Goal: Information Seeking & Learning: Understand process/instructions

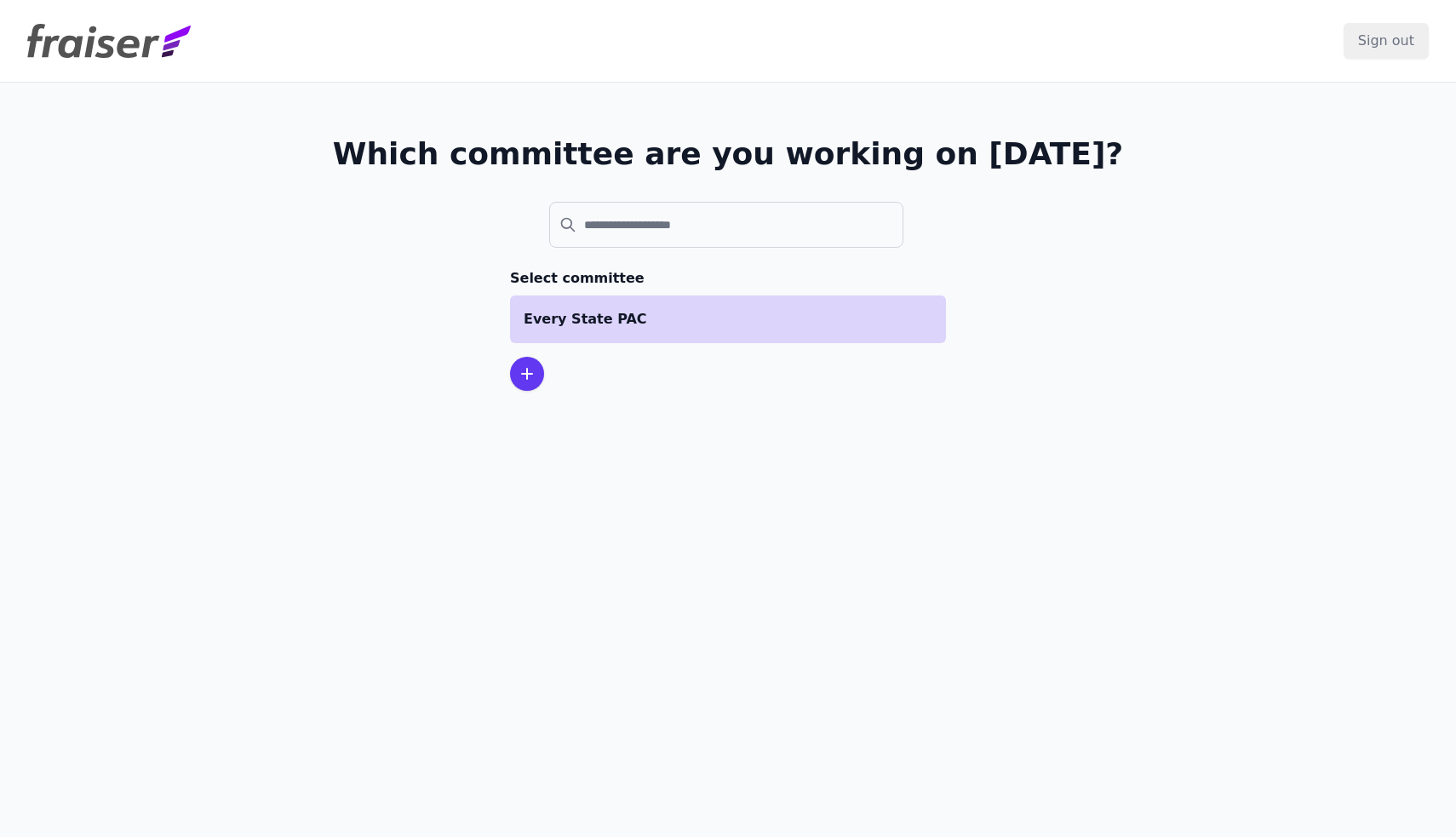
click at [646, 320] on p "Every State PAC" at bounding box center [728, 319] width 409 height 20
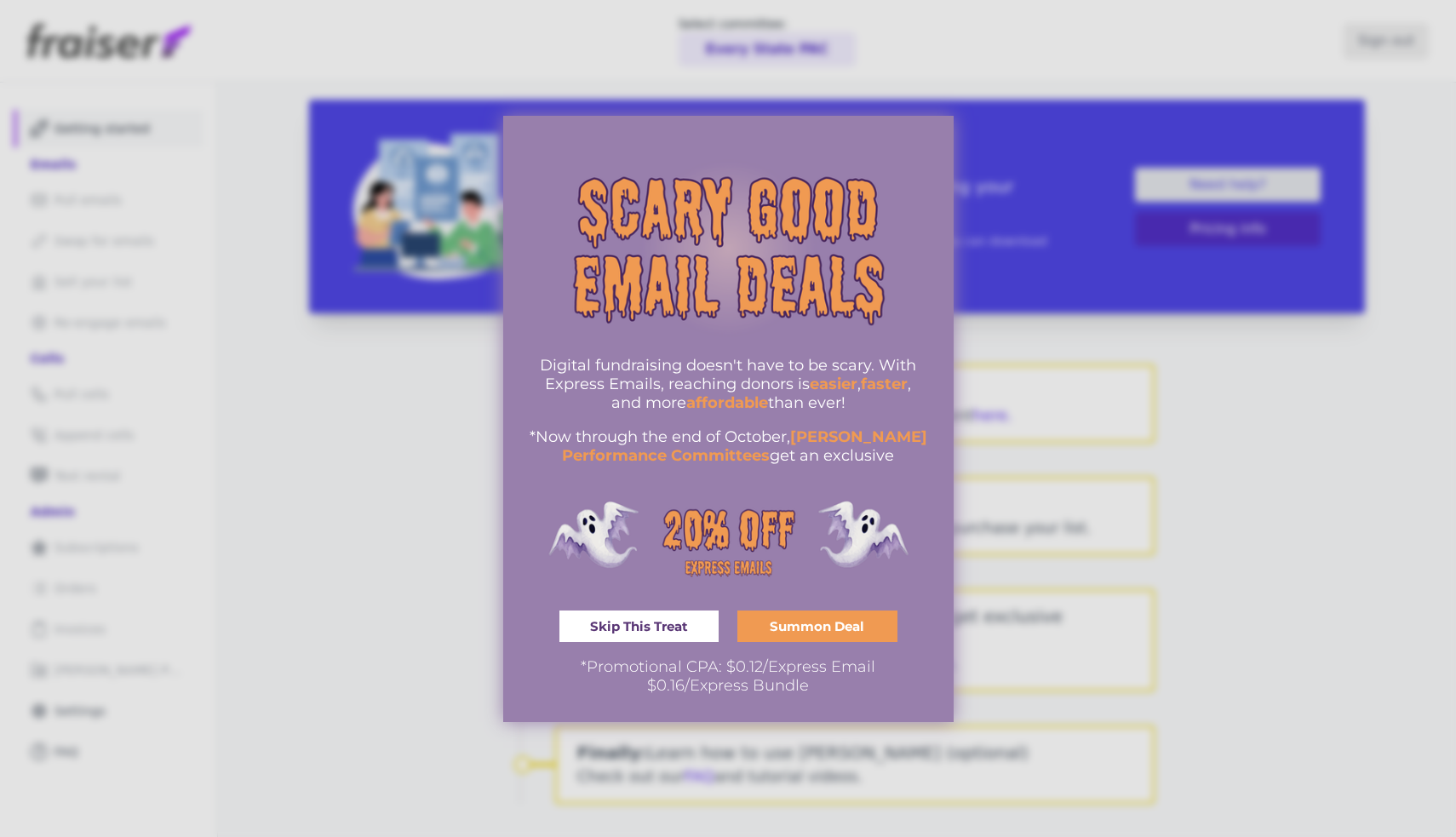
click at [811, 632] on span "Summon Deal" at bounding box center [817, 626] width 94 height 13
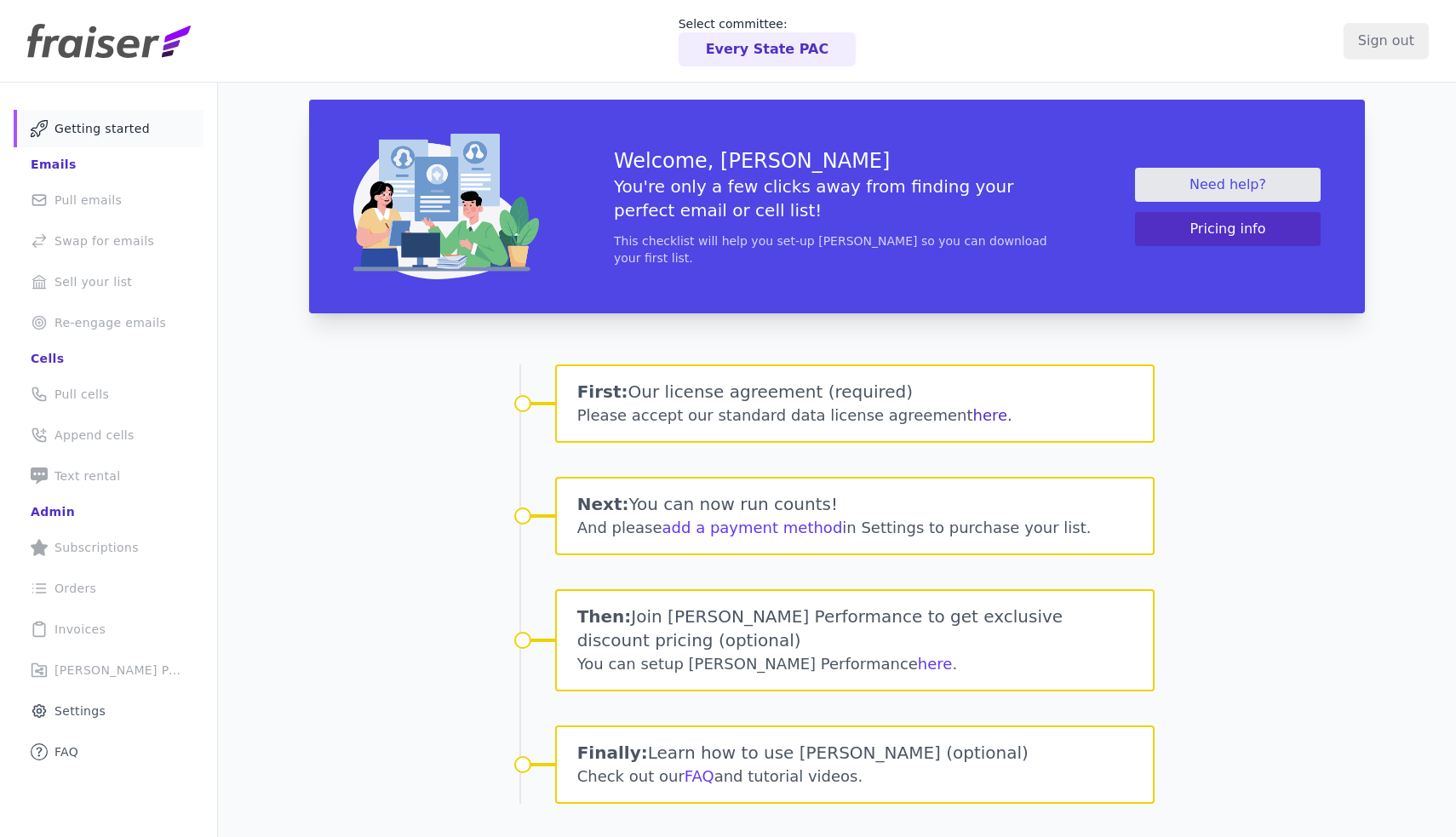
click at [973, 413] on button "here." at bounding box center [992, 415] width 39 height 24
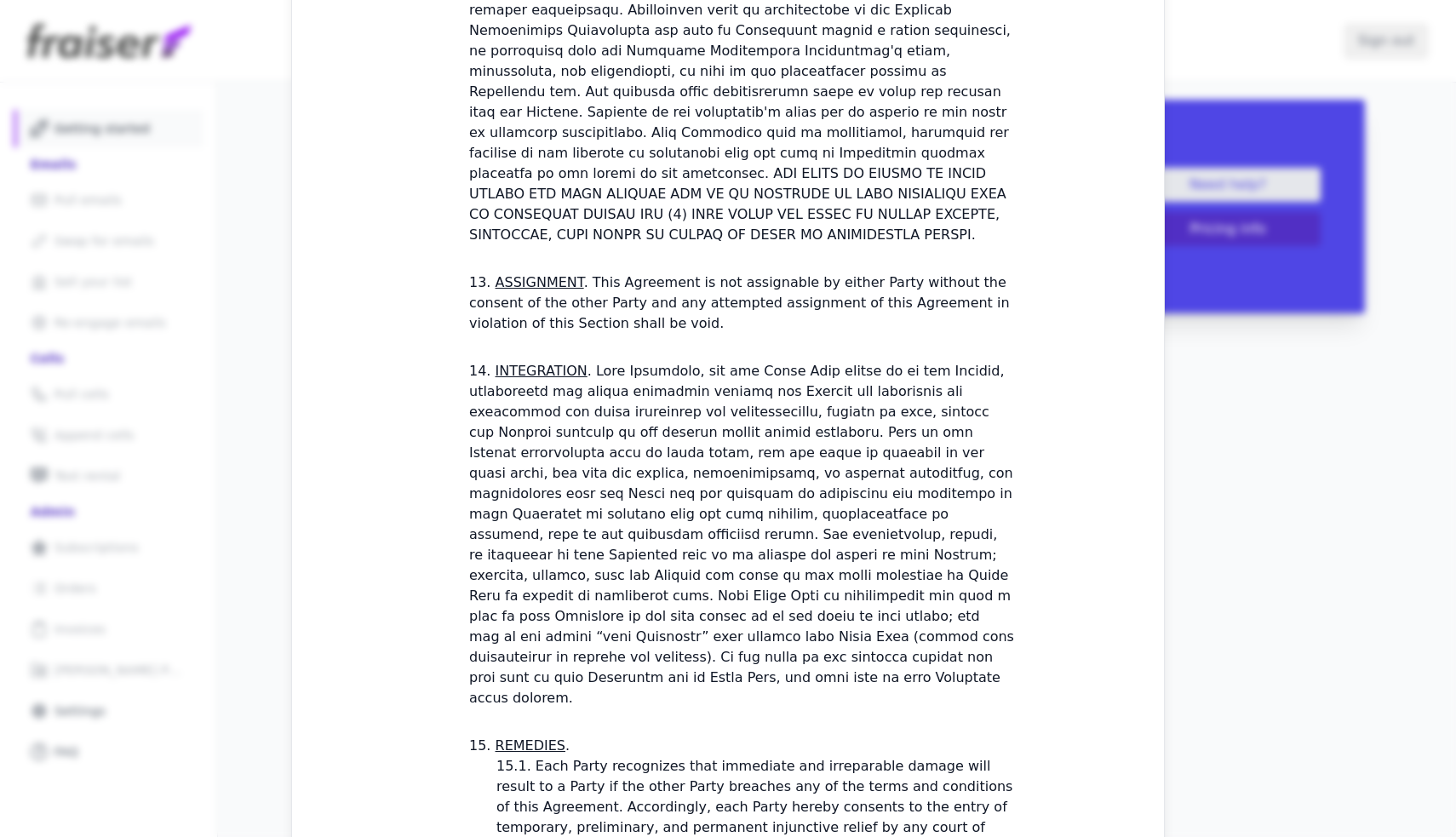
scroll to position [4760, 0]
checkbox input "true"
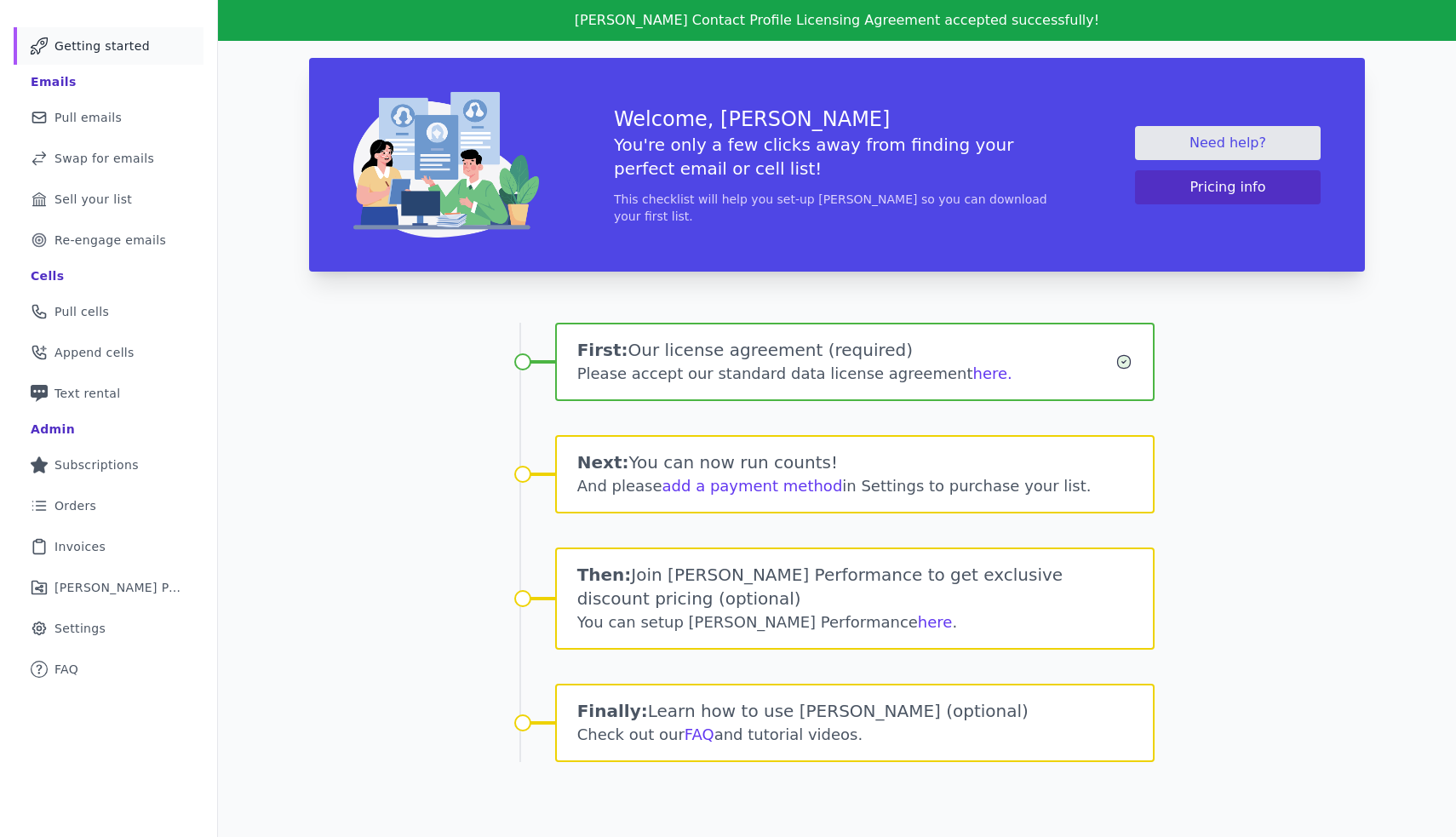
scroll to position [83, 0]
click at [722, 484] on link "add a payment method" at bounding box center [752, 485] width 181 height 17
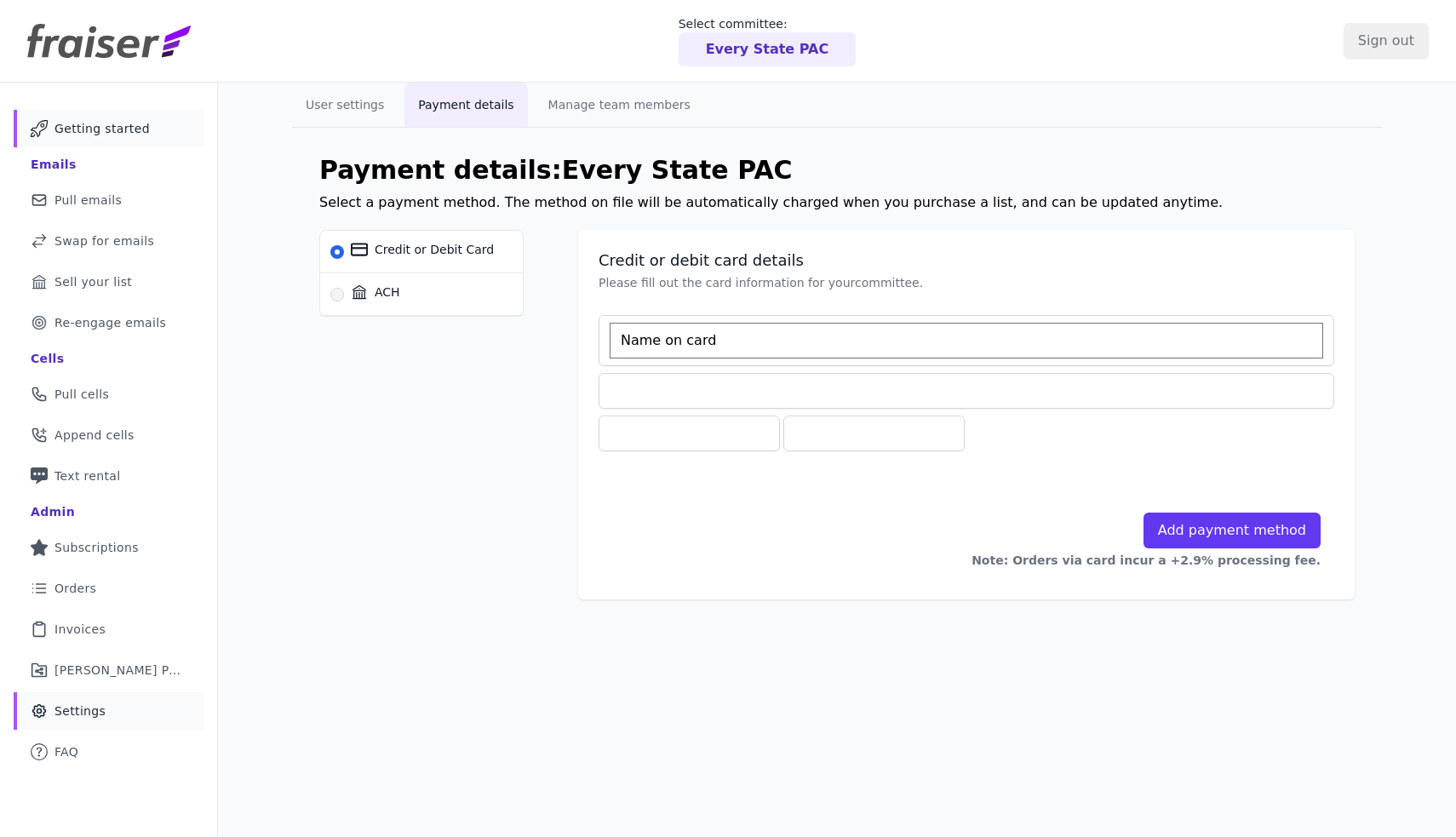
click at [110, 127] on span "Getting started" at bounding box center [101, 129] width 95 height 17
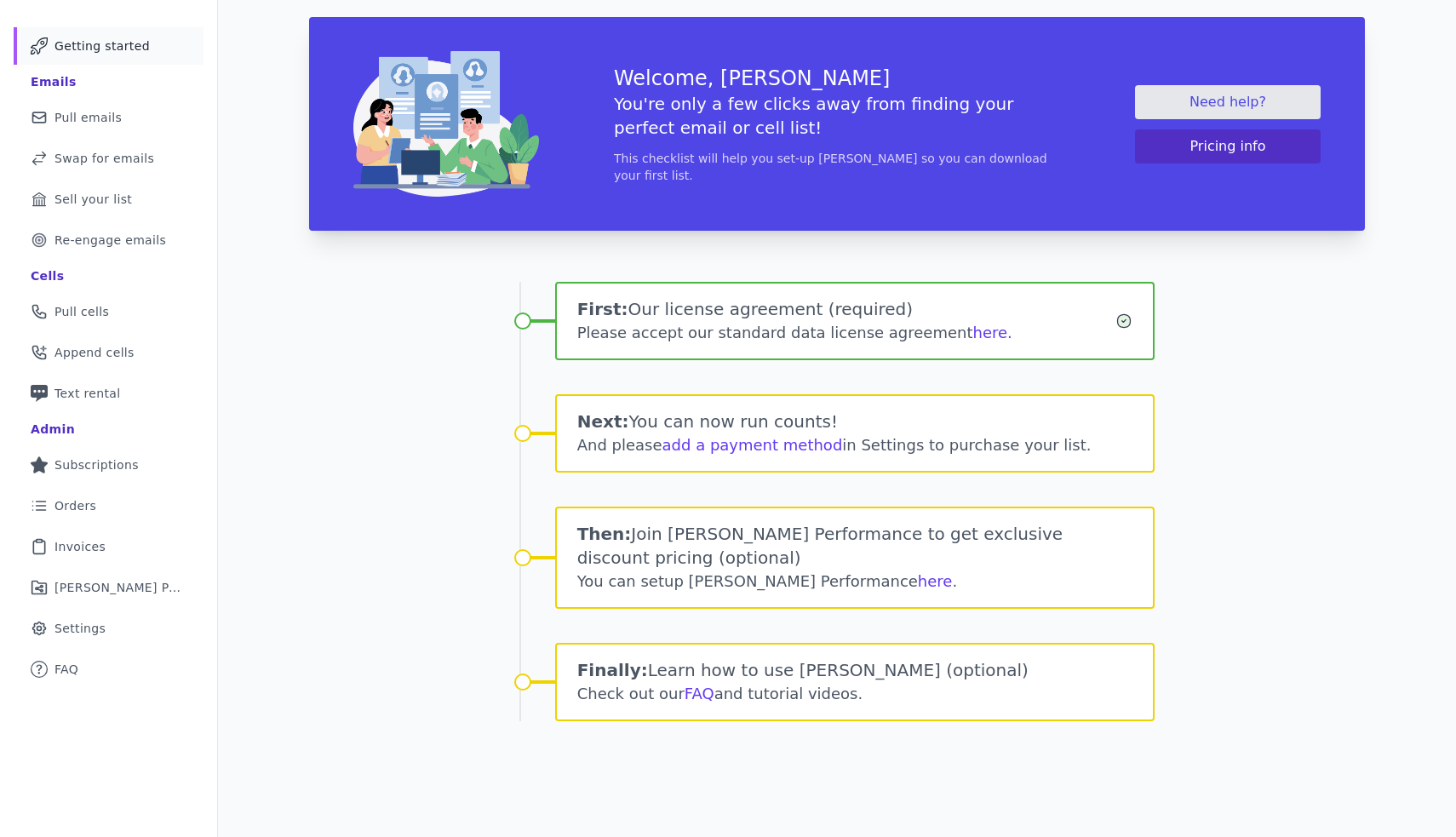
scroll to position [83, 0]
click at [917, 572] on link "here" at bounding box center [935, 580] width 35 height 17
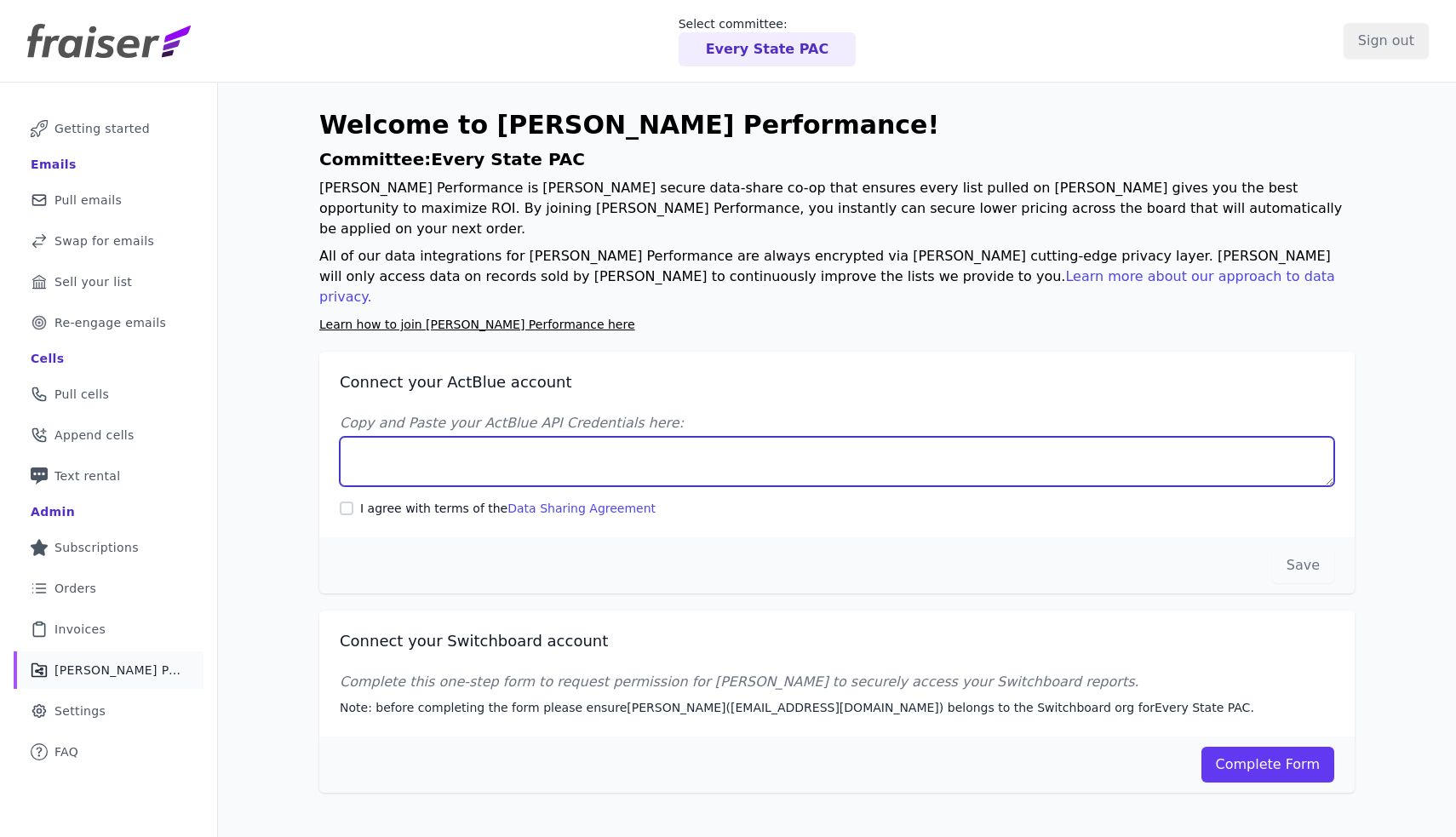
click at [579, 436] on textarea "Copy and Paste your ActBlue API Credentials here:" at bounding box center [836, 461] width 994 height 50
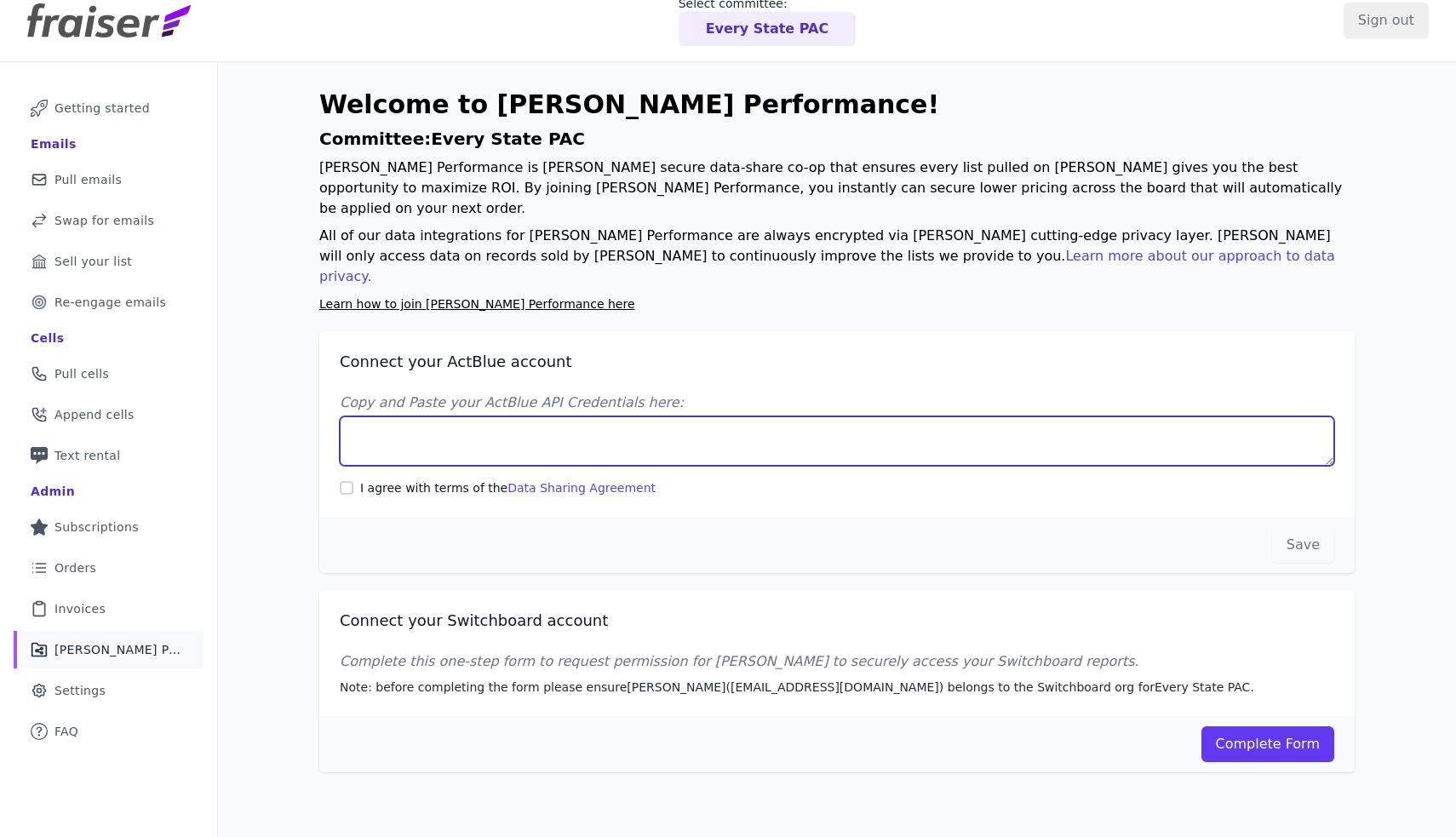
scroll to position [23, 0]
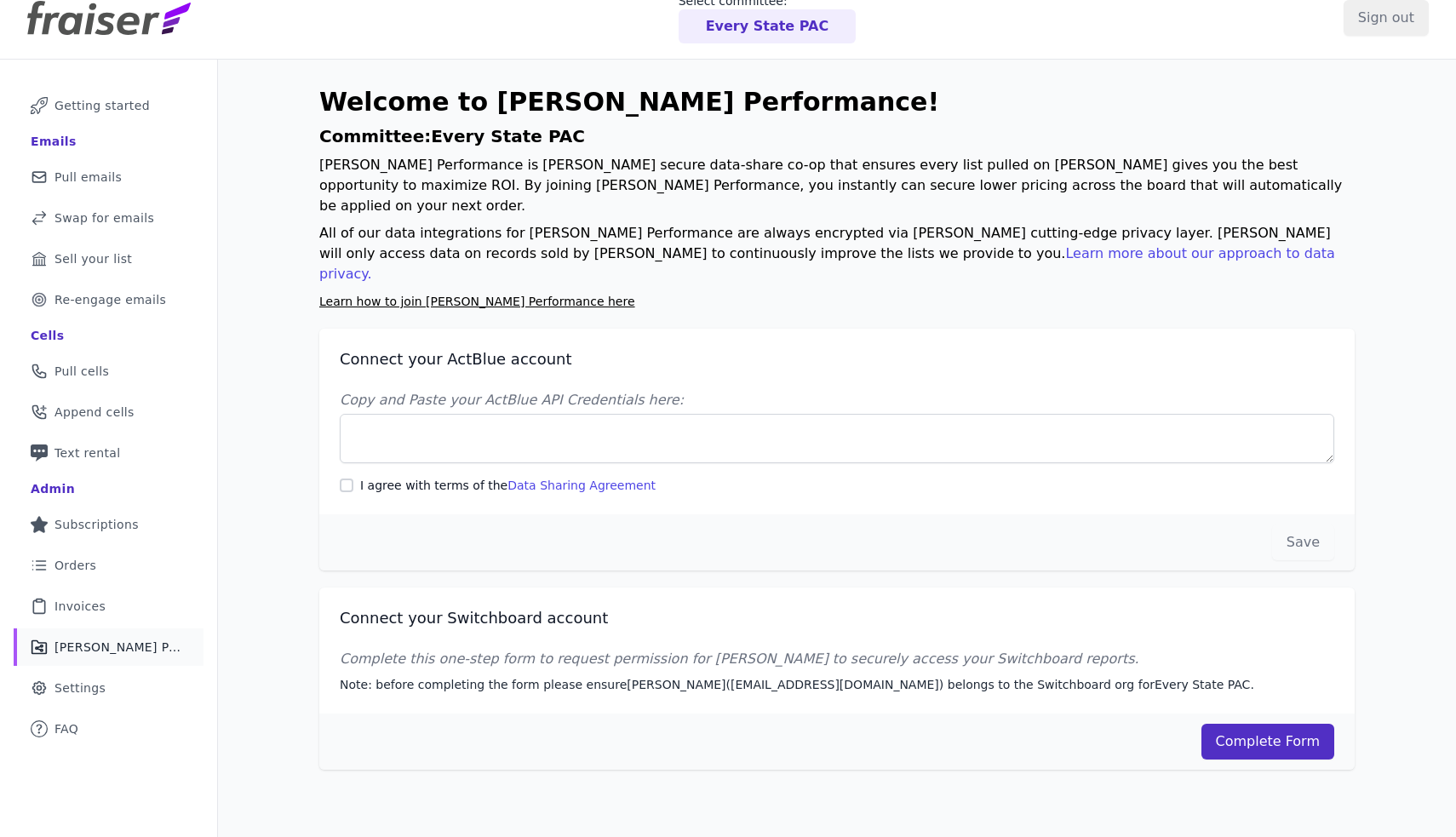
click at [1242, 724] on link "Complete Form" at bounding box center [1267, 741] width 134 height 36
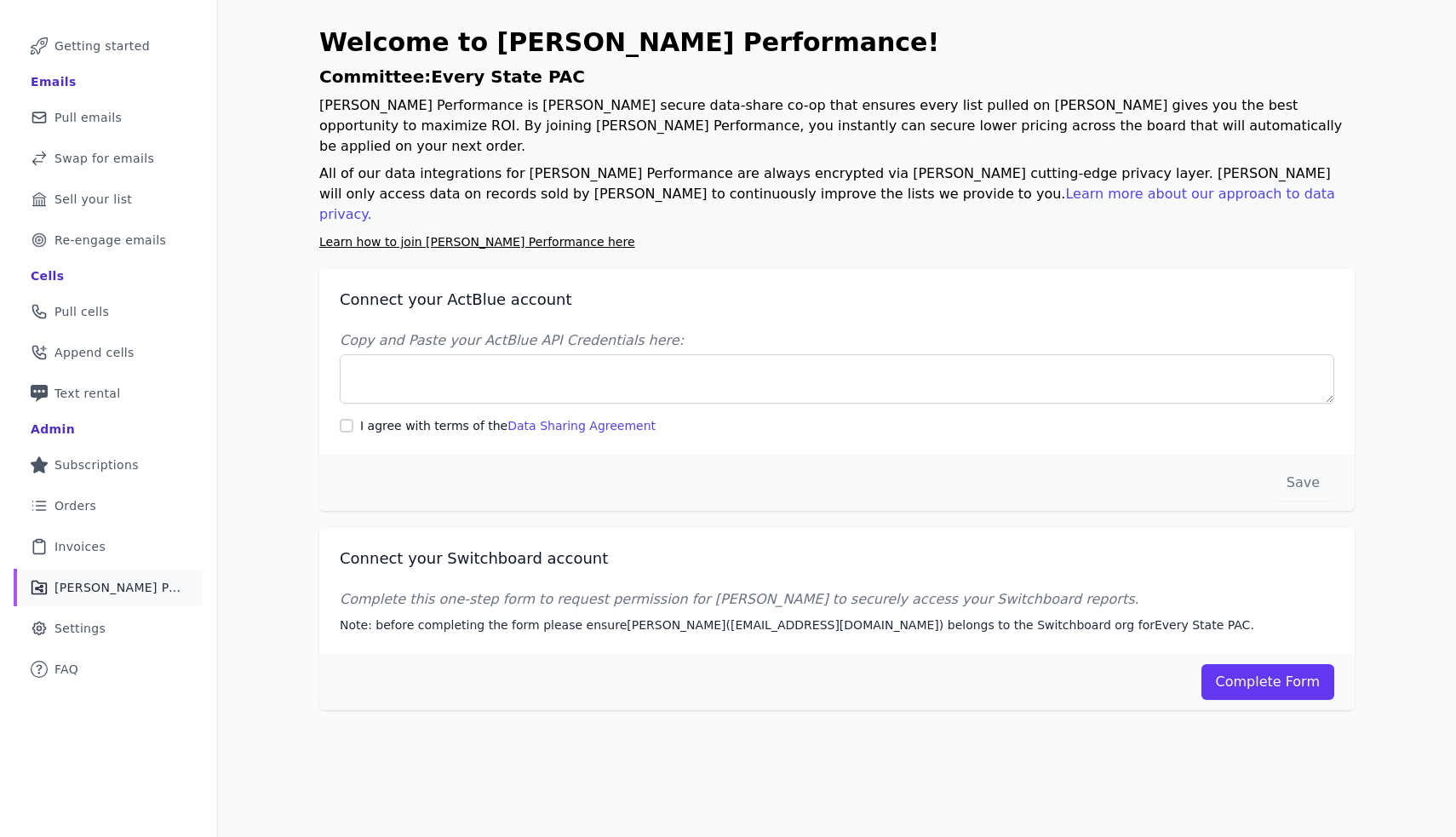
scroll to position [83, 0]
click at [113, 35] on link "Mail Icon Outline of a mail envelope Getting started" at bounding box center [108, 45] width 189 height 38
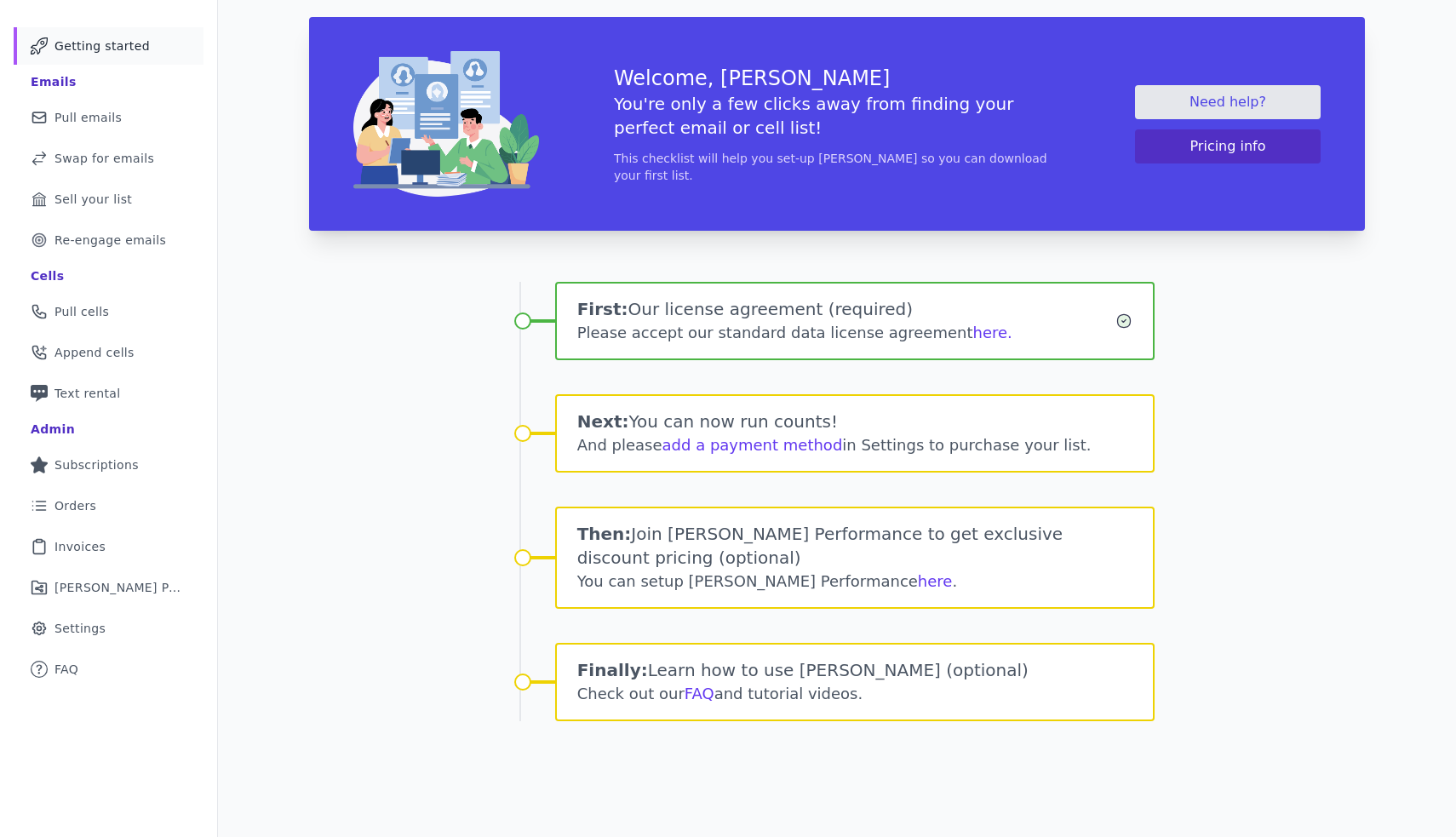
scroll to position [83, 0]
click at [917, 572] on link "here" at bounding box center [935, 580] width 35 height 17
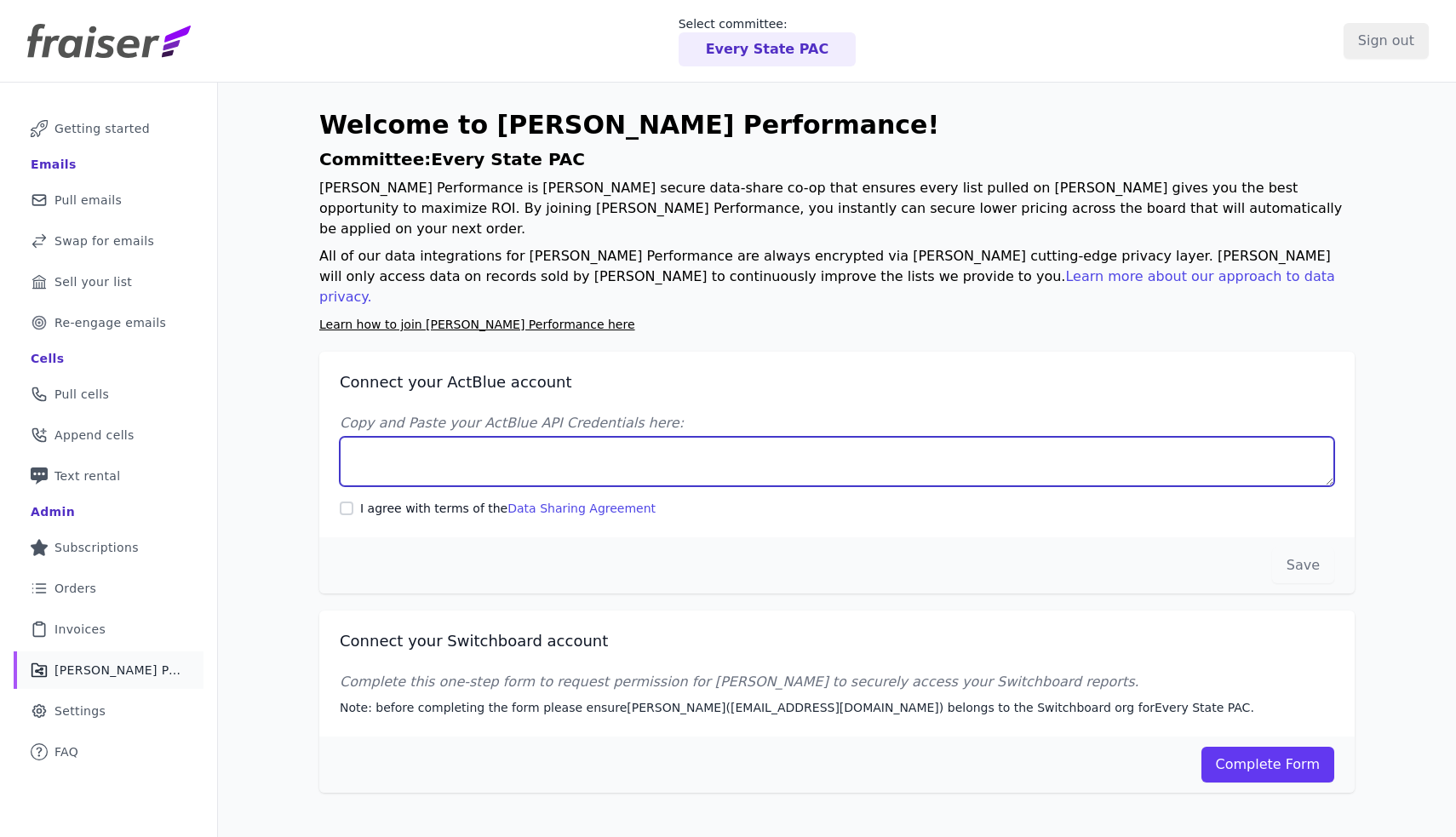
click at [490, 436] on textarea "Copy and Paste your ActBlue API Credentials here:" at bounding box center [836, 461] width 994 height 50
paste textarea "Client UUID: c4acf7b1-ae03-4b5b-99ba-6accafb8dffa Client Secret: vi9rkjStTh1KJw…"
type textarea "Client UUID: c4acf7b1-ae03-4b5b-99ba-6accafb8dffa Client Secret: vi9rkjStTh1KJw…"
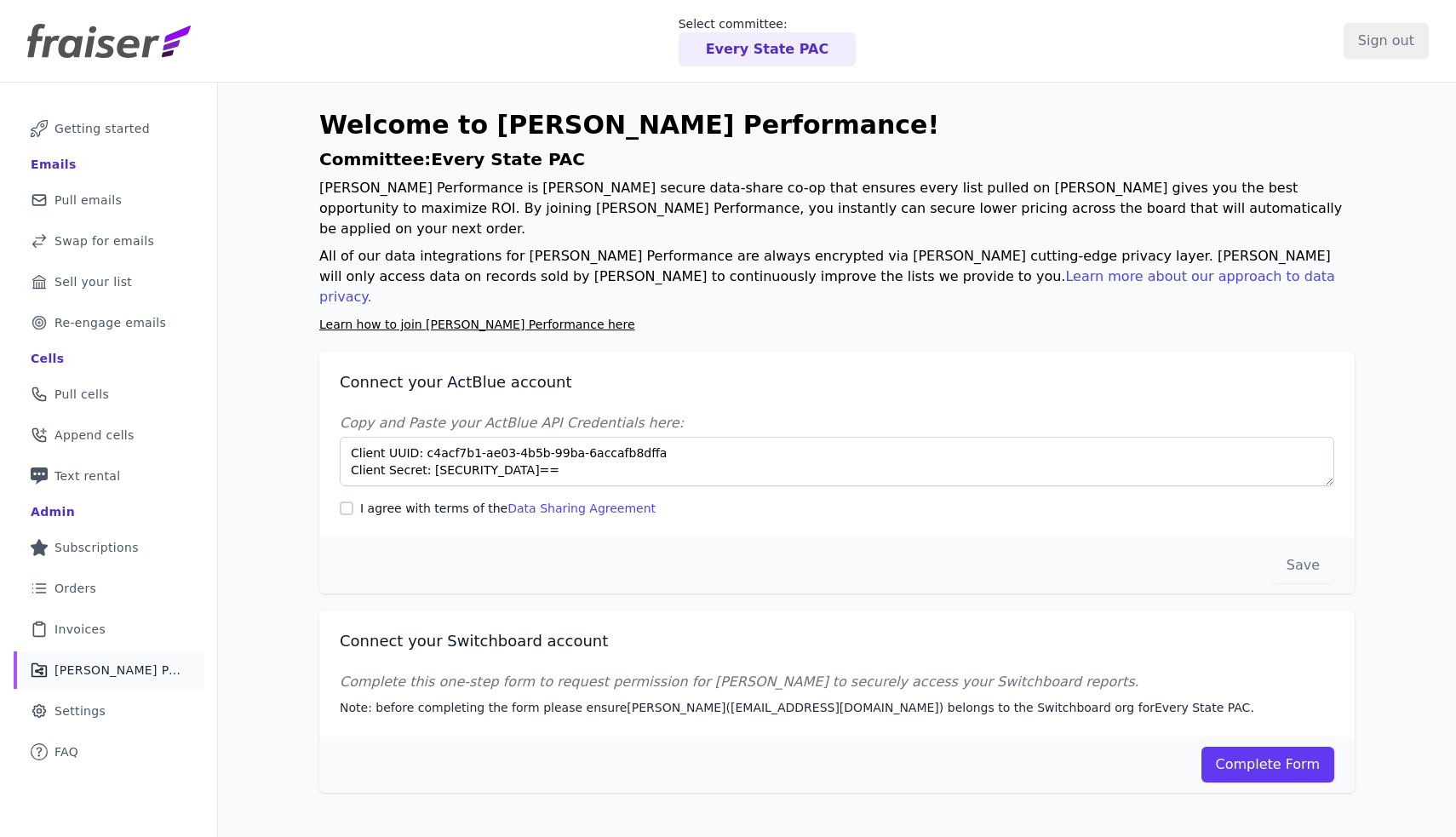
click at [345, 501] on input "I agree with terms of the Data Sharing Agreement" at bounding box center [347, 508] width 14 height 14
checkbox input "true"
click at [1297, 547] on button "Save" at bounding box center [1302, 565] width 62 height 36
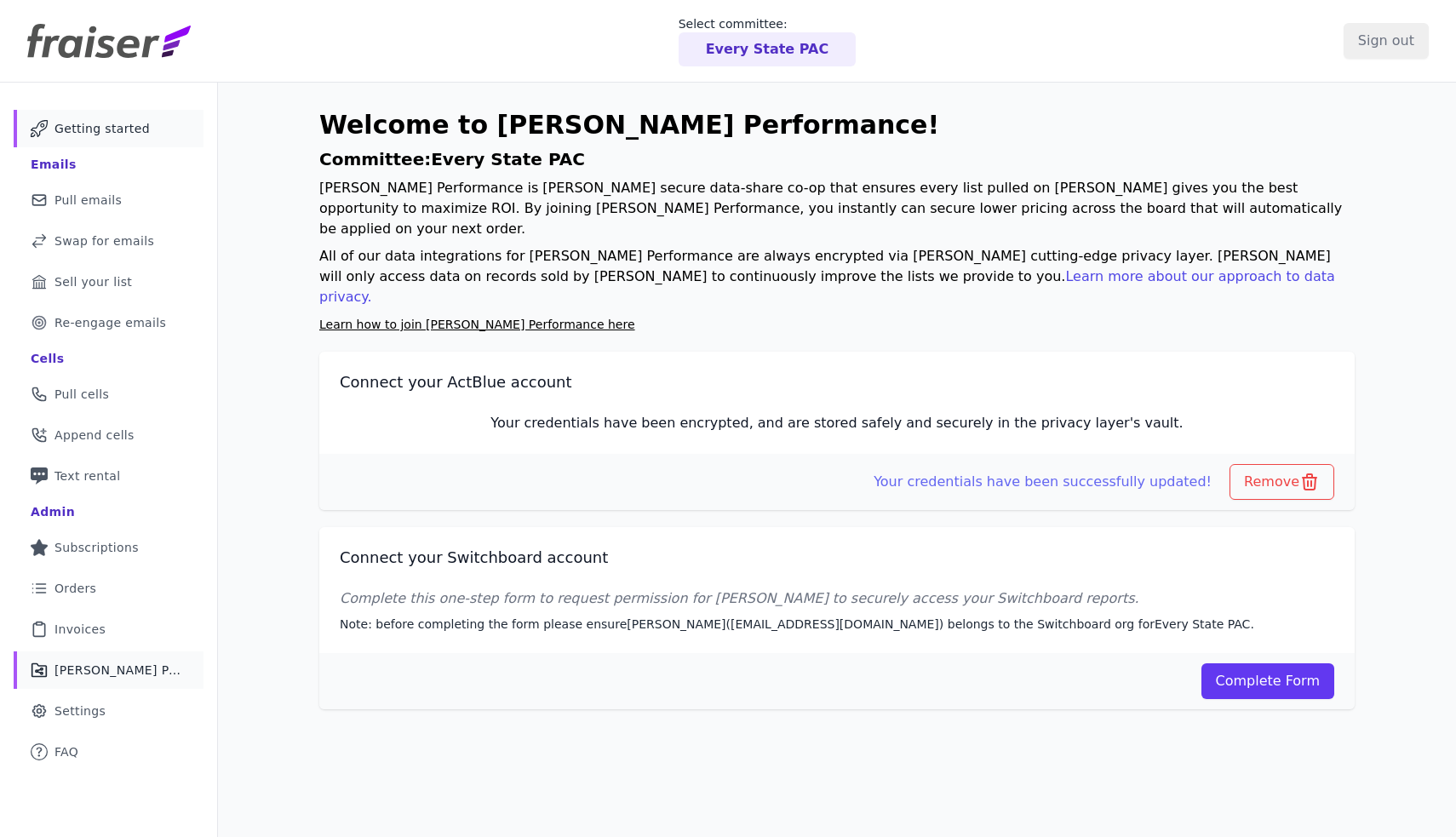
click at [127, 121] on span "Getting started" at bounding box center [101, 129] width 95 height 17
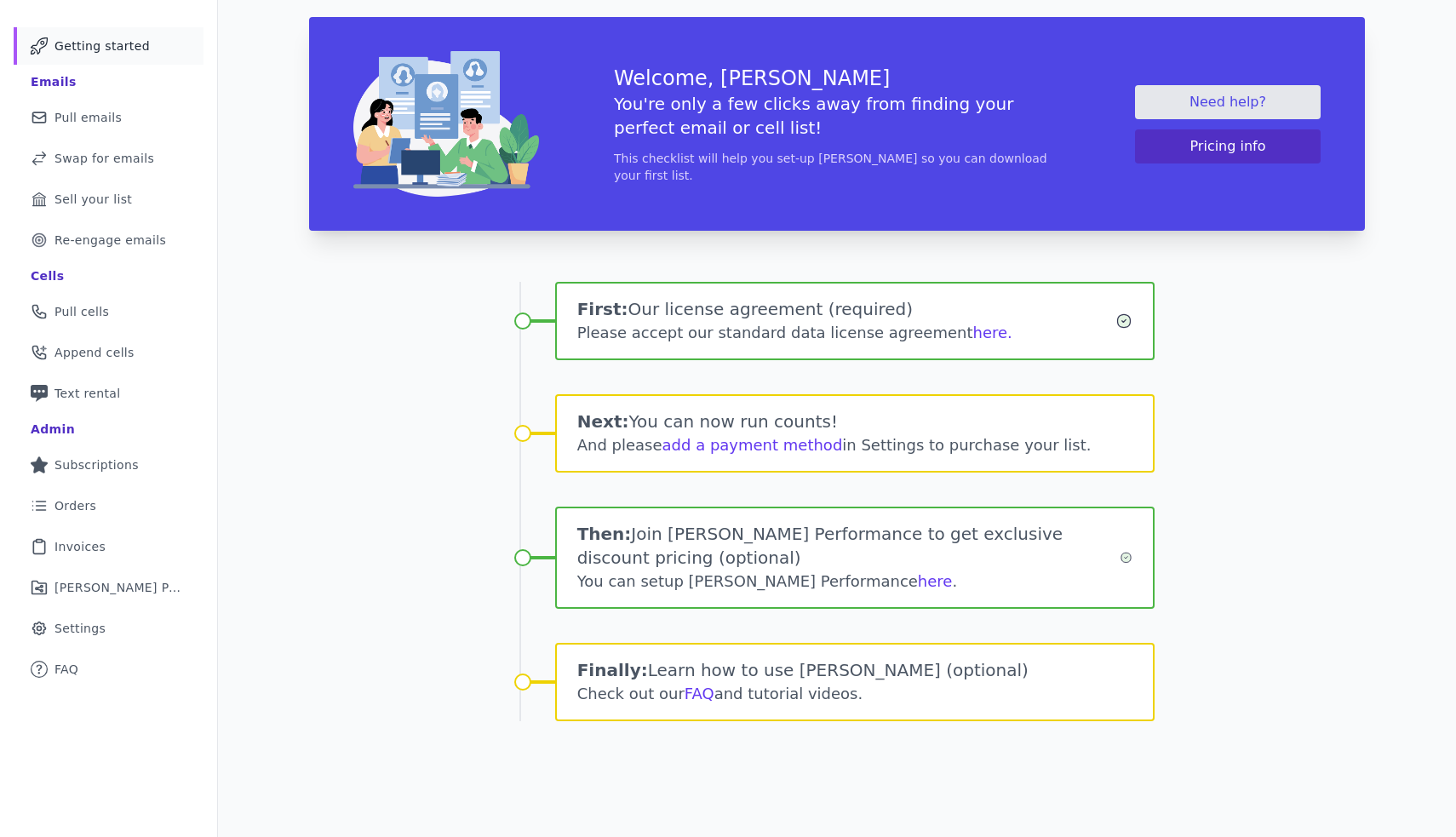
scroll to position [83, 0]
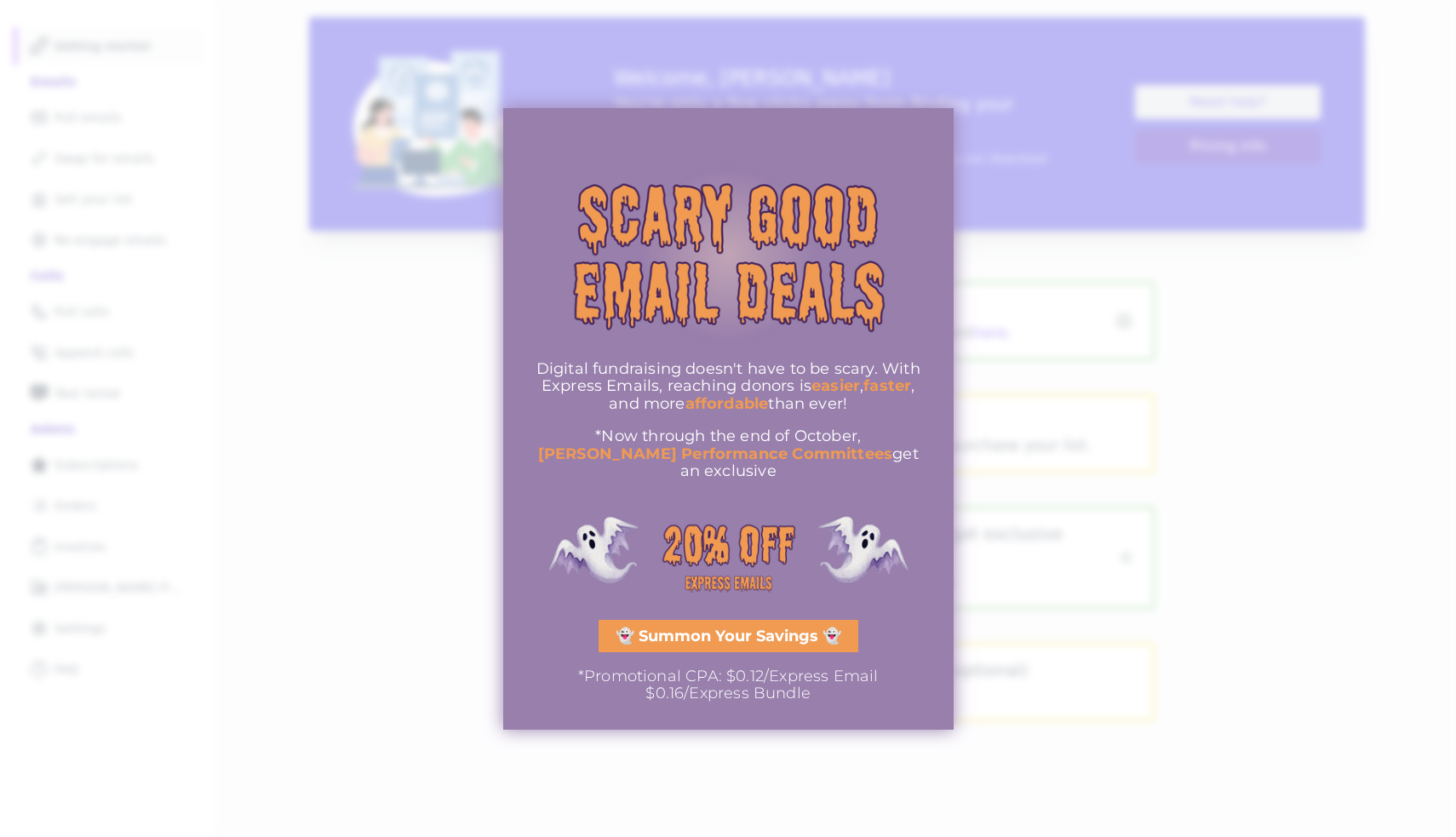
click at [1064, 430] on div at bounding box center [728, 418] width 1456 height 837
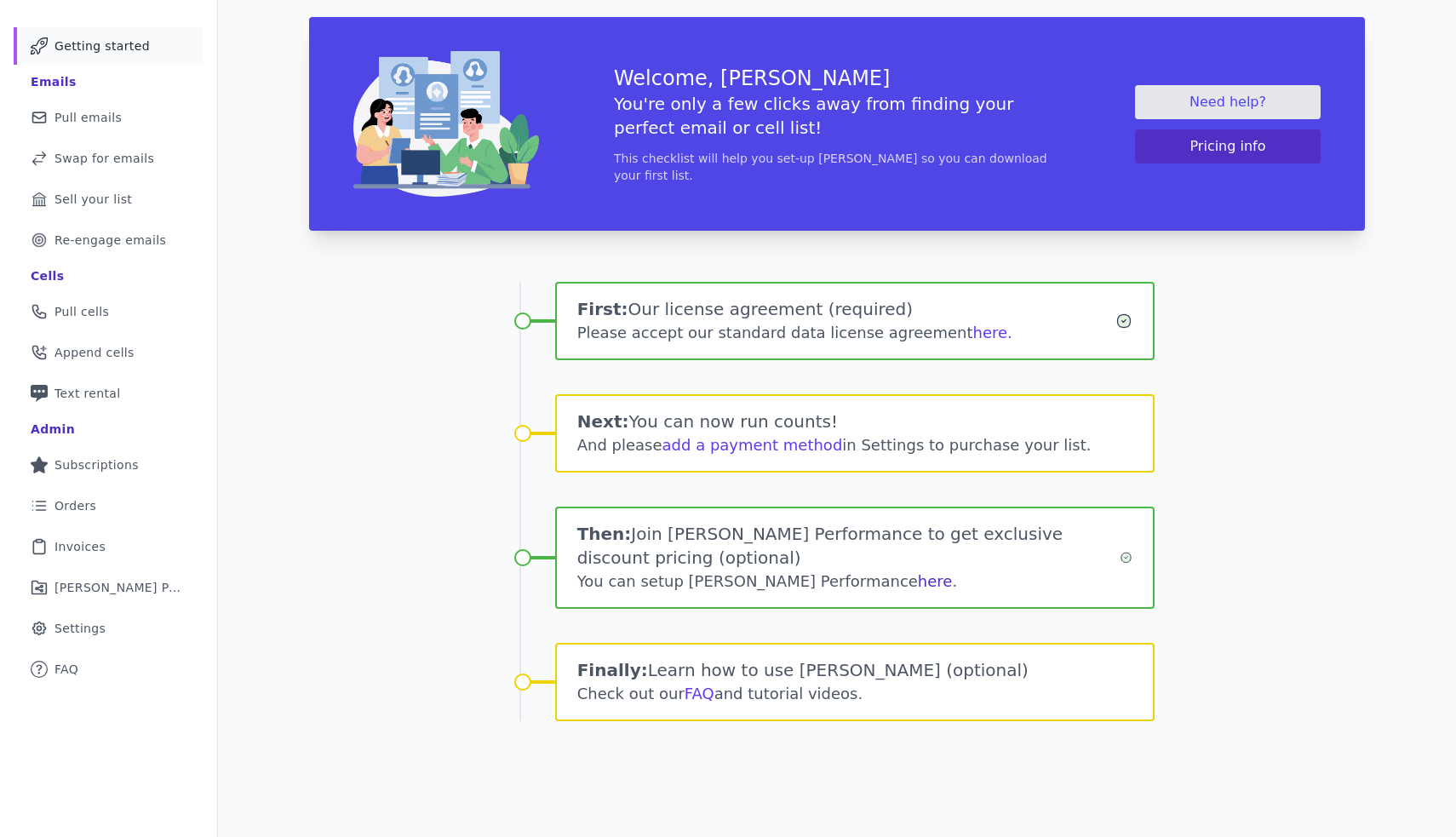
click at [917, 587] on link "here" at bounding box center [935, 580] width 35 height 17
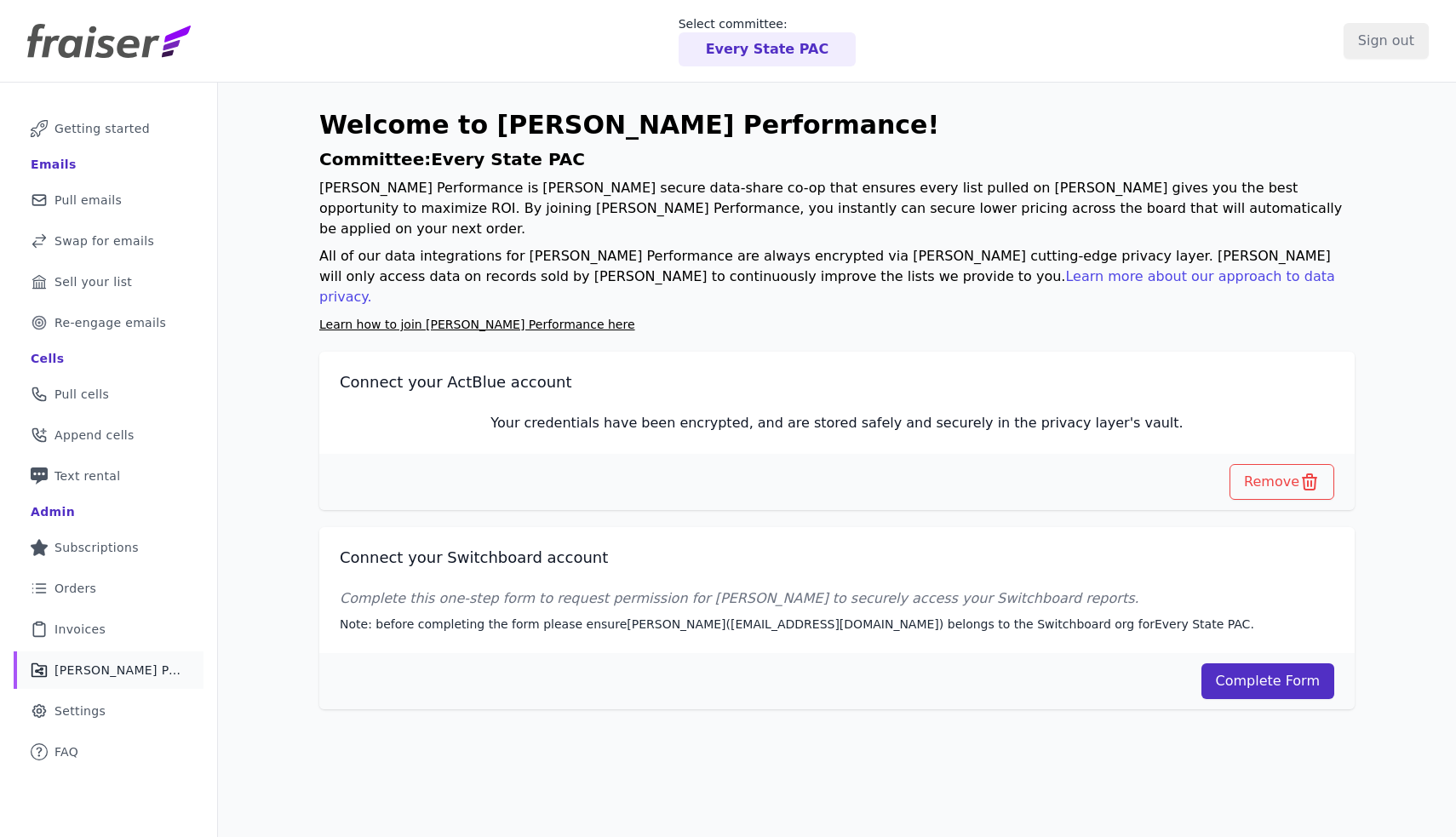
click at [1253, 663] on link "Complete Form" at bounding box center [1267, 681] width 134 height 36
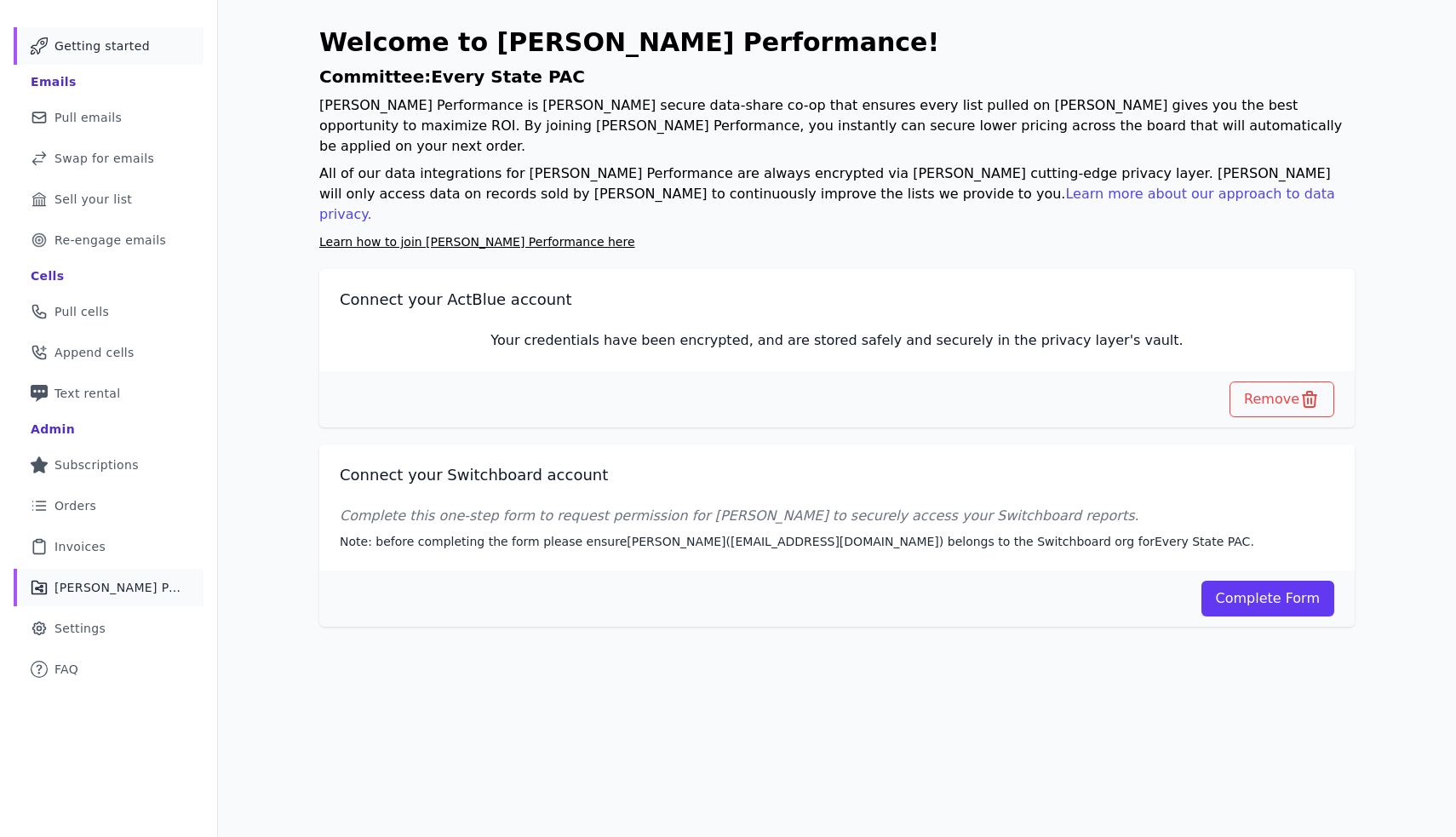
click at [123, 57] on link "Mail Icon Outline of a mail envelope Getting started" at bounding box center [108, 45] width 189 height 38
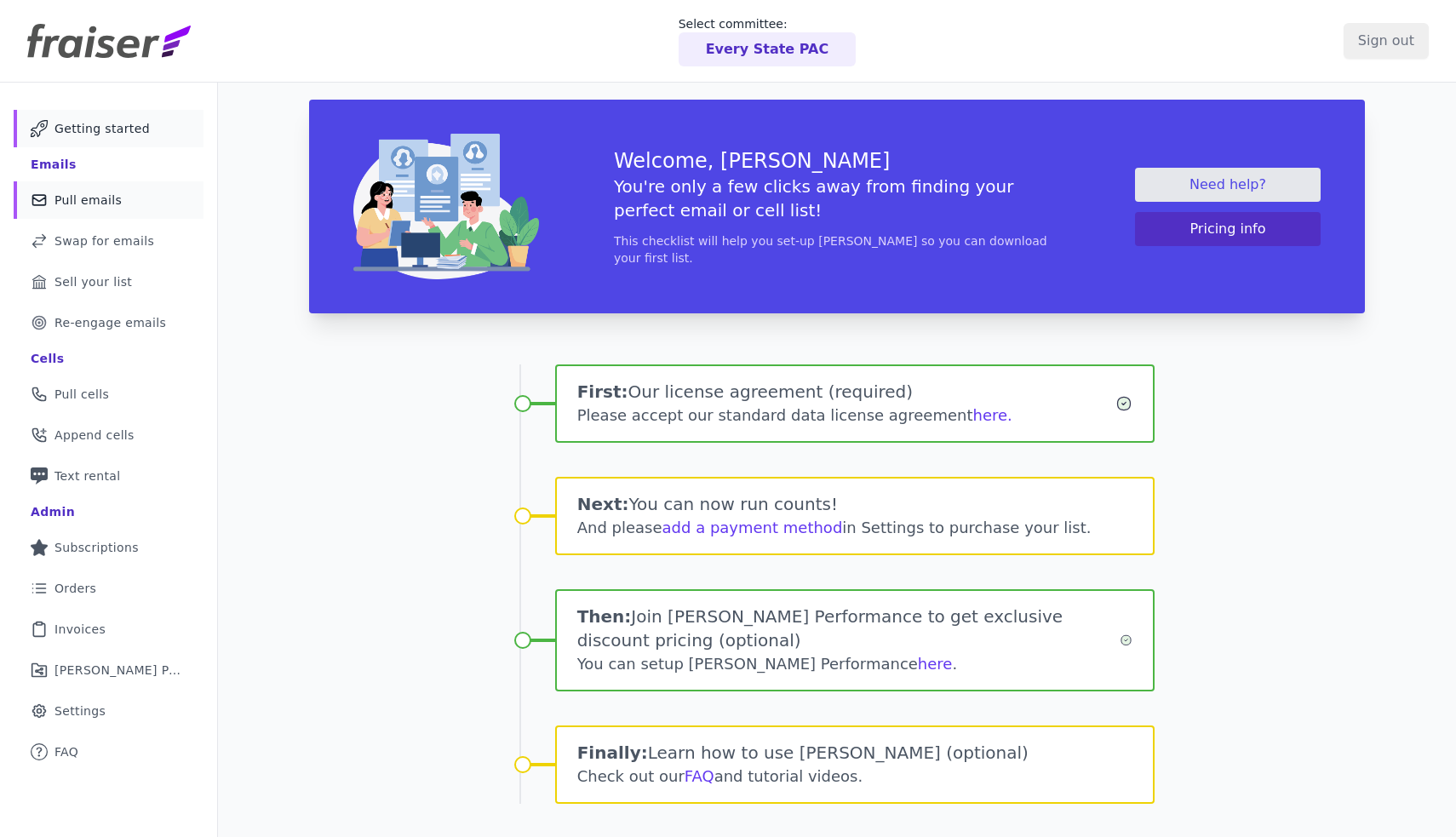
click at [128, 203] on link "Mail Icon Outline of a mail envelope Pull emails" at bounding box center [108, 200] width 189 height 38
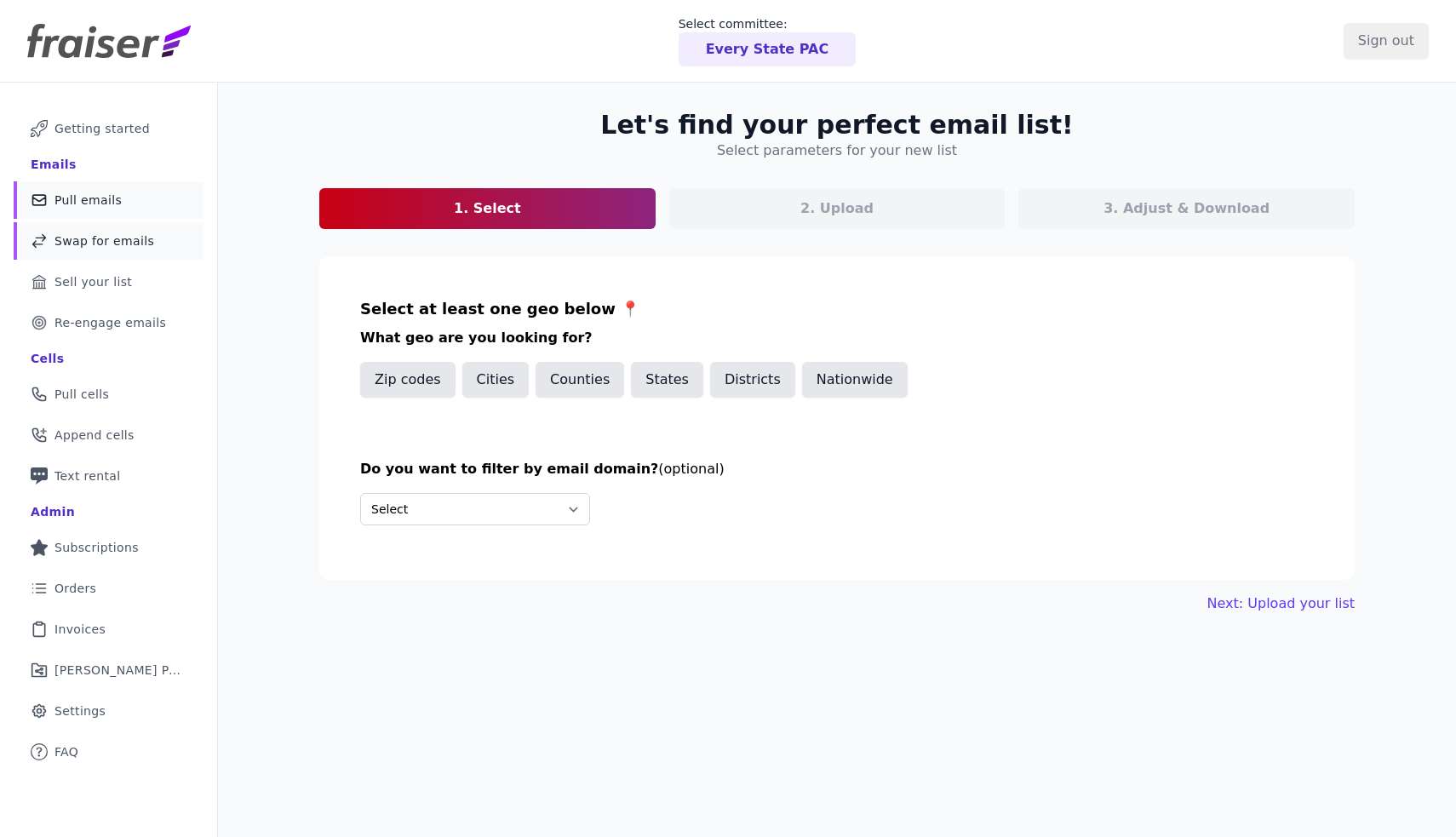
click at [137, 238] on span "Swap for emails" at bounding box center [104, 241] width 100 height 17
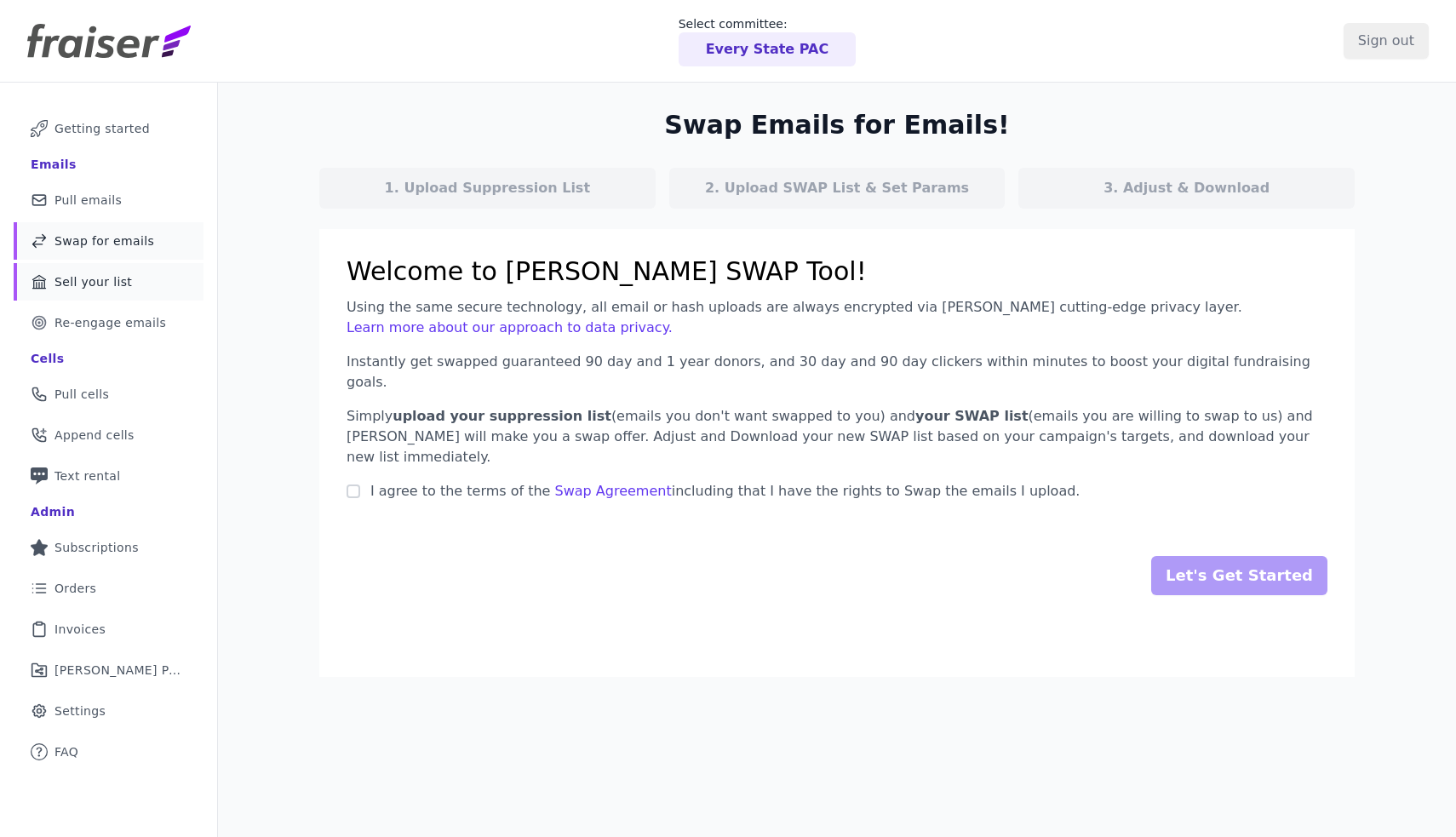
click at [88, 272] on link "Bank Icon Outline of a bank Sell your list" at bounding box center [108, 281] width 189 height 38
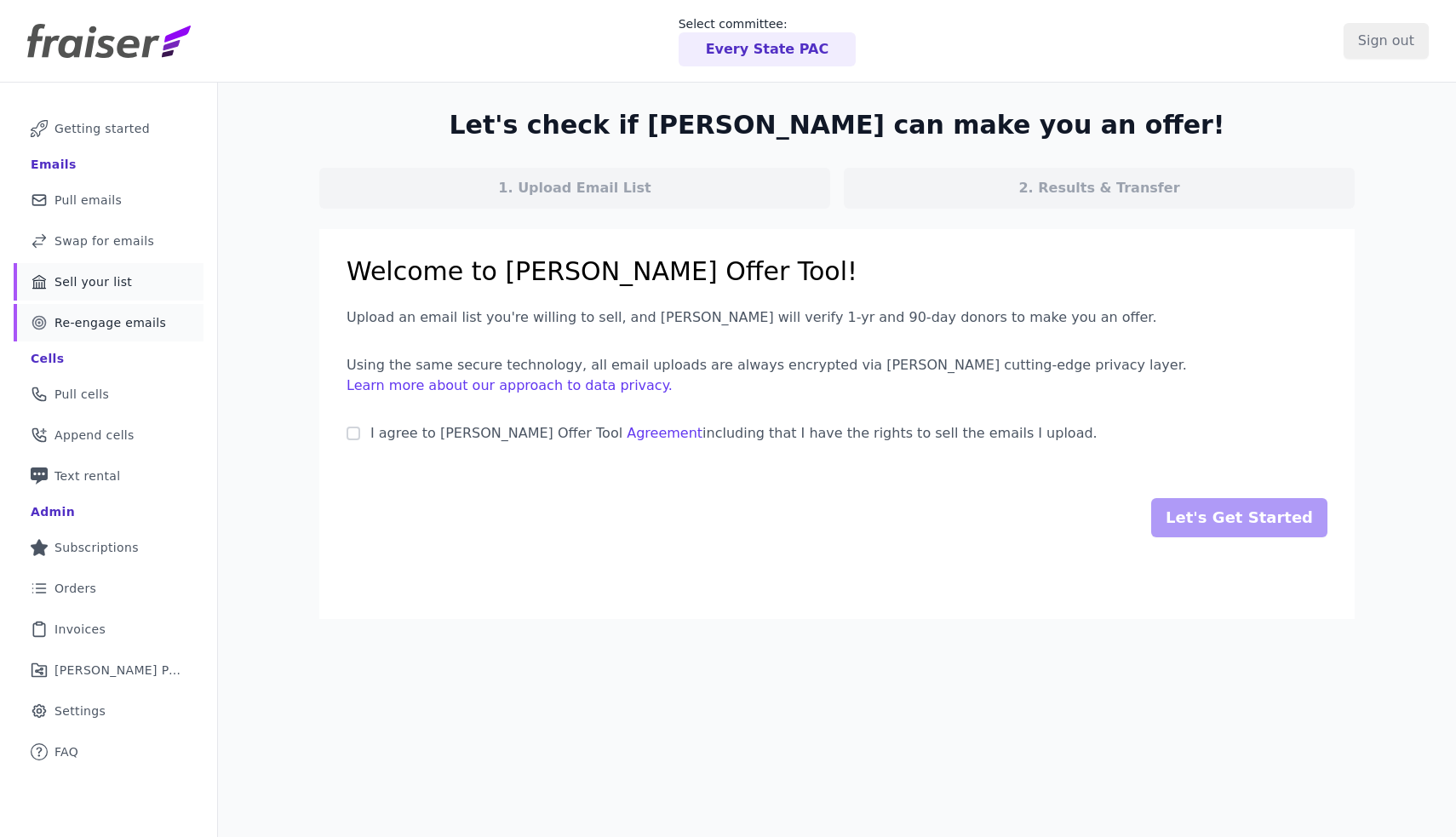
click at [85, 319] on span "Re-engage emails" at bounding box center [110, 323] width 112 height 17
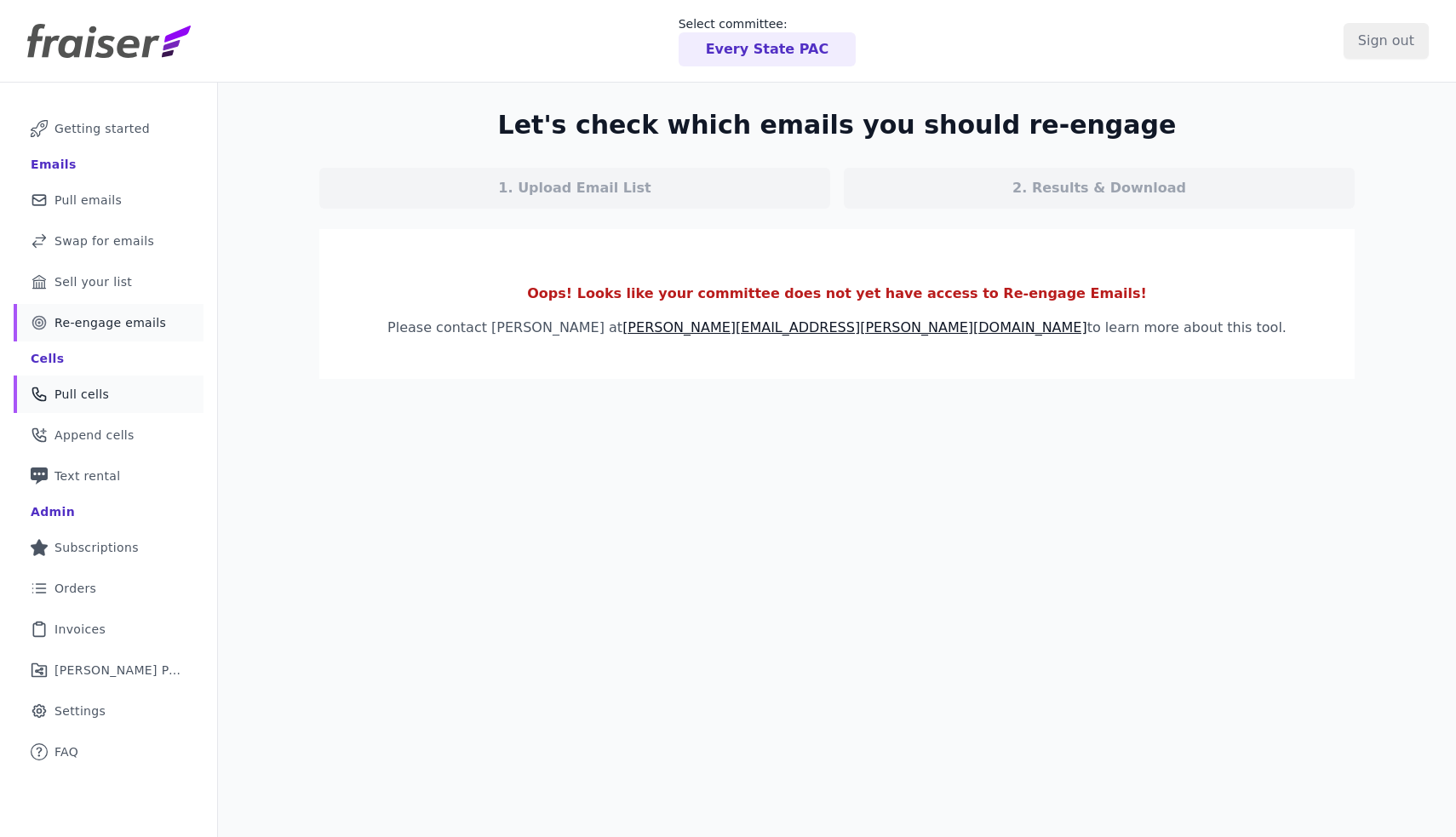
click at [126, 396] on link "Phone Icon Outline of a phone Pull cells" at bounding box center [108, 394] width 189 height 38
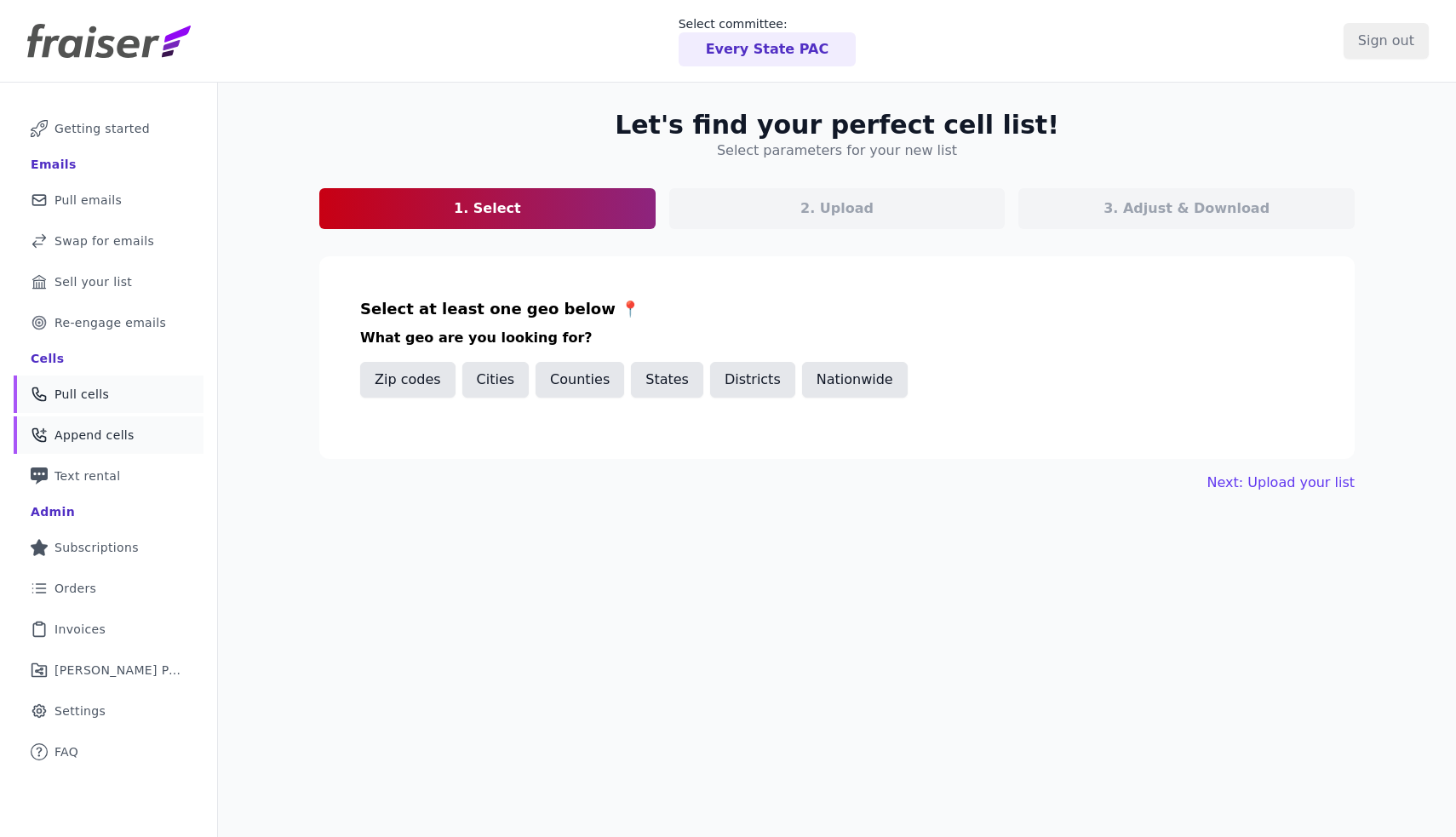
click at [120, 427] on span "Append cells" at bounding box center [94, 436] width 80 height 17
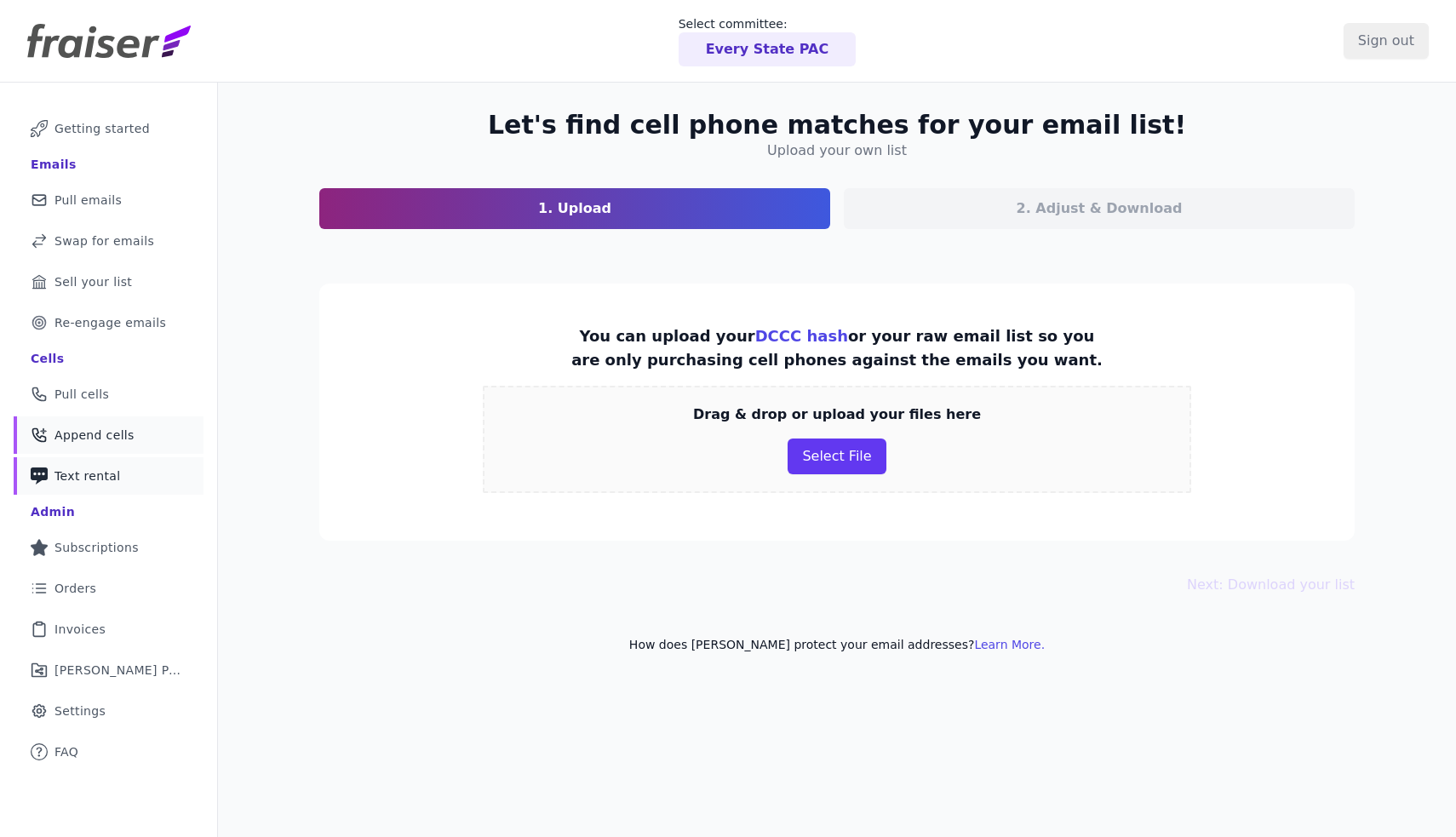
click at [137, 464] on link "Phone Icon with a plus sign Outline of a phone with a plus sign Text rental" at bounding box center [108, 476] width 189 height 38
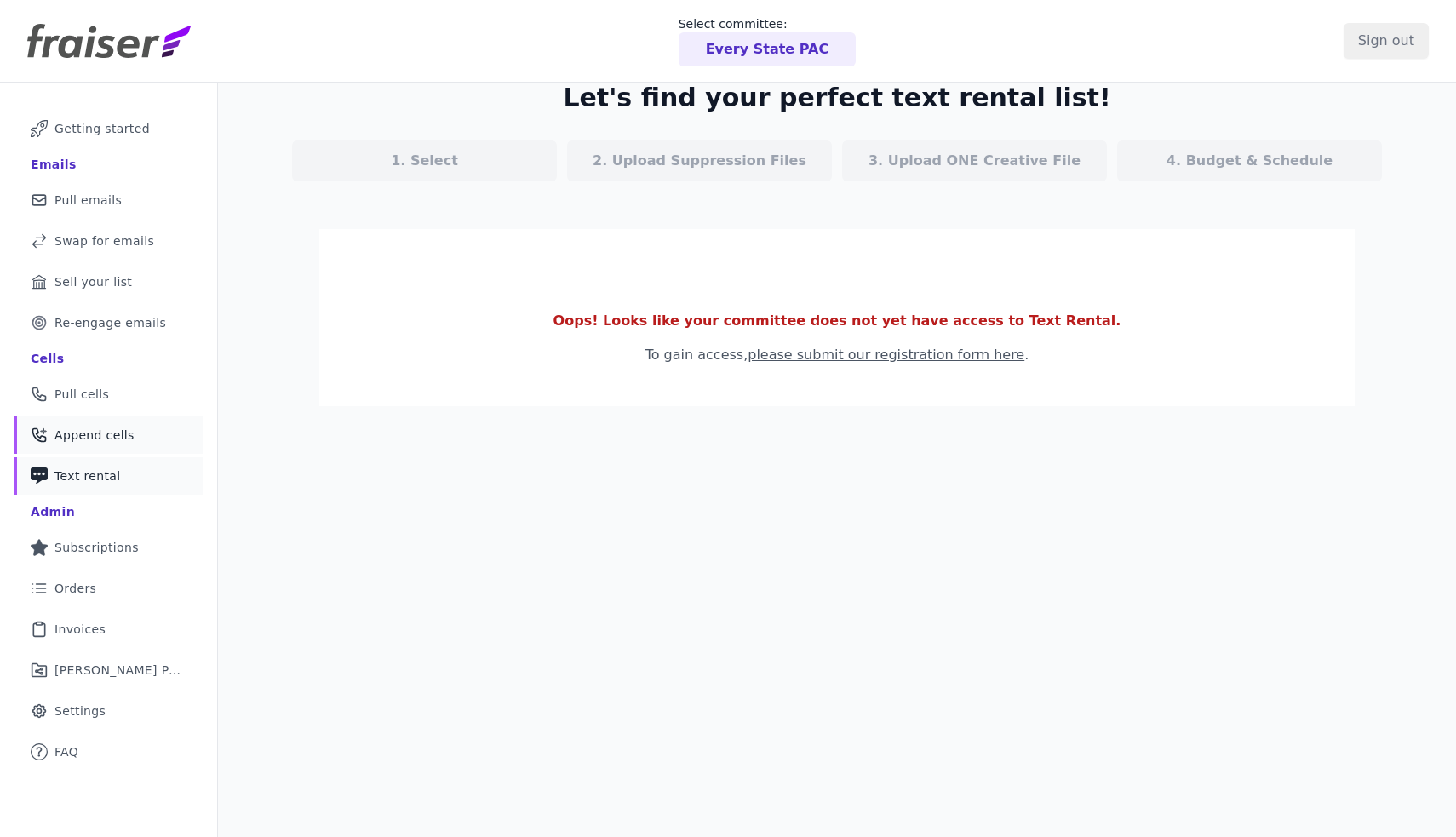
click at [138, 430] on link "Phone Icon with a plus sign Outline of a phone with a plus sign Append cells" at bounding box center [108, 435] width 189 height 38
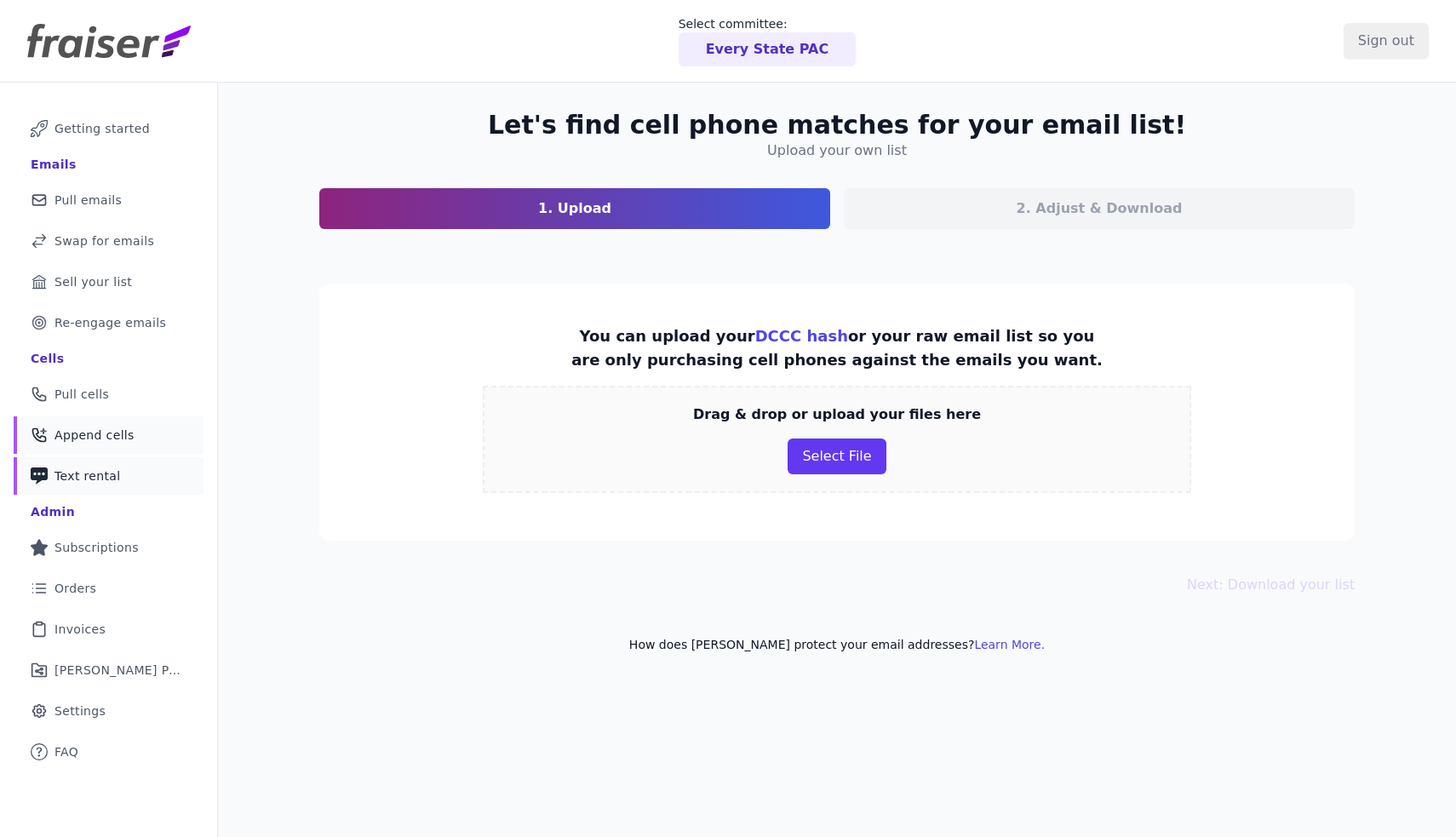
click at [89, 471] on span "Text rental" at bounding box center [87, 476] width 66 height 17
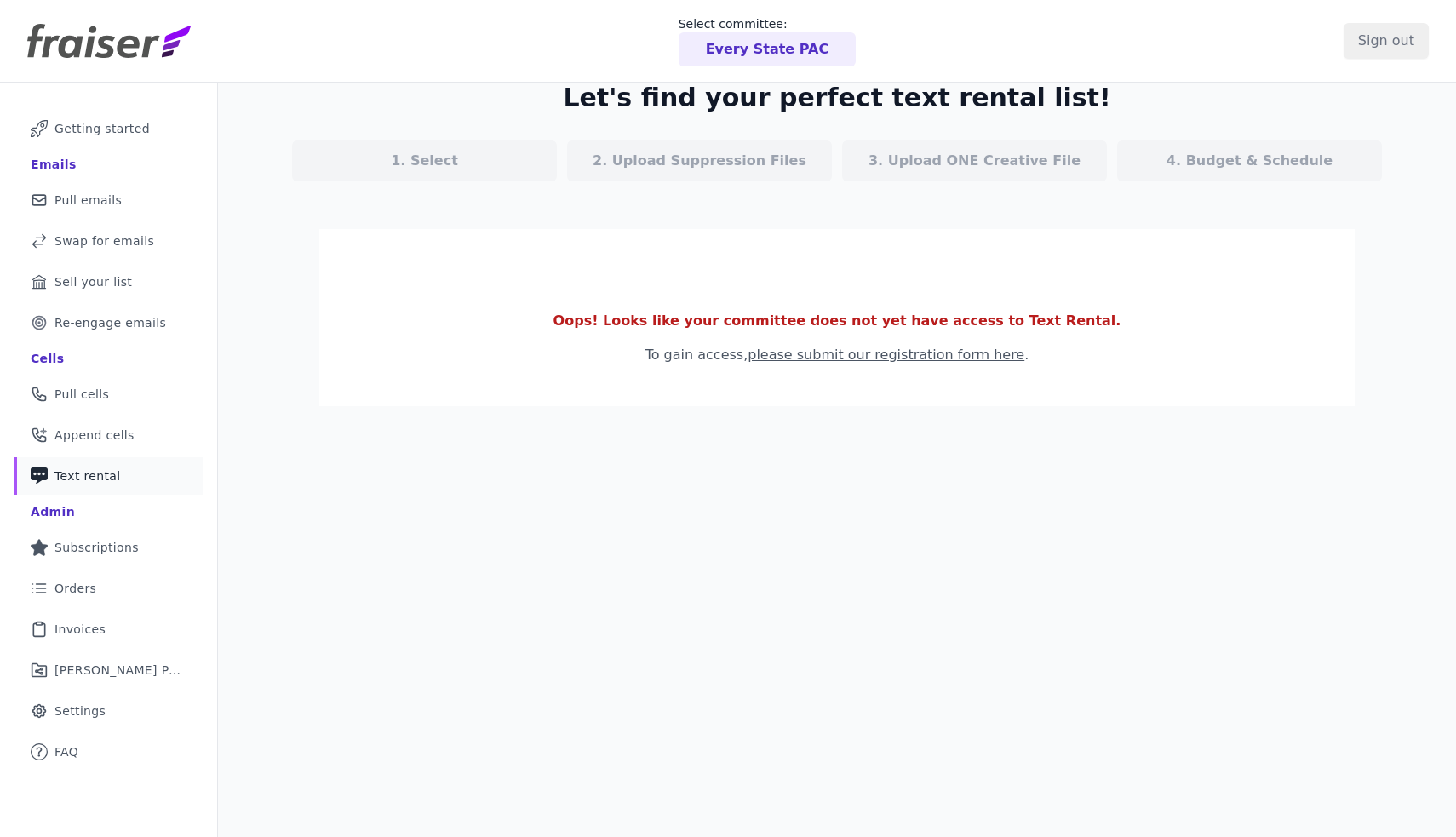
click at [958, 356] on link "please submit our registration form here" at bounding box center [885, 354] width 277 height 17
click at [121, 556] on link "Star Icon Full Star Subscriptions" at bounding box center [108, 547] width 189 height 38
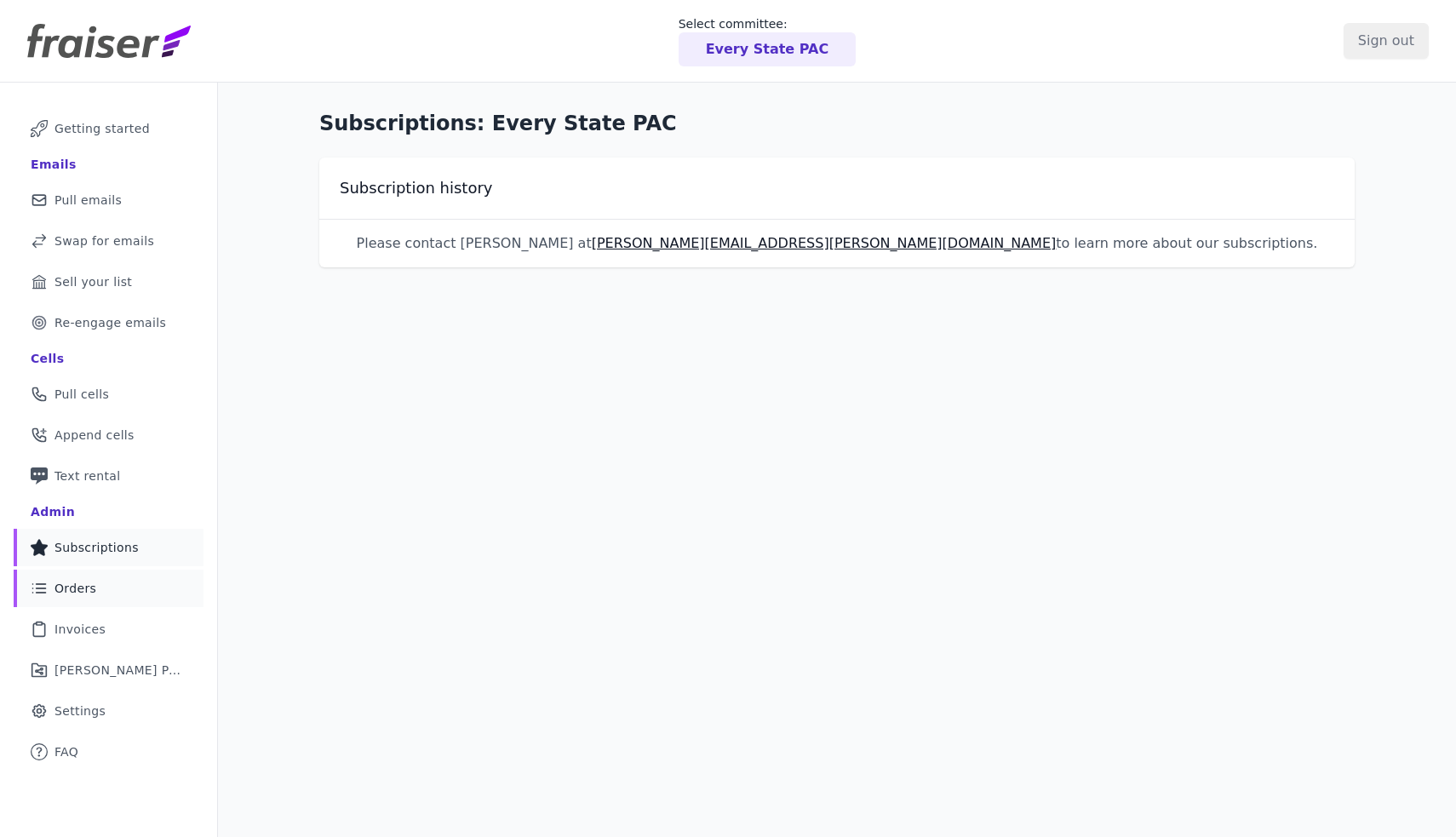
click at [95, 595] on link "List Icon Outline of bulleted list Orders" at bounding box center [108, 587] width 189 height 38
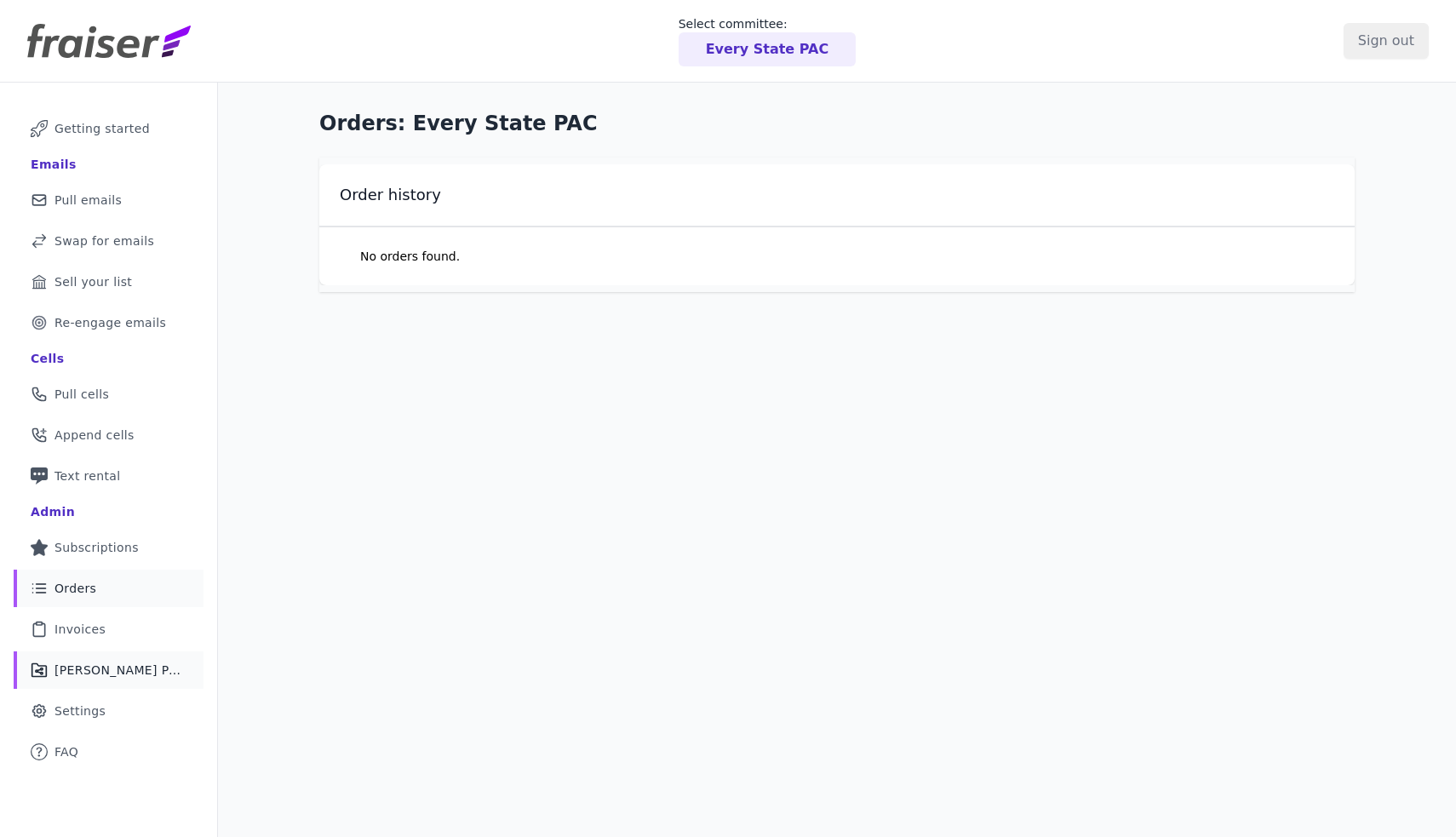
click at [155, 673] on span "[PERSON_NAME] Performance" at bounding box center [118, 670] width 128 height 17
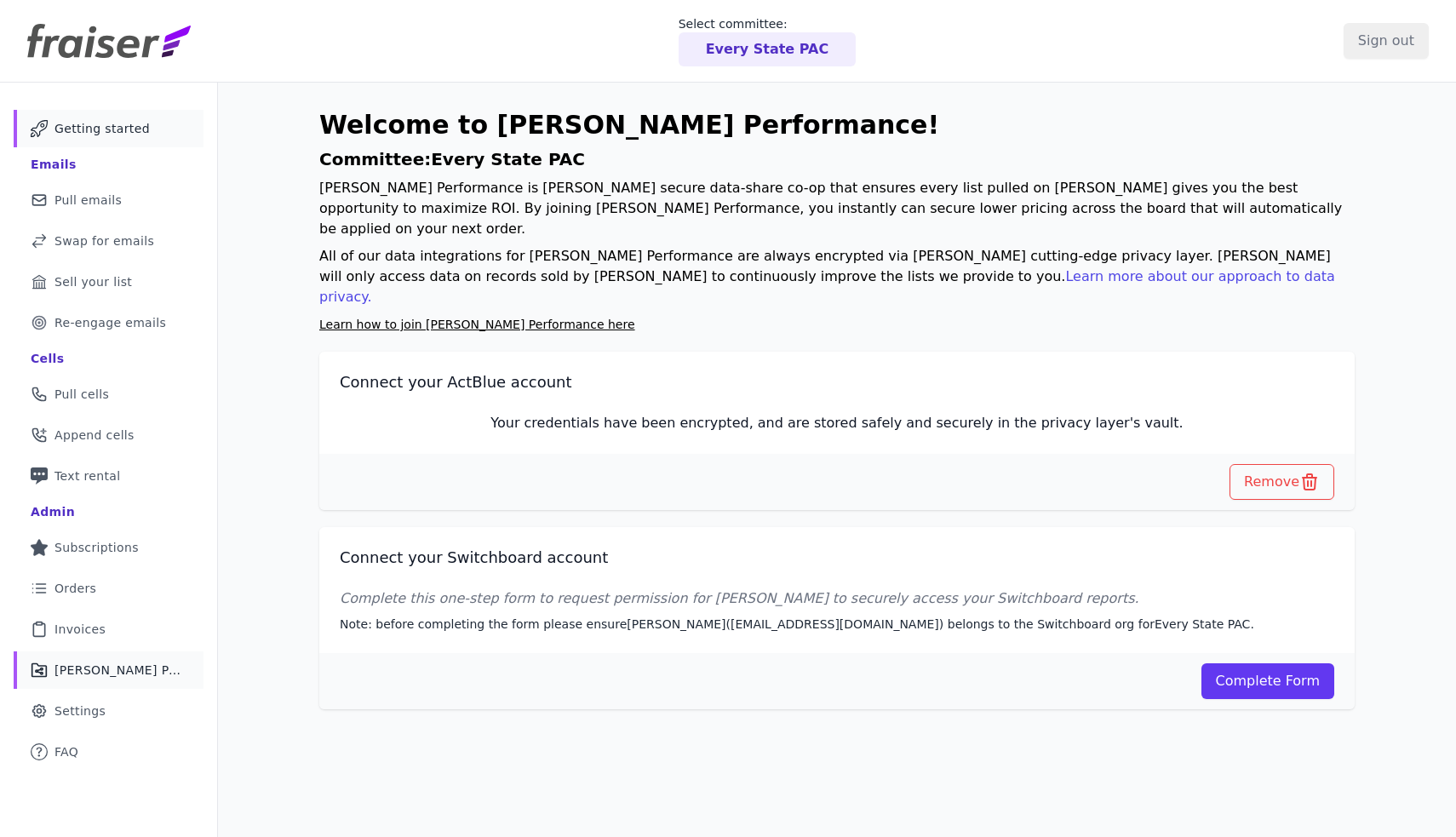
click at [113, 133] on span "Getting started" at bounding box center [101, 129] width 95 height 17
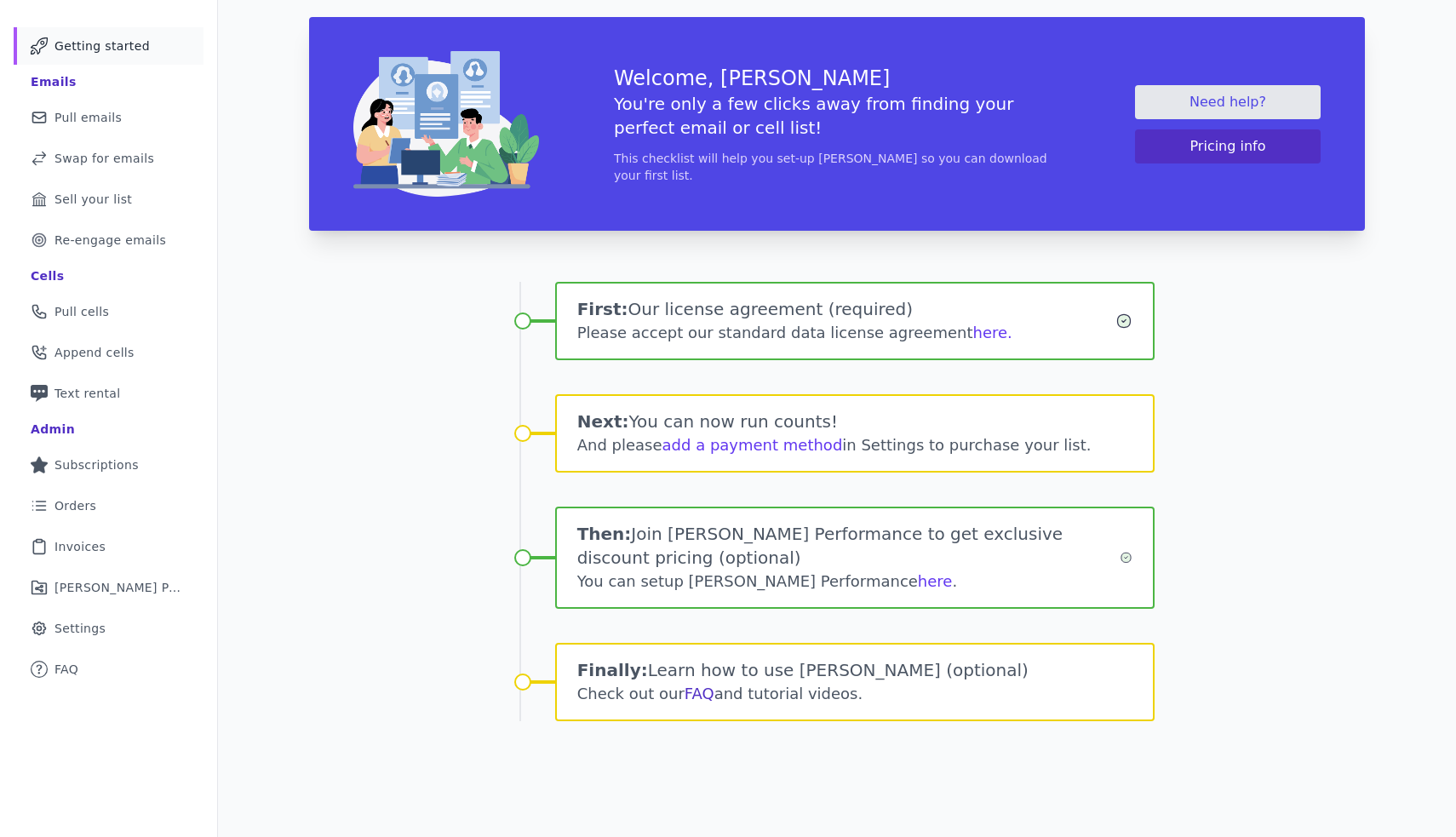
scroll to position [83, 0]
click at [692, 697] on link "FAQ" at bounding box center [699, 693] width 30 height 17
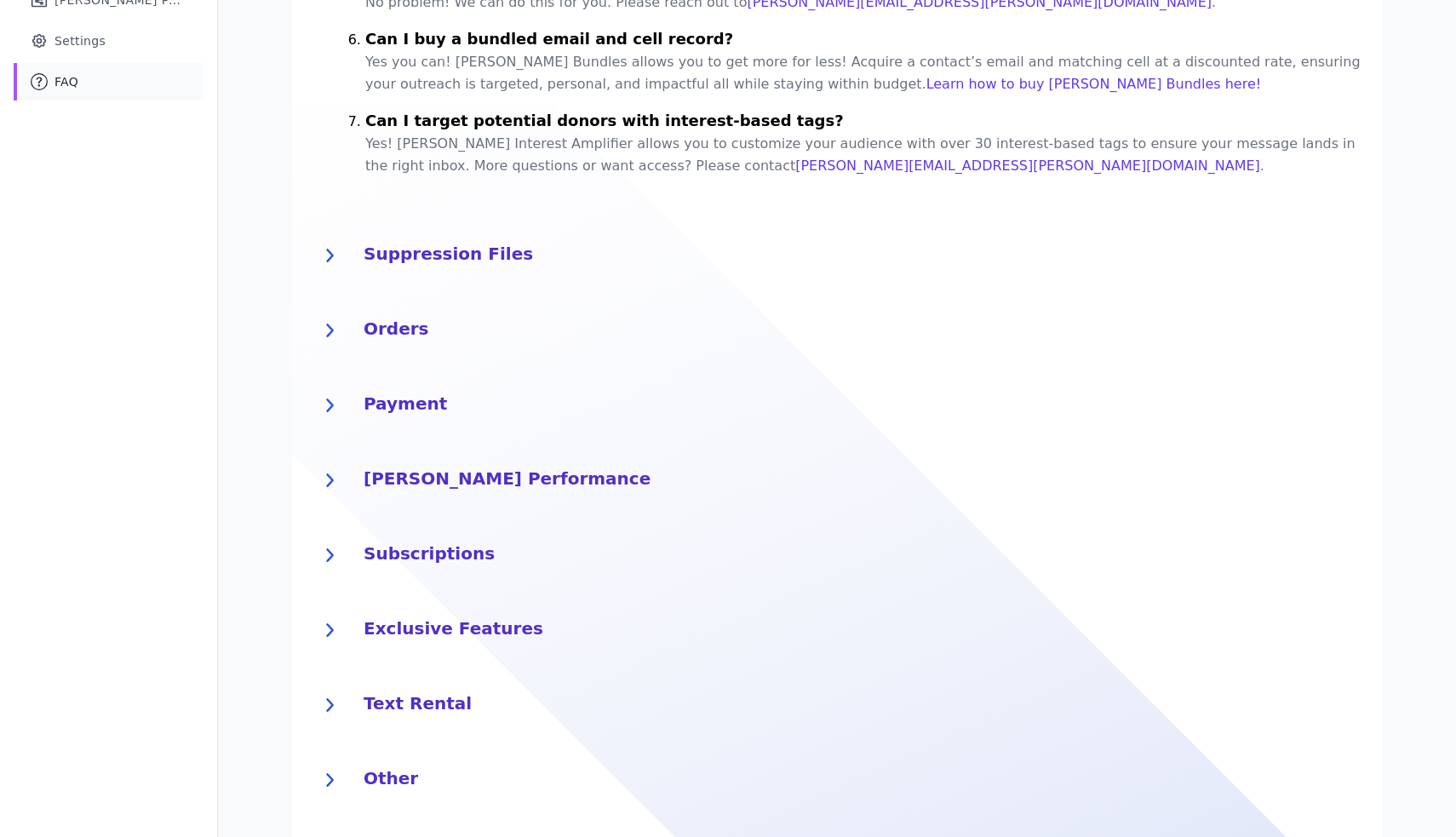
scroll to position [669, 0]
click at [422, 701] on div "Text Rental What is a 10DLC and how do I register? 10DLC (10-digit long code) i…" at bounding box center [837, 706] width 1089 height 75
click at [419, 689] on h4 "Text Rental" at bounding box center [862, 702] width 998 height 27
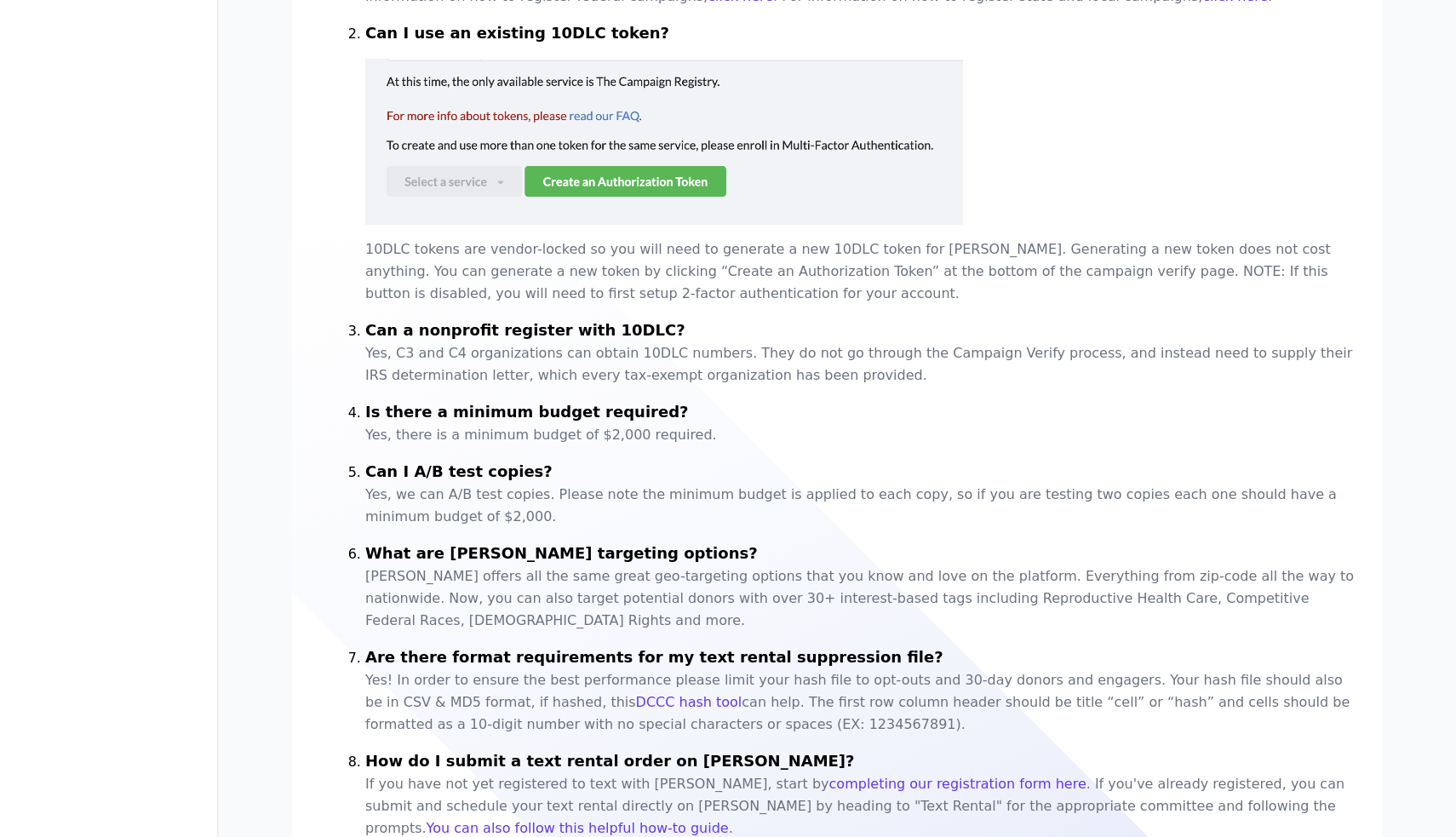
scroll to position [0, 1]
click at [636, 694] on link "DCCC hash tool" at bounding box center [690, 702] width 106 height 17
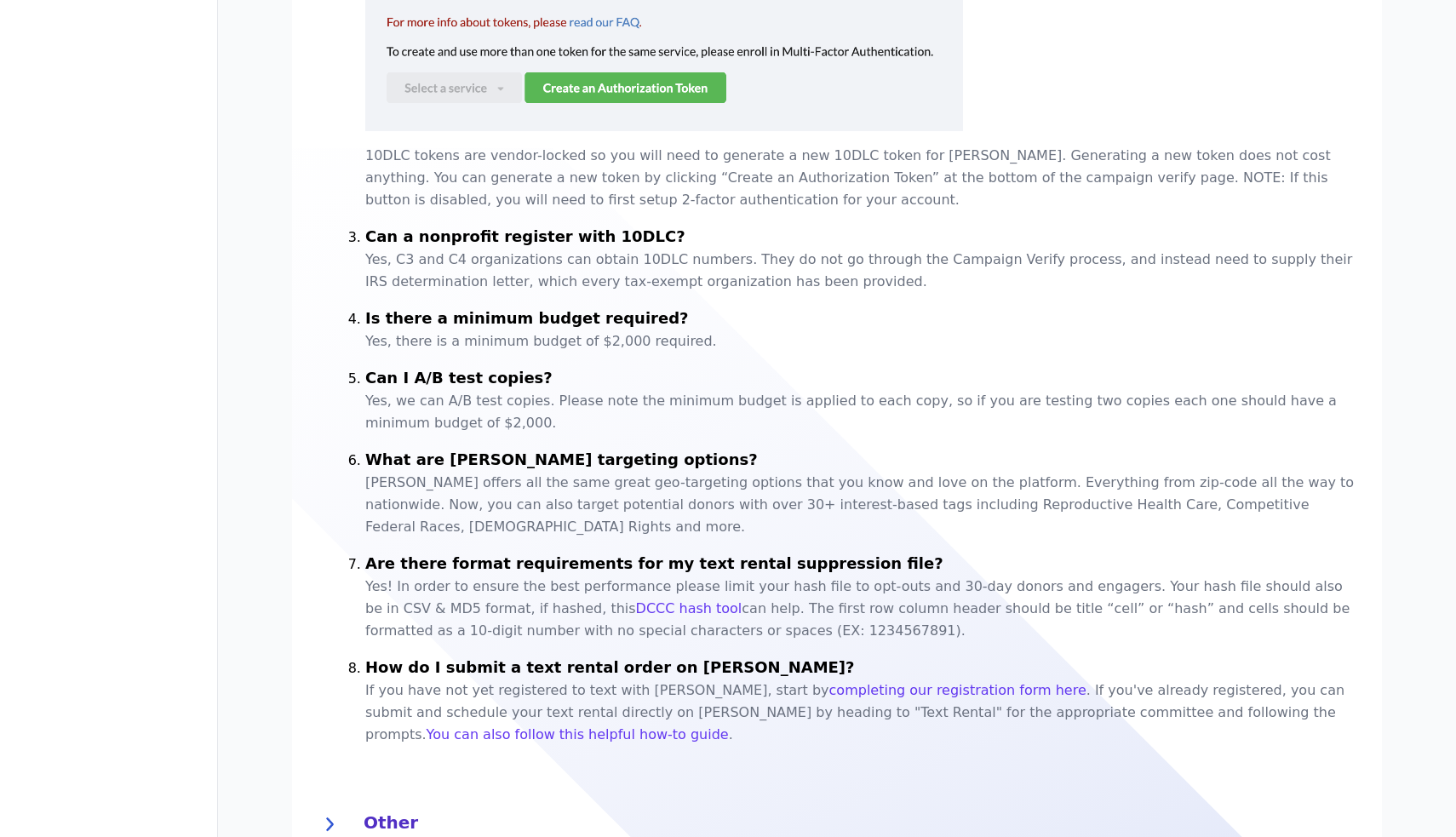
scroll to position [1559, 0]
click at [394, 808] on h4 "Other" at bounding box center [862, 821] width 998 height 27
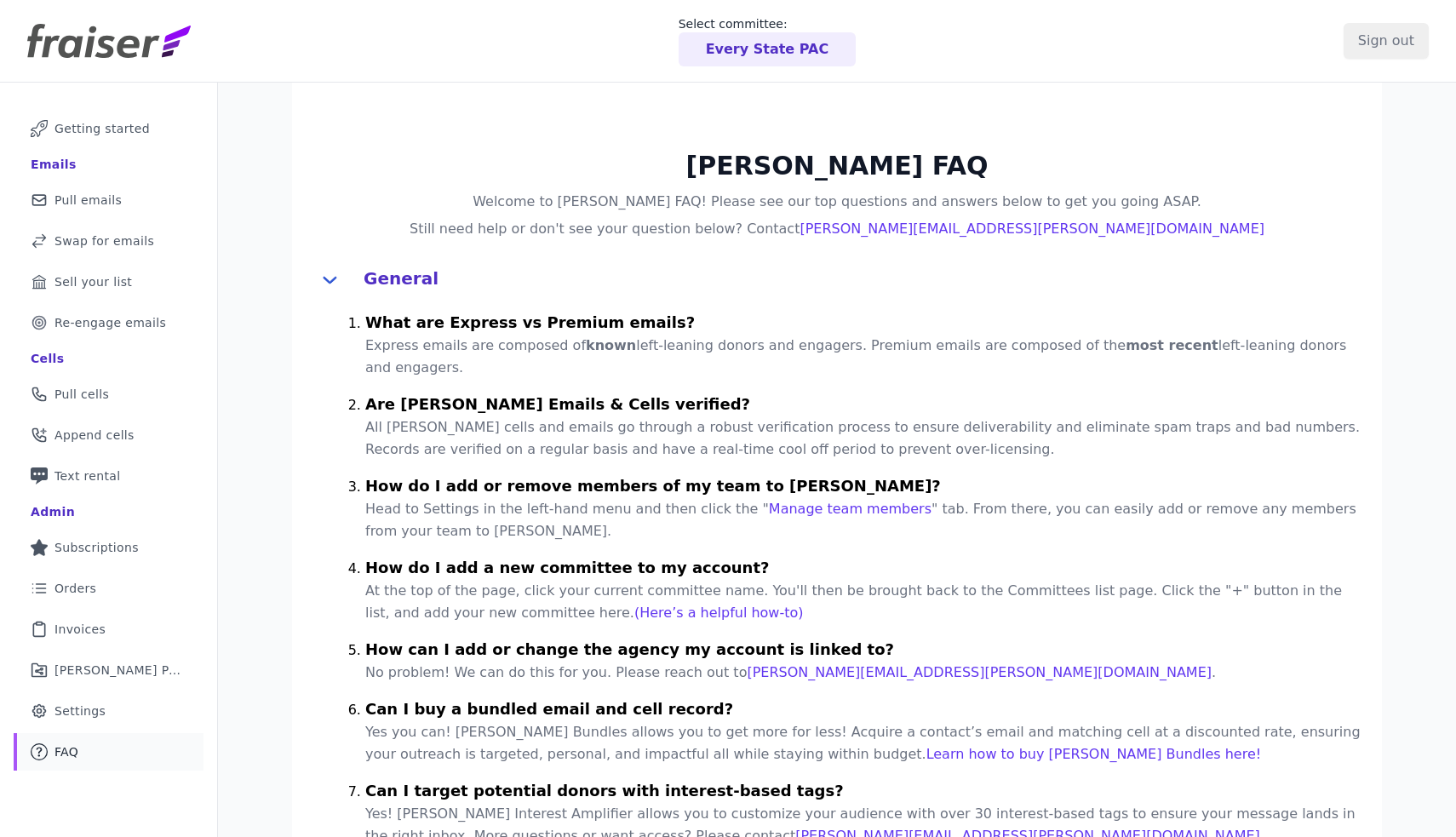
scroll to position [0, 0]
click at [84, 119] on link "Mail Icon Outline of a mail envelope Getting started" at bounding box center [108, 128] width 189 height 38
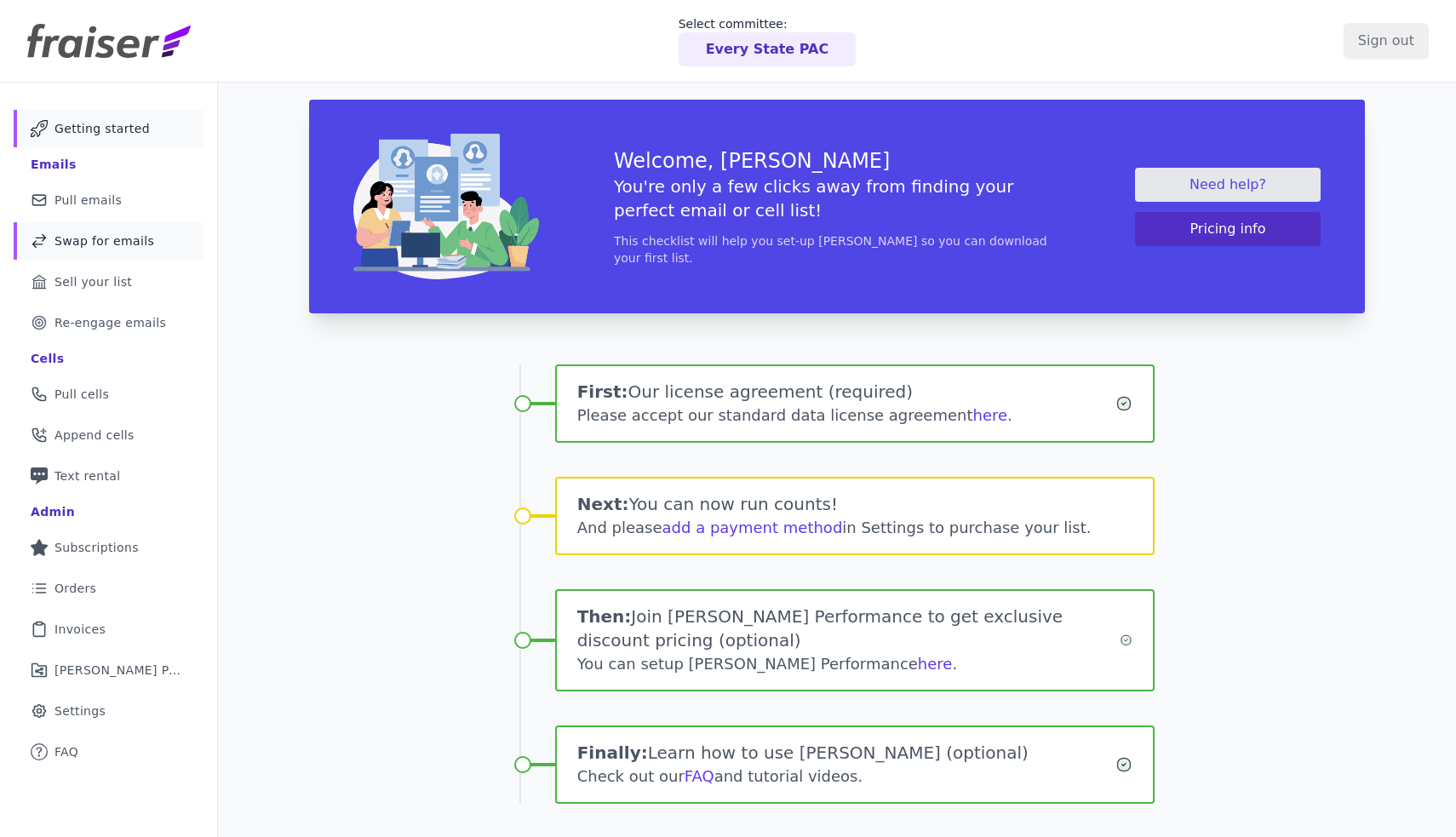
click at [127, 253] on link "Swap Icon Outline of a swap Swap for emails" at bounding box center [108, 241] width 189 height 38
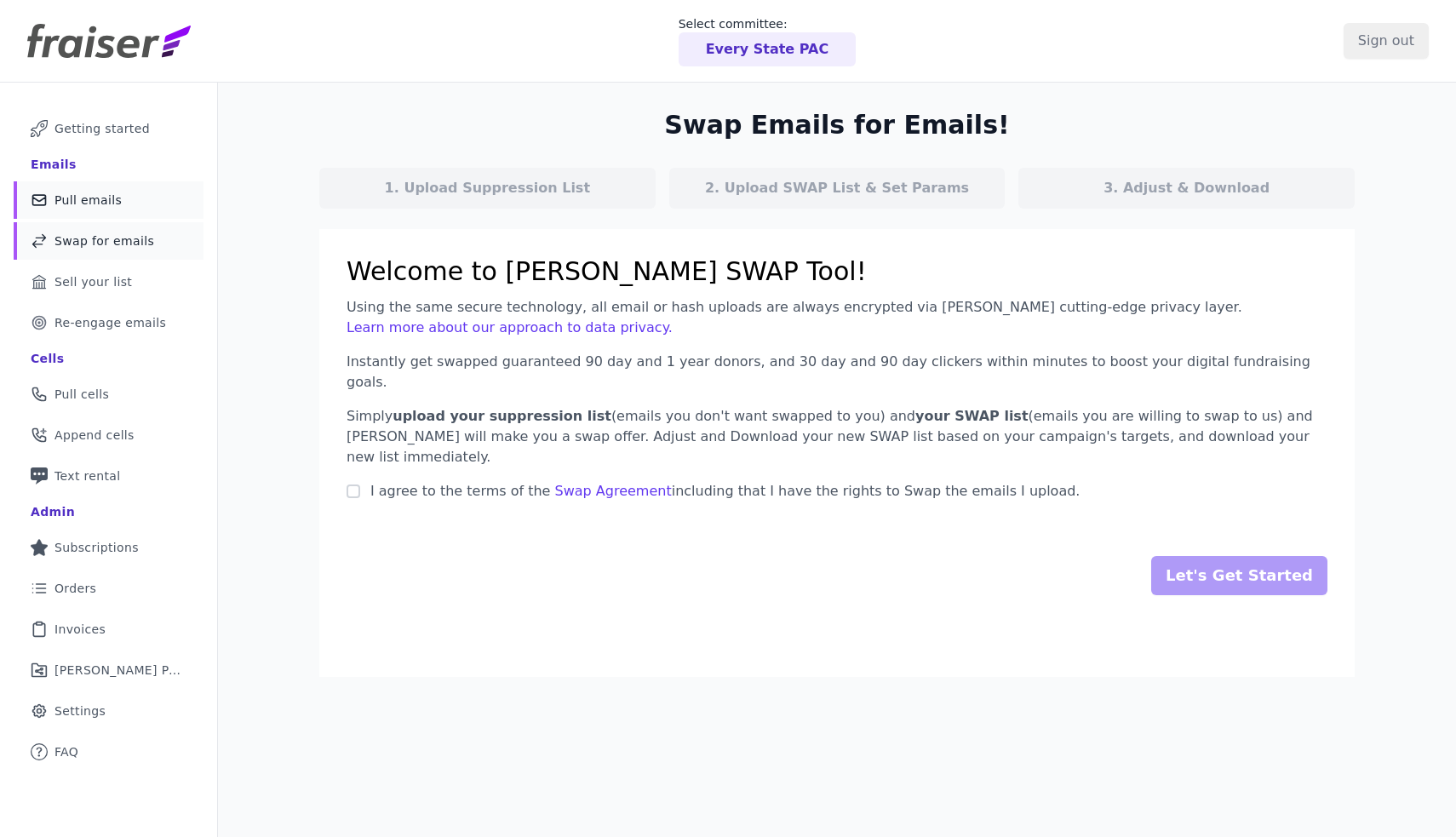
click at [134, 213] on link "Mail Icon Outline of a mail envelope Pull emails" at bounding box center [108, 200] width 189 height 38
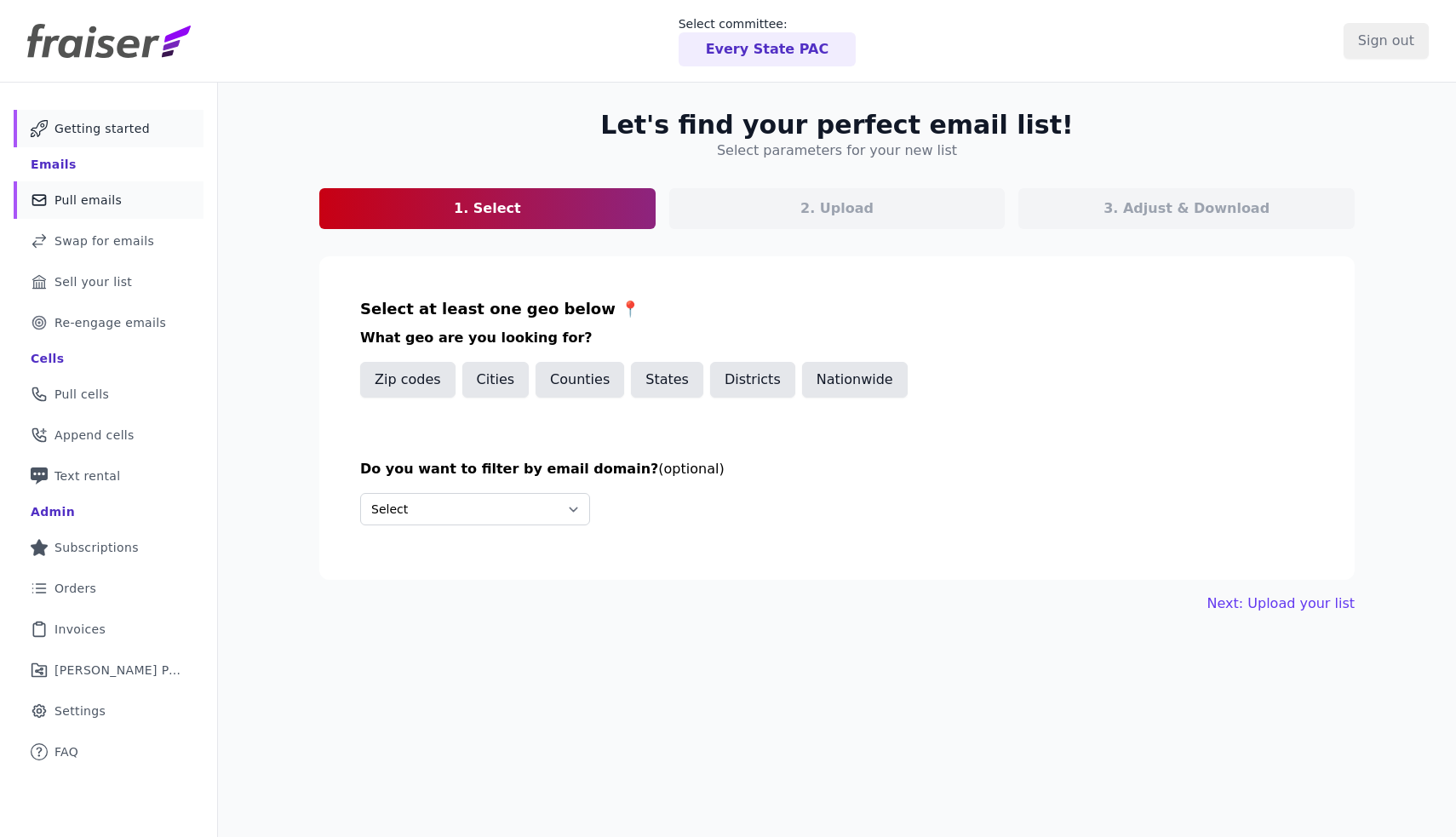
click at [141, 129] on span "Getting started" at bounding box center [101, 129] width 95 height 17
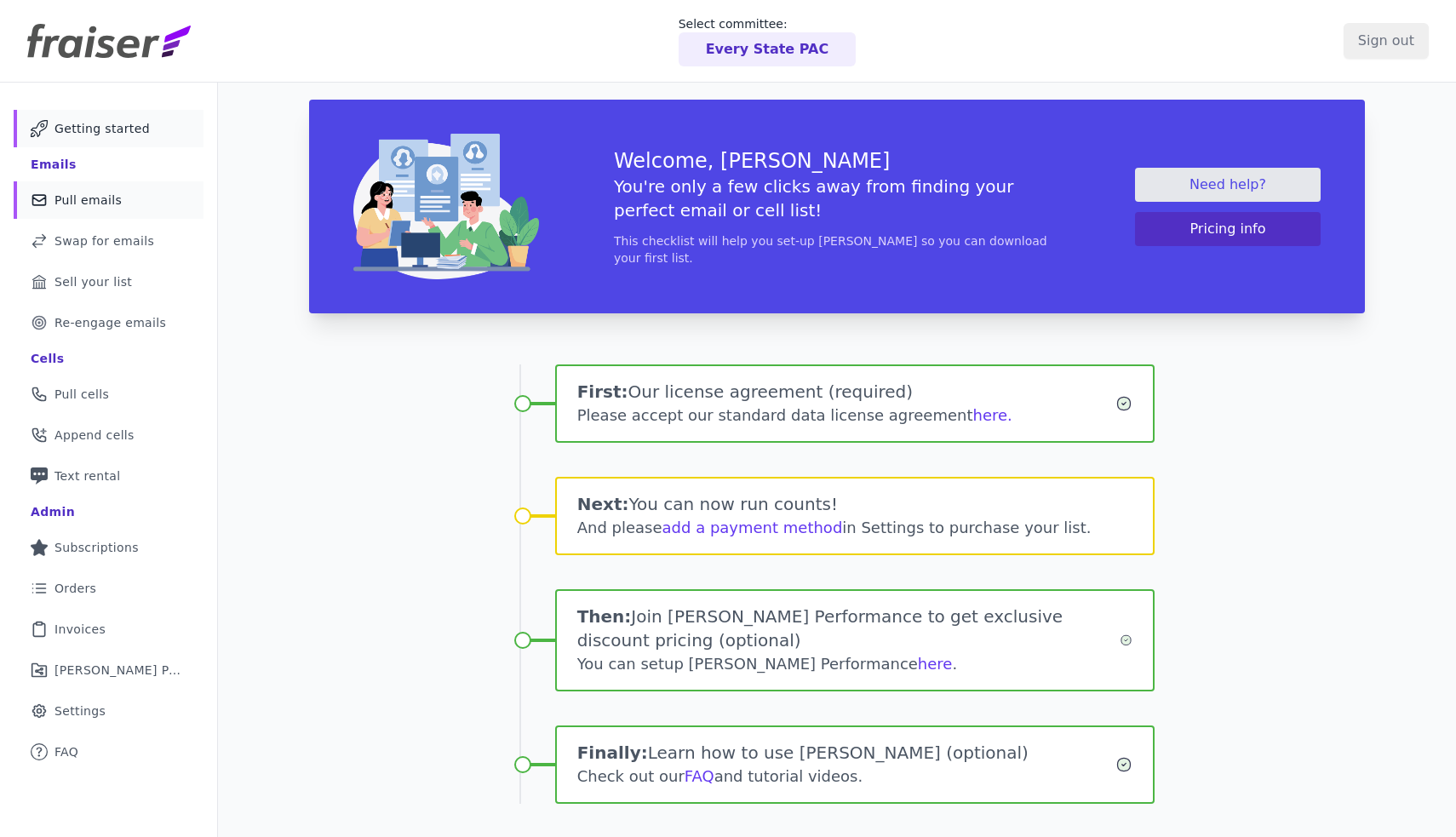
click at [127, 202] on link "Mail Icon Outline of a mail envelope Pull emails" at bounding box center [108, 200] width 189 height 38
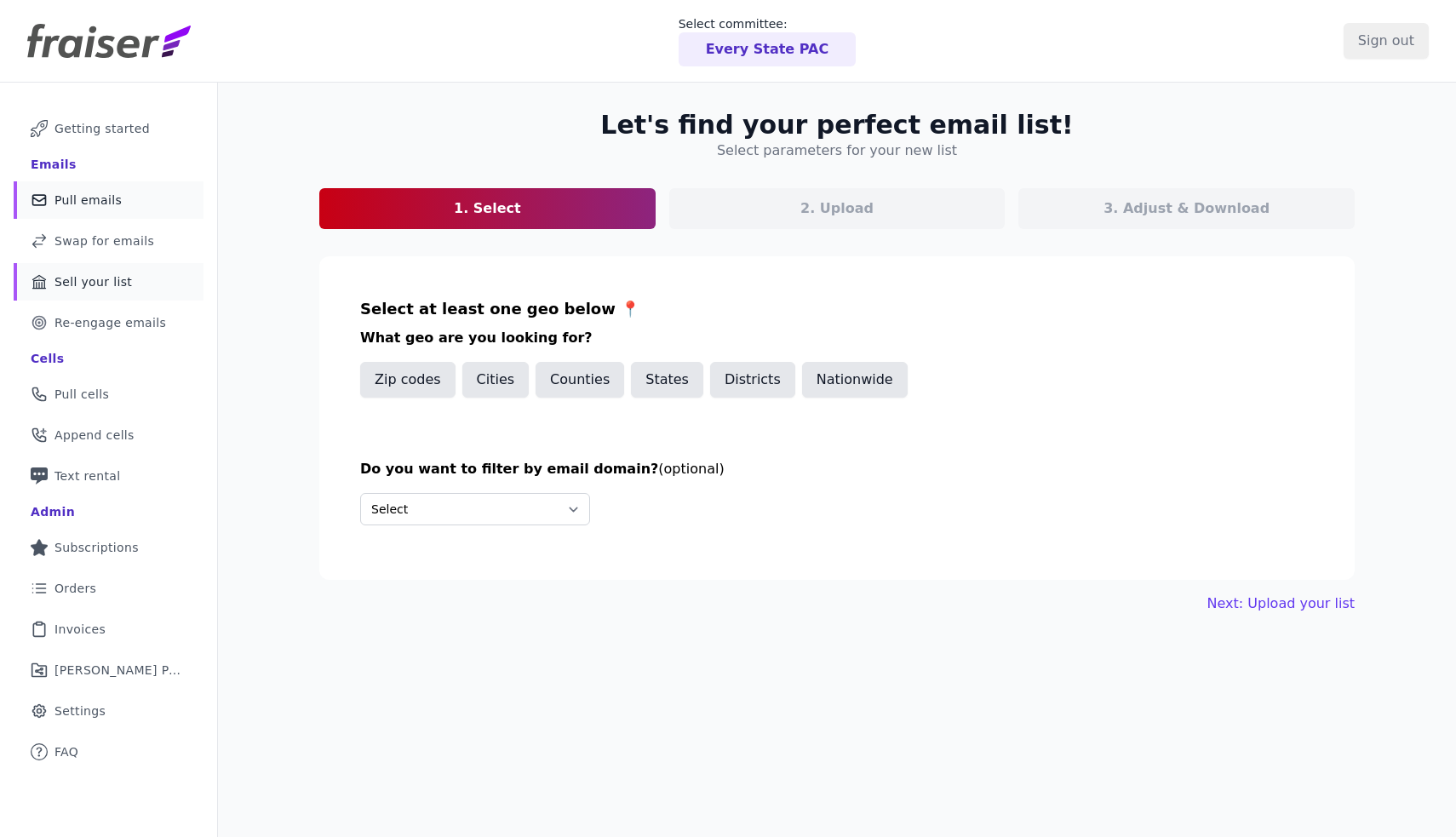
click at [109, 271] on link "Bank Icon Outline of a bank Sell your list" at bounding box center [108, 281] width 189 height 38
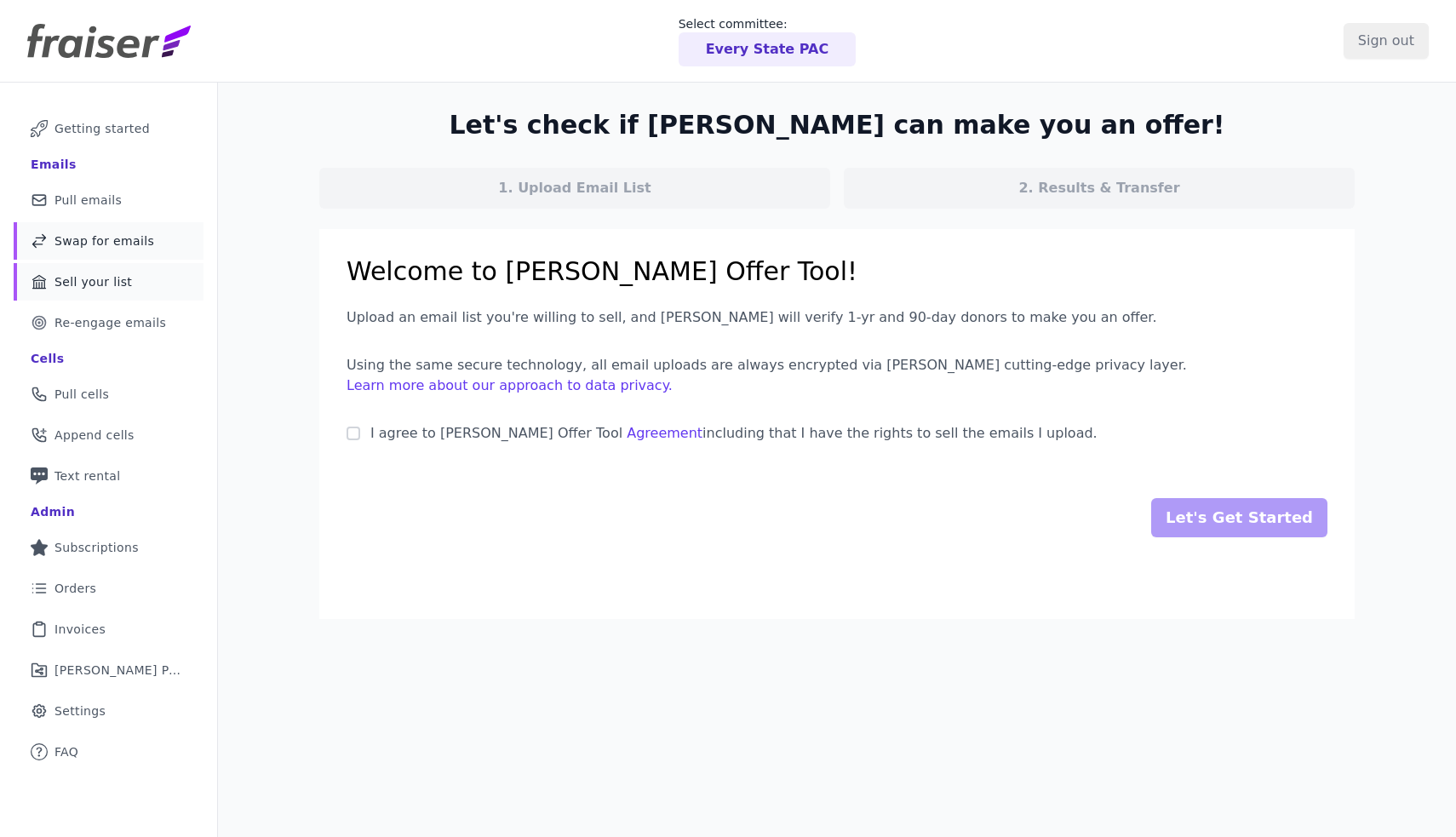
click at [120, 234] on span "Swap for emails" at bounding box center [104, 241] width 100 height 17
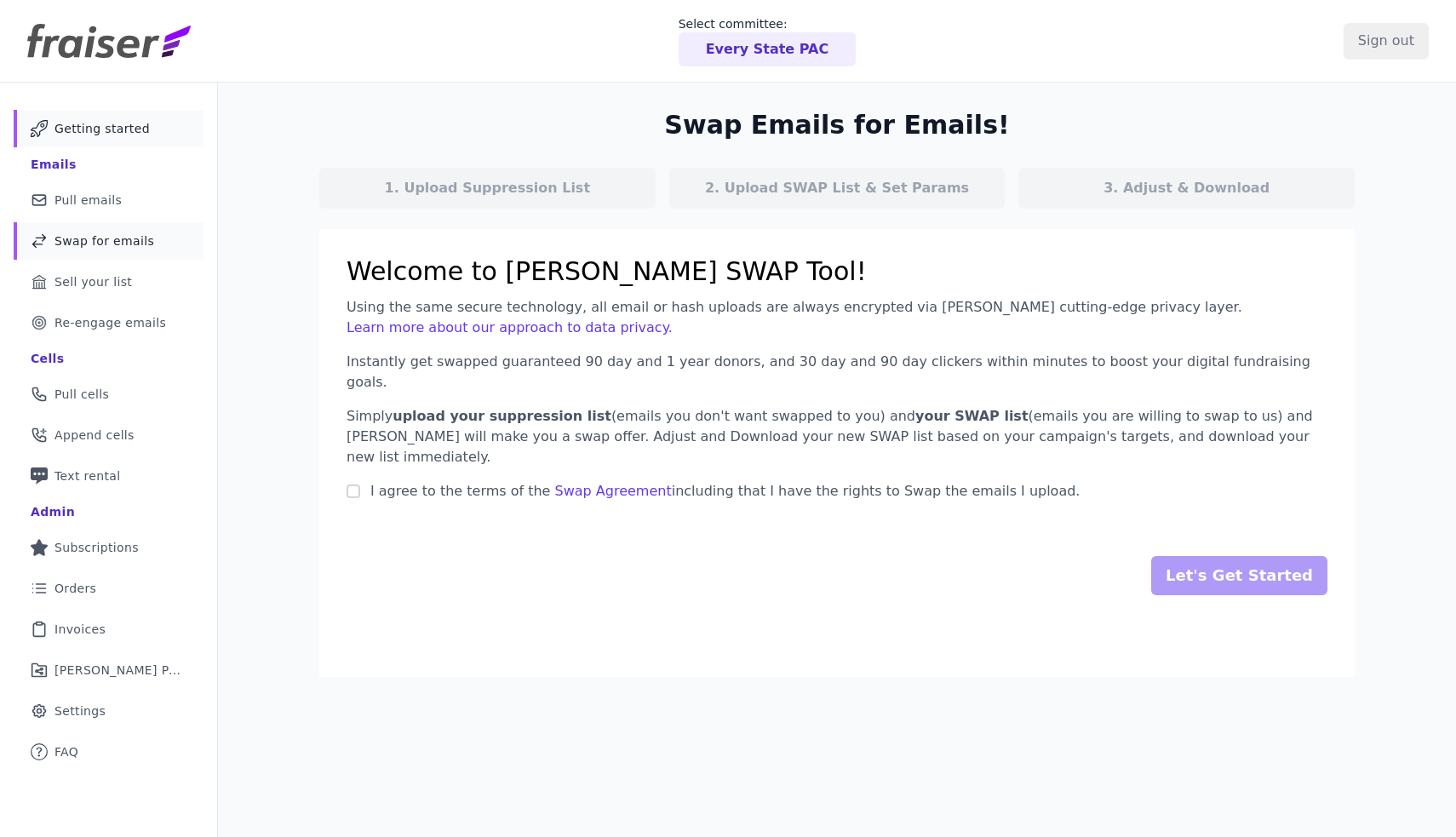
click at [134, 118] on link "Mail Icon Outline of a mail envelope Getting started" at bounding box center [108, 128] width 189 height 38
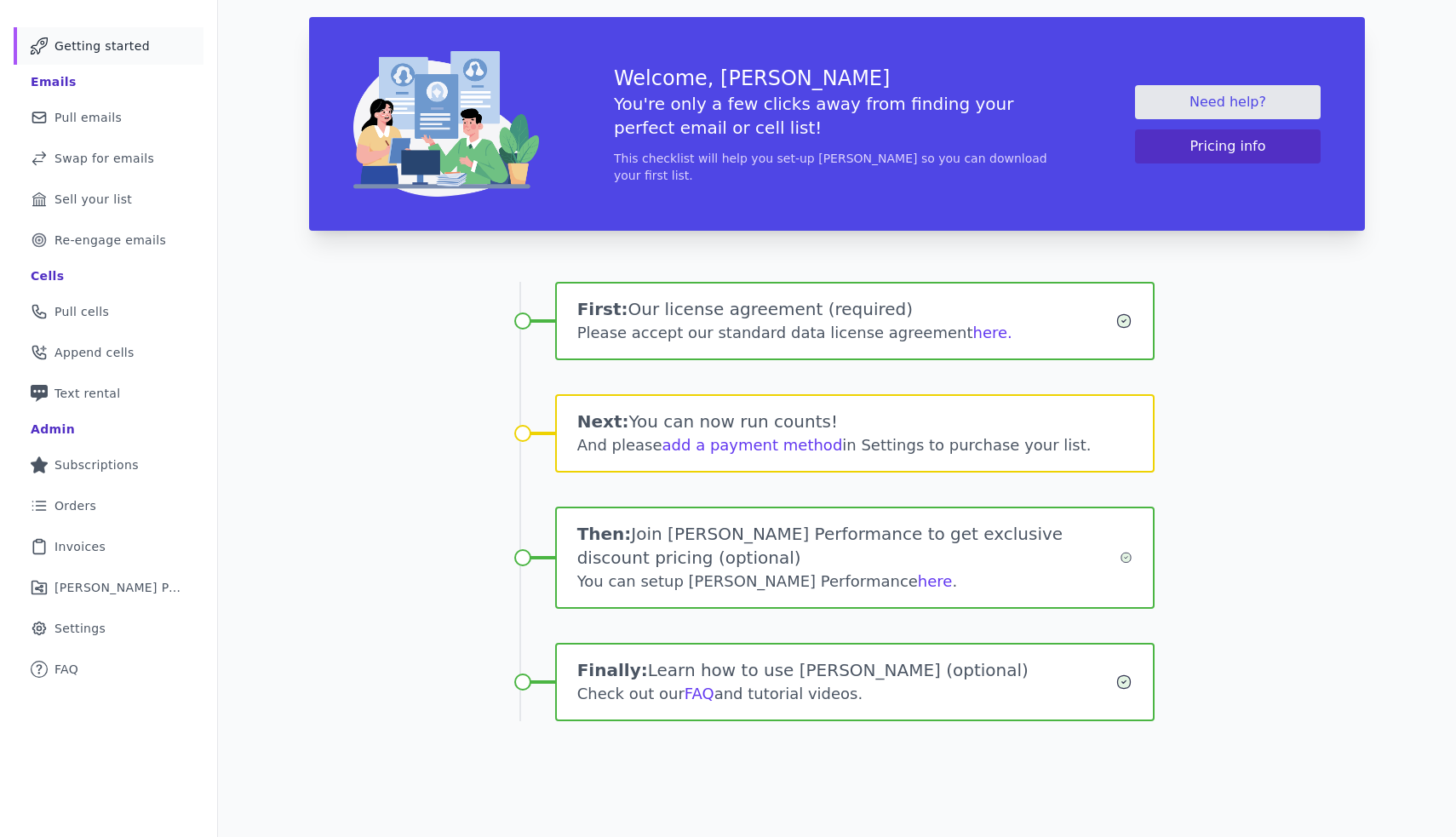
scroll to position [83, 0]
click at [694, 694] on link "FAQ" at bounding box center [699, 693] width 30 height 17
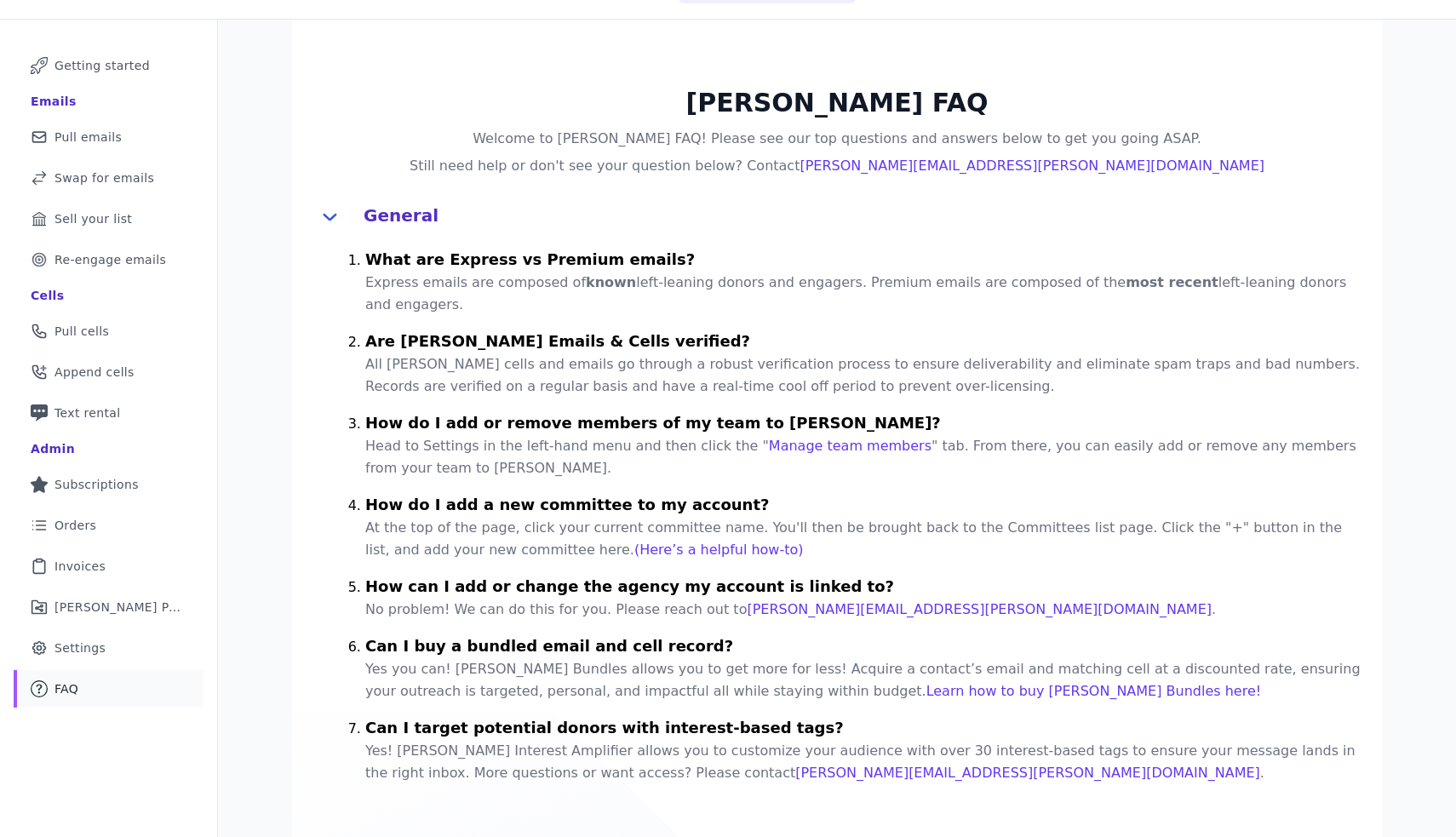
scroll to position [97, 0]
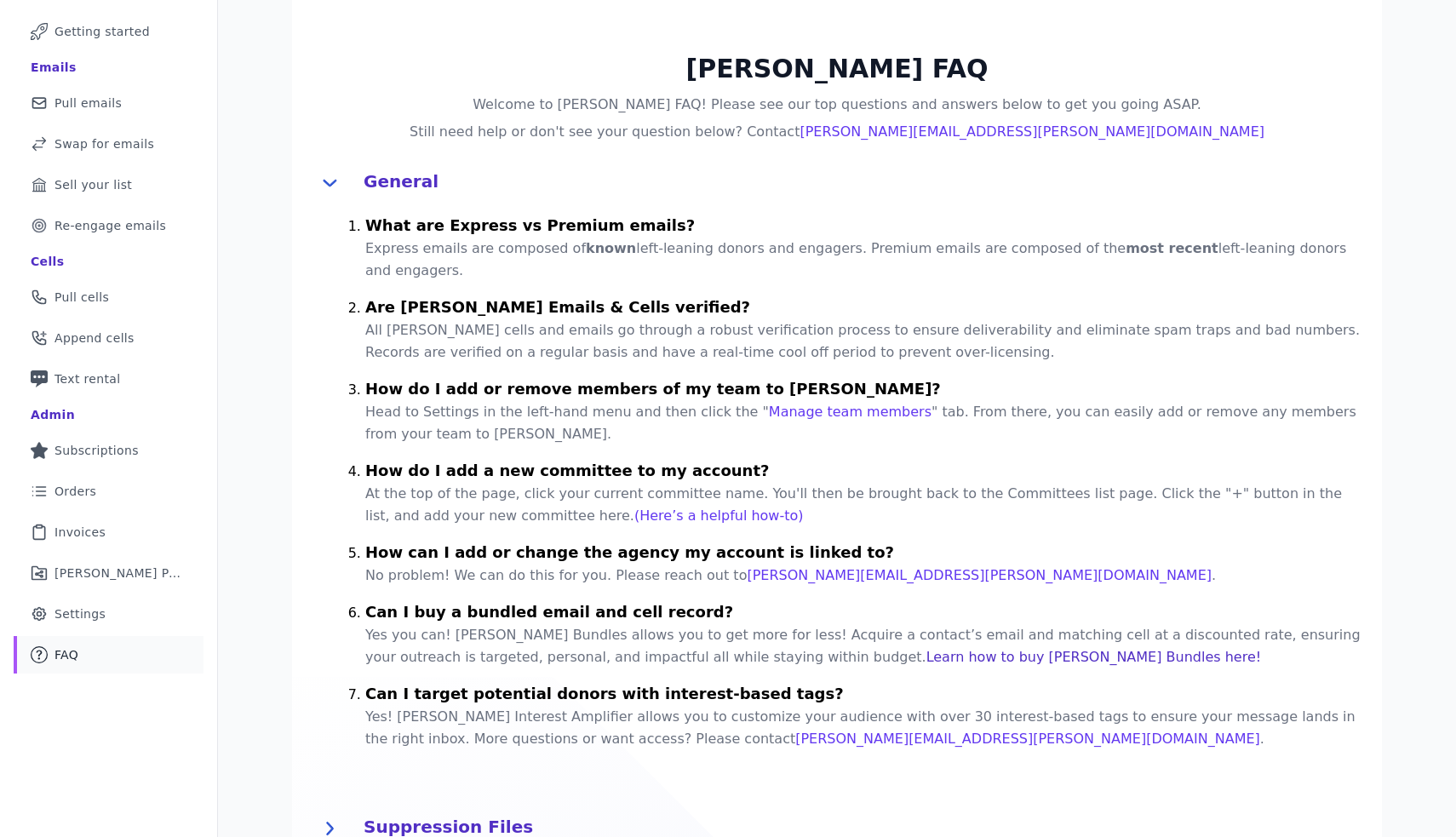
click at [926, 648] on link "Learn how to buy [PERSON_NAME] Bundles here!" at bounding box center [1094, 656] width 335 height 17
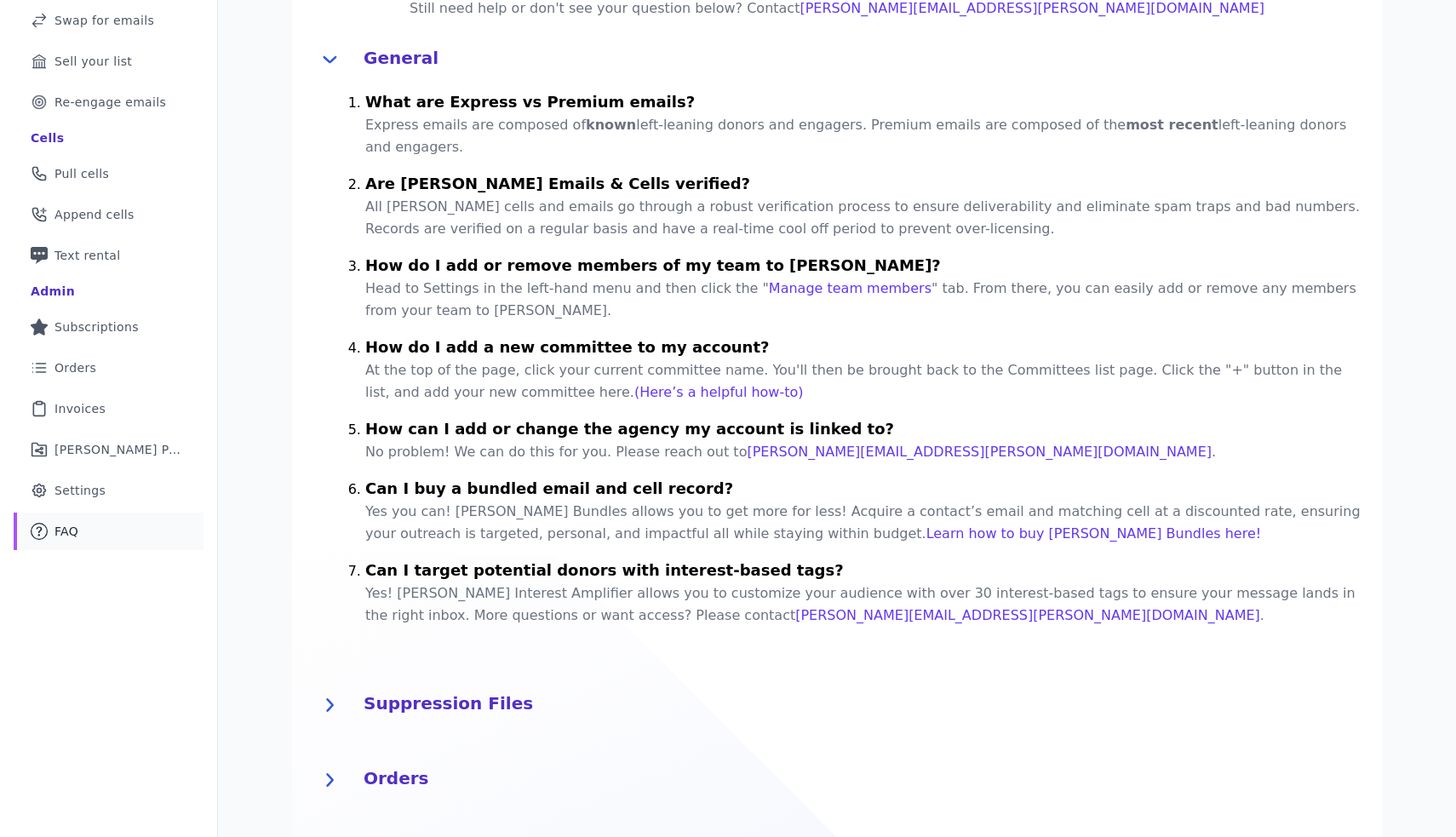
scroll to position [612, 0]
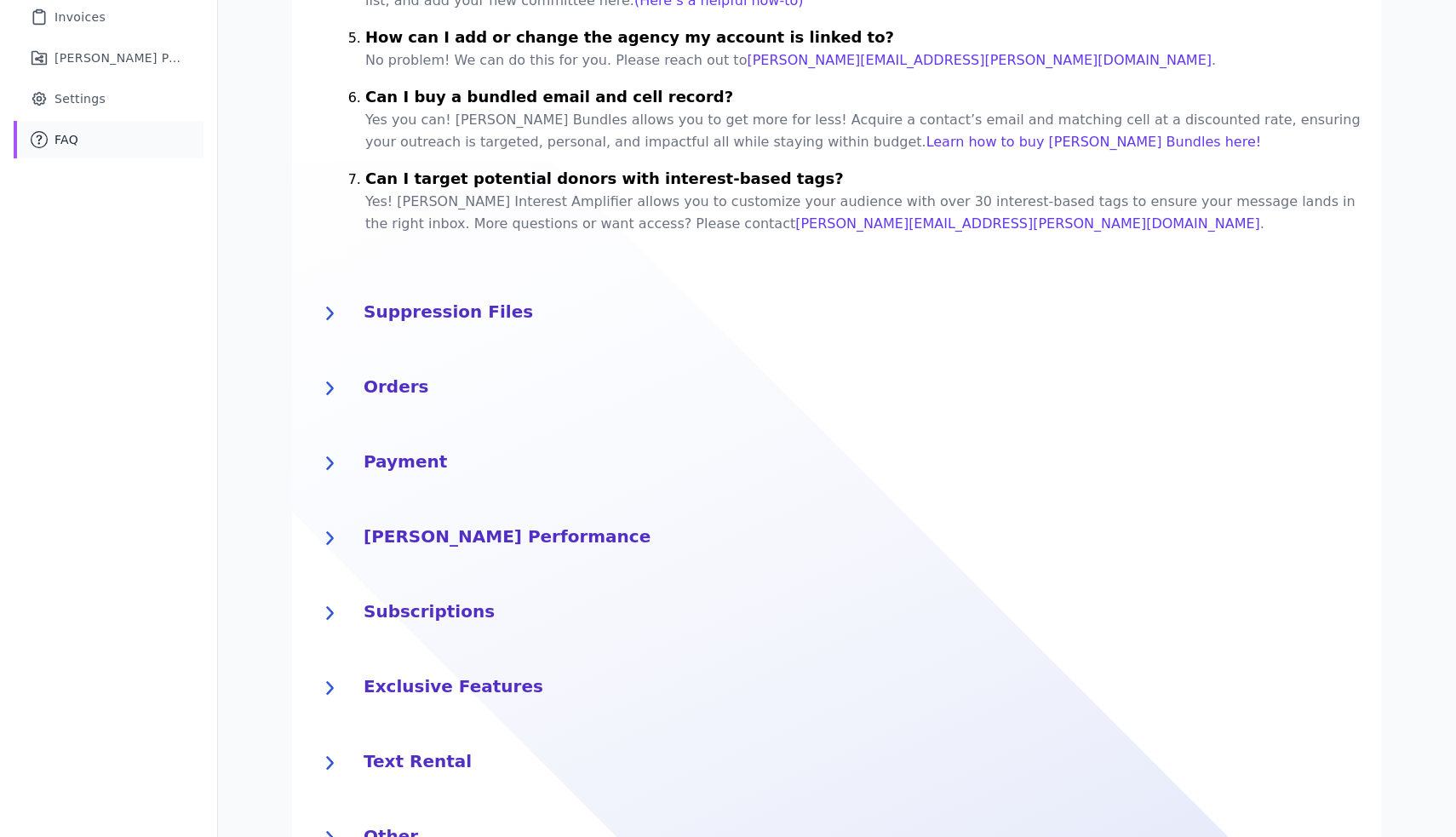
click at [421, 528] on div "[PERSON_NAME] Performance" at bounding box center [862, 538] width 998 height 34
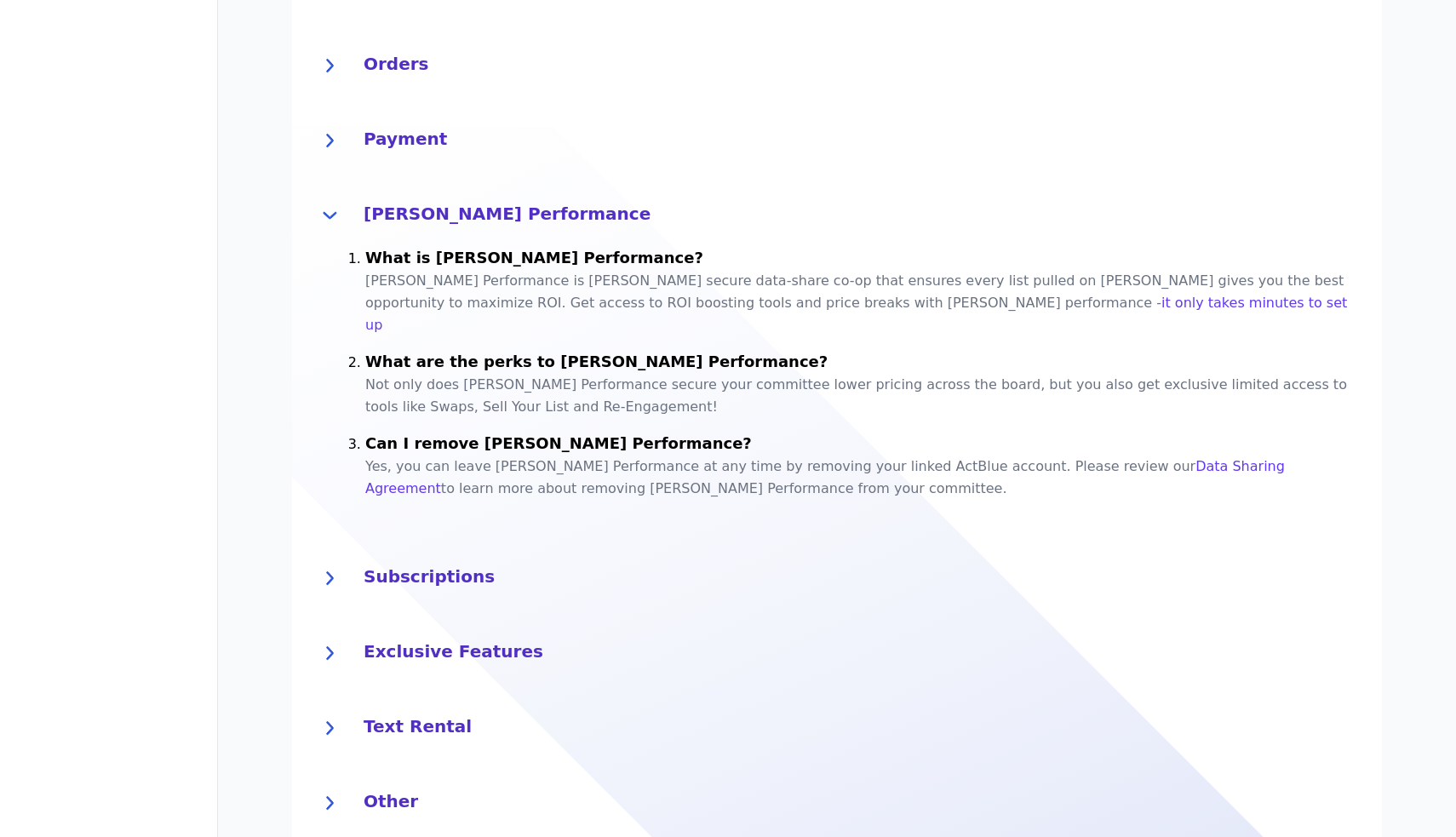
scroll to position [0, 0]
click at [413, 561] on h4 "Subscriptions" at bounding box center [862, 574] width 998 height 27
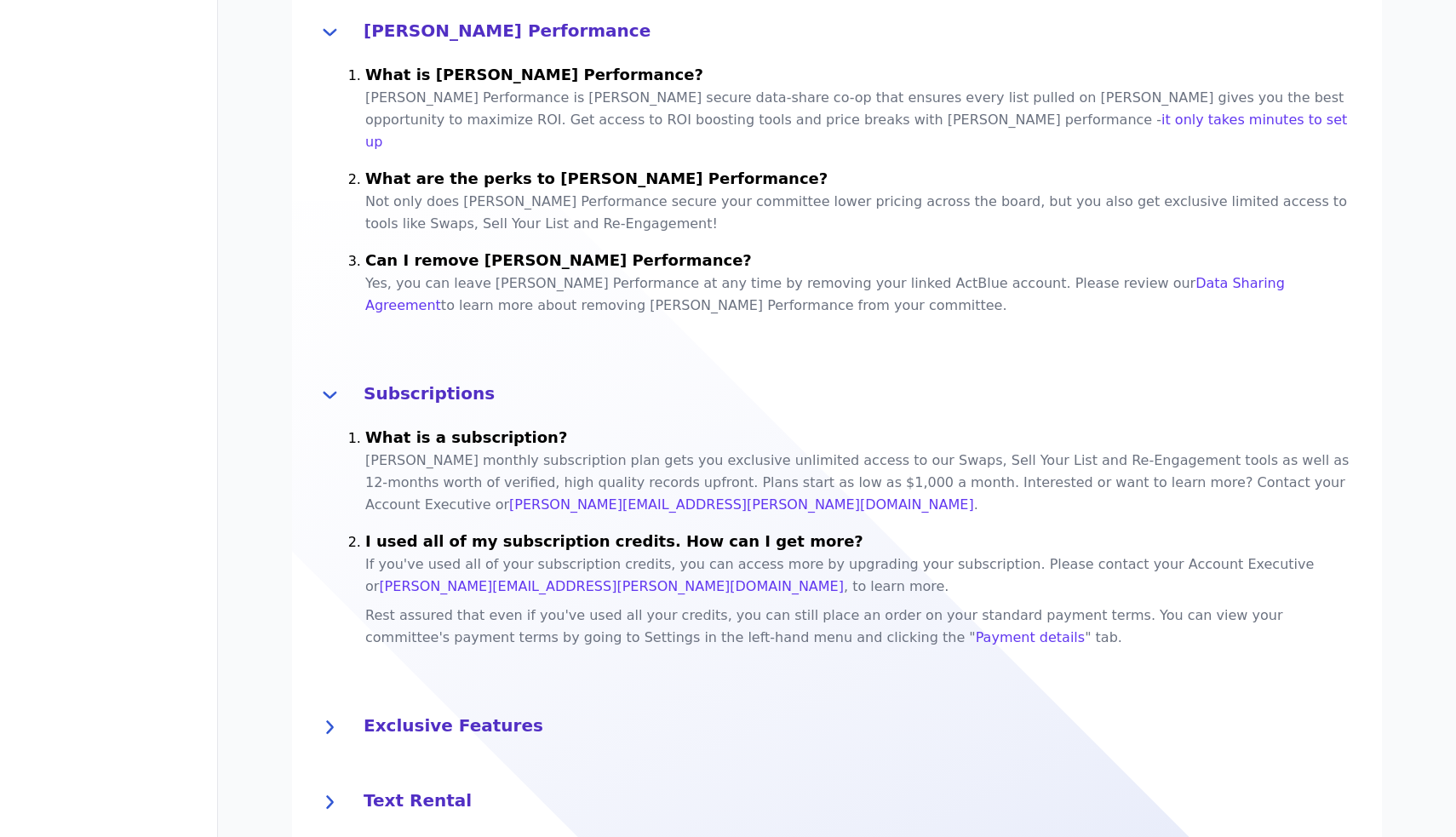
scroll to position [1119, 0]
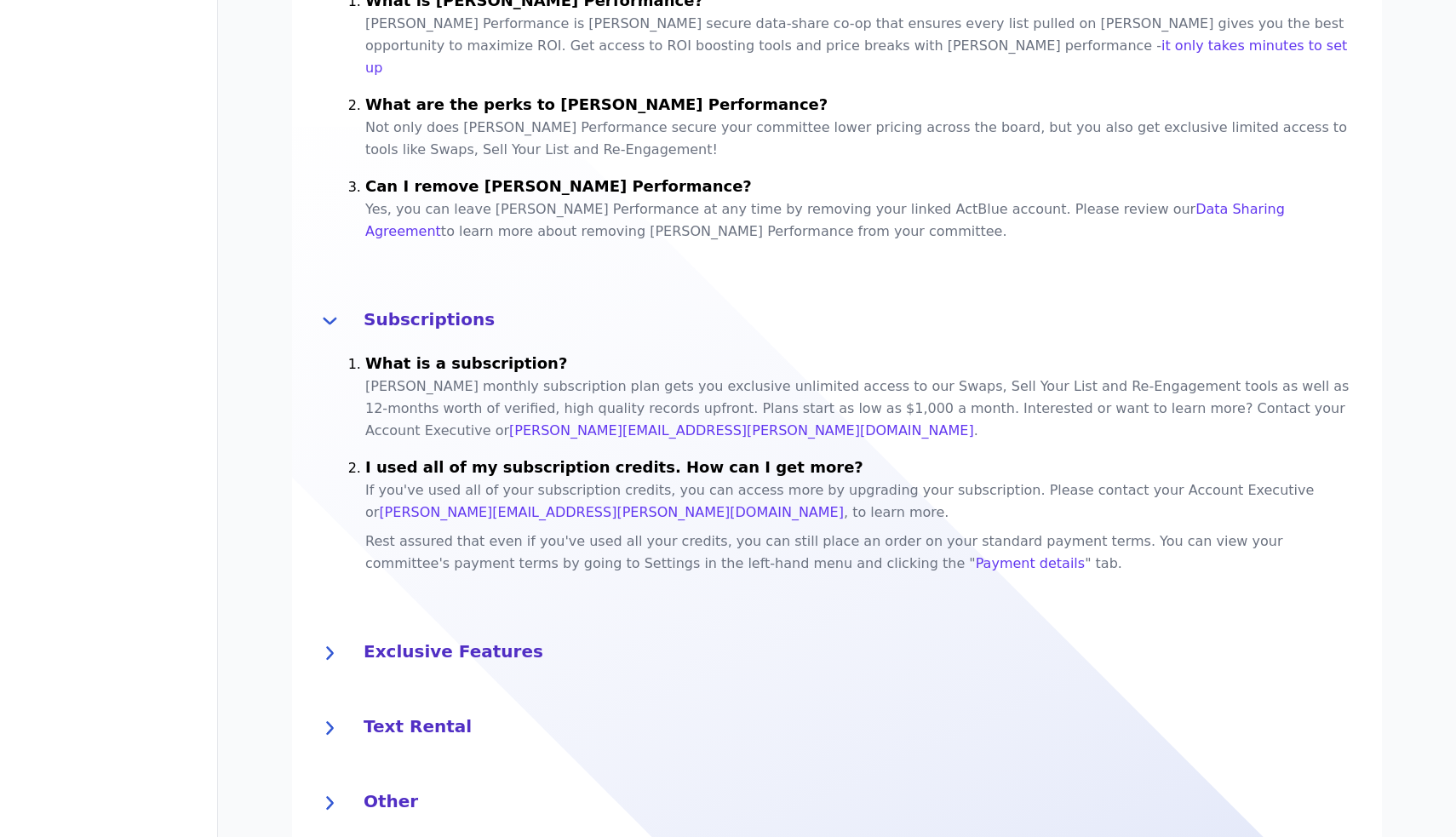
click at [449, 636] on h4 "Exclusive Features" at bounding box center [862, 649] width 998 height 27
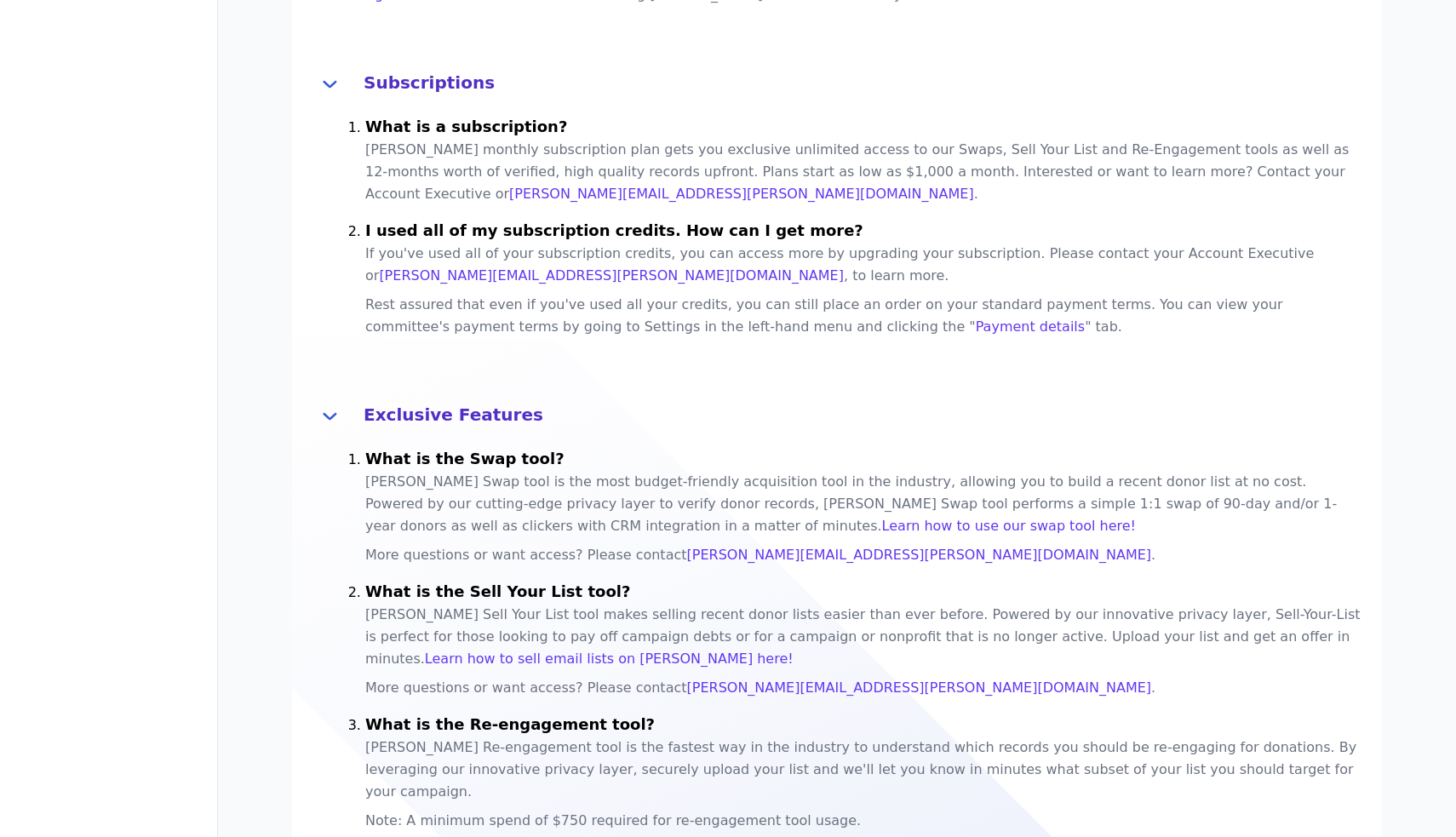
scroll to position [1429, 0]
click at [793, 649] on link "Learn how to sell email lists on Fraiser here!" at bounding box center [609, 657] width 368 height 17
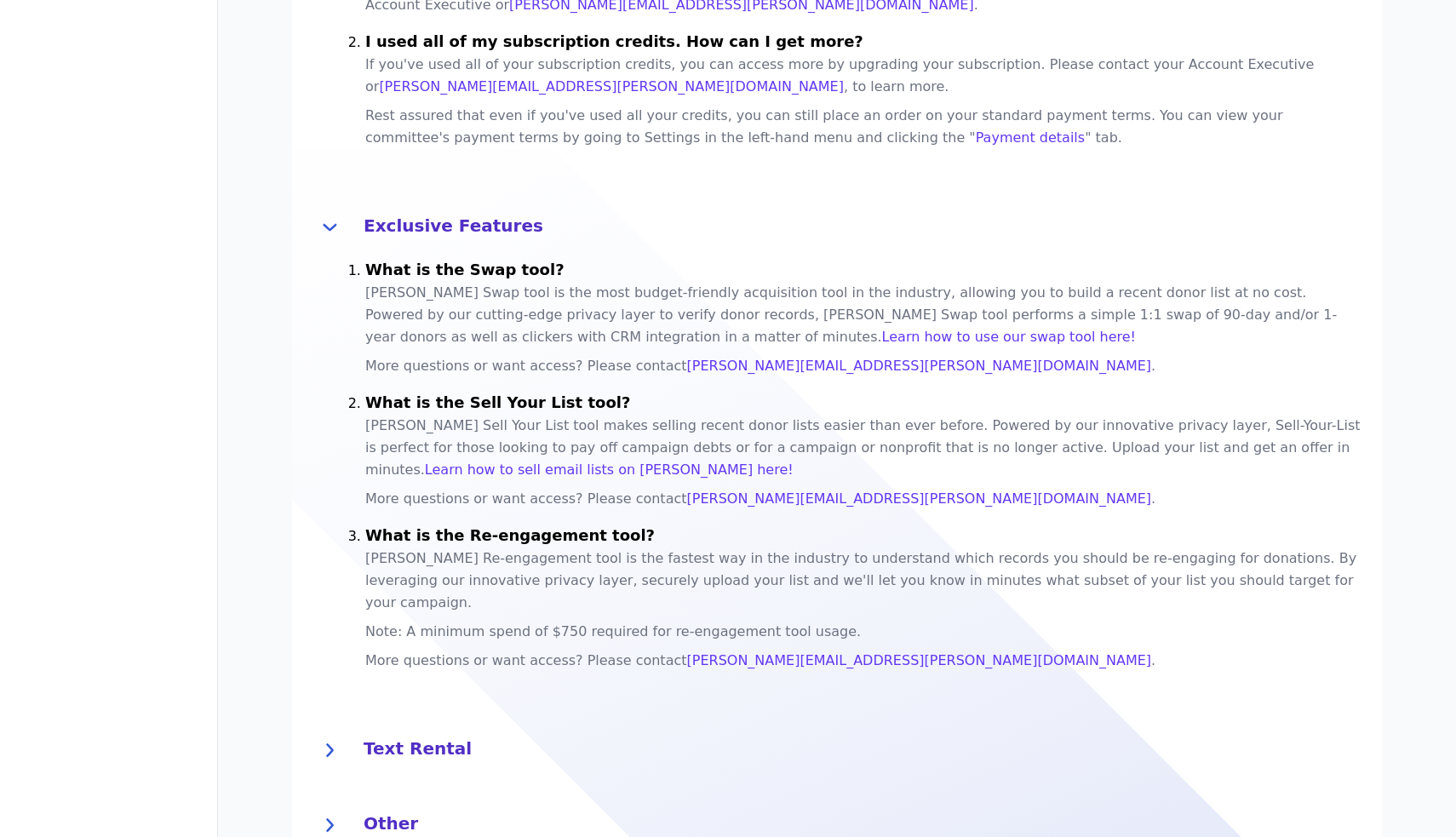
scroll to position [2, 0]
click at [428, 733] on h4 "Text Rental" at bounding box center [862, 746] width 998 height 27
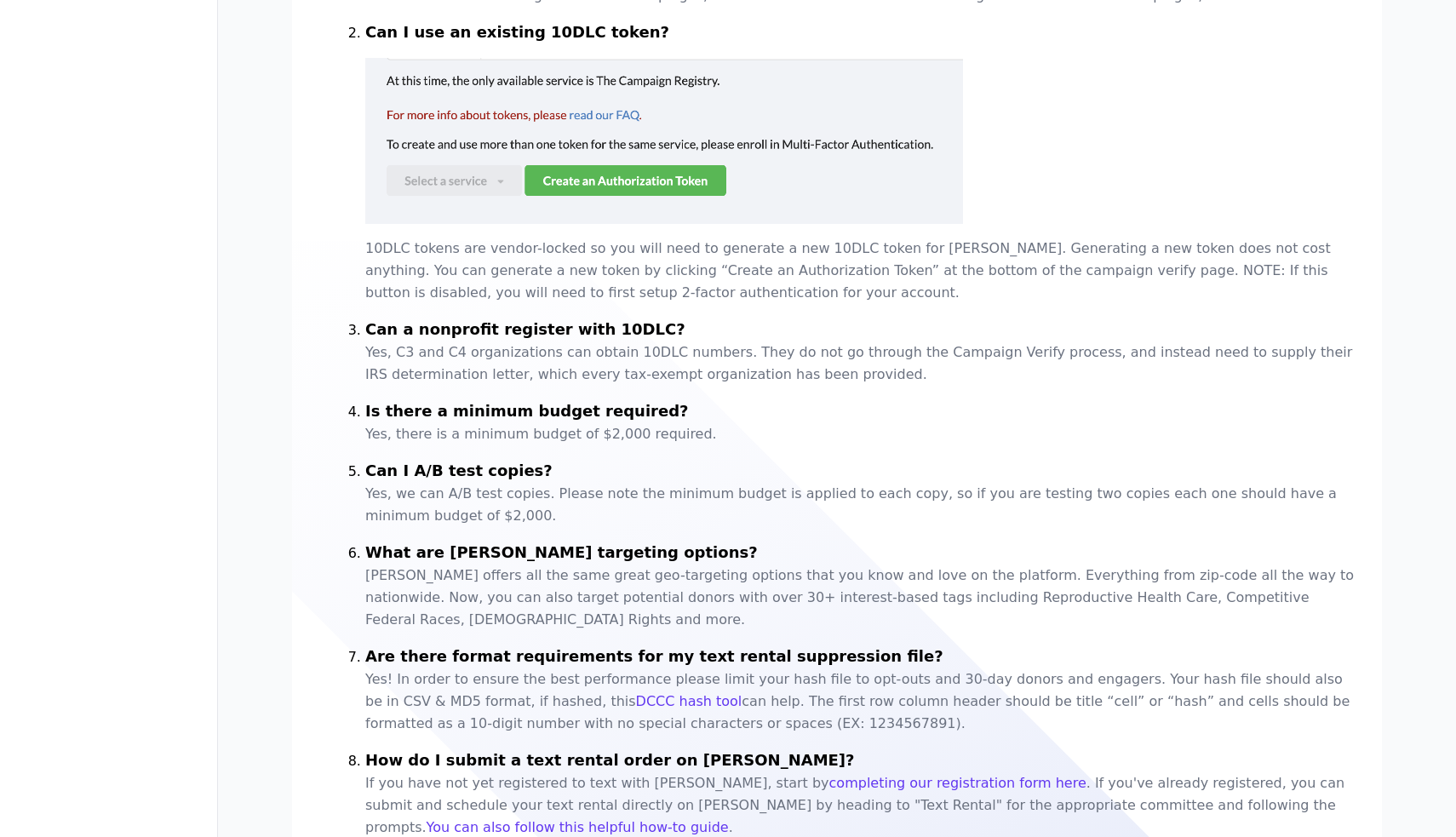
scroll to position [2494, 0]
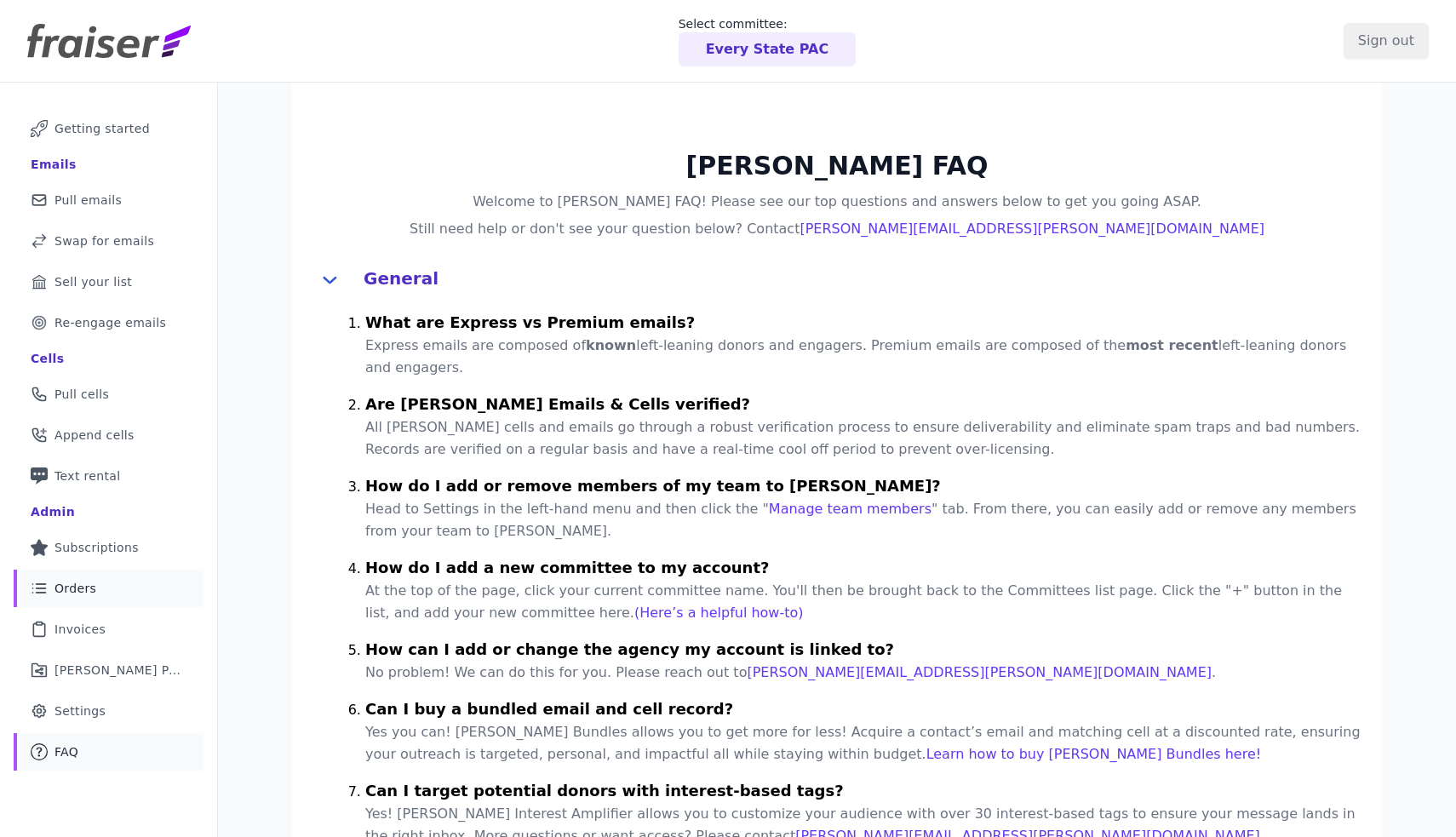
scroll to position [0, 0]
click at [108, 714] on link "Gear Icon Outline of a gear Settings" at bounding box center [108, 710] width 189 height 38
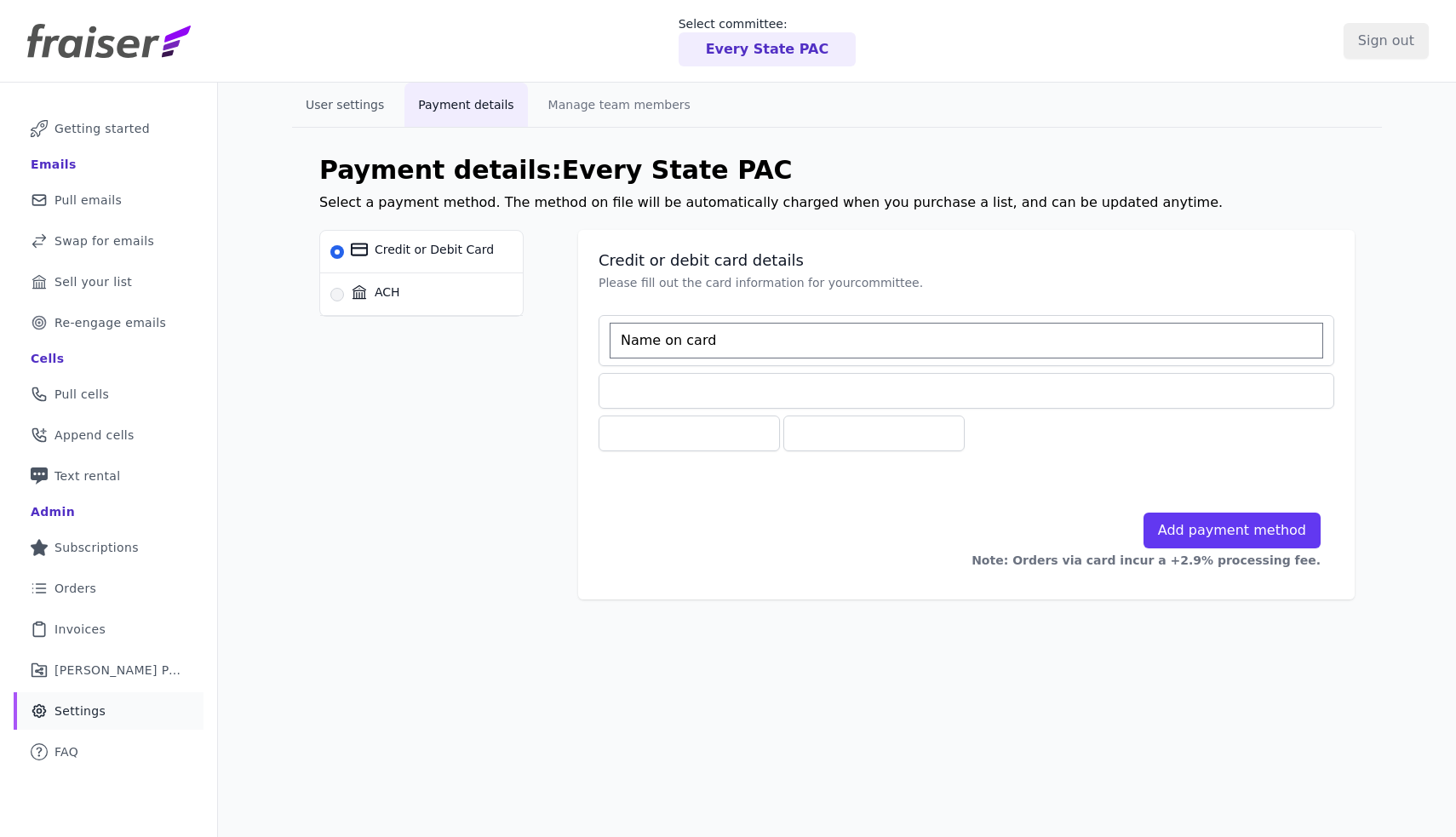
click at [363, 109] on button "User settings" at bounding box center [345, 105] width 106 height 45
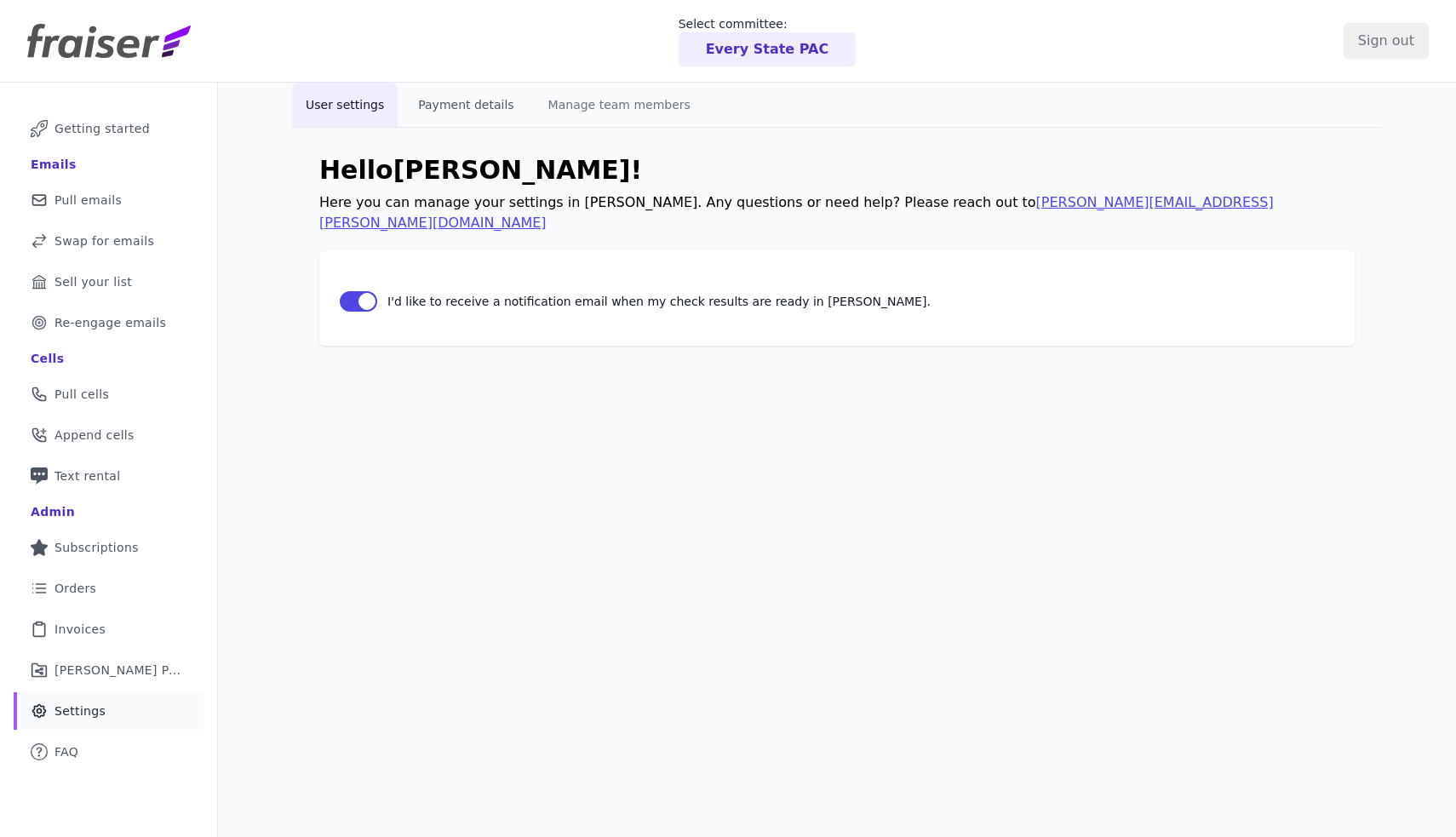
click at [450, 99] on button "Payment details" at bounding box center [465, 105] width 122 height 45
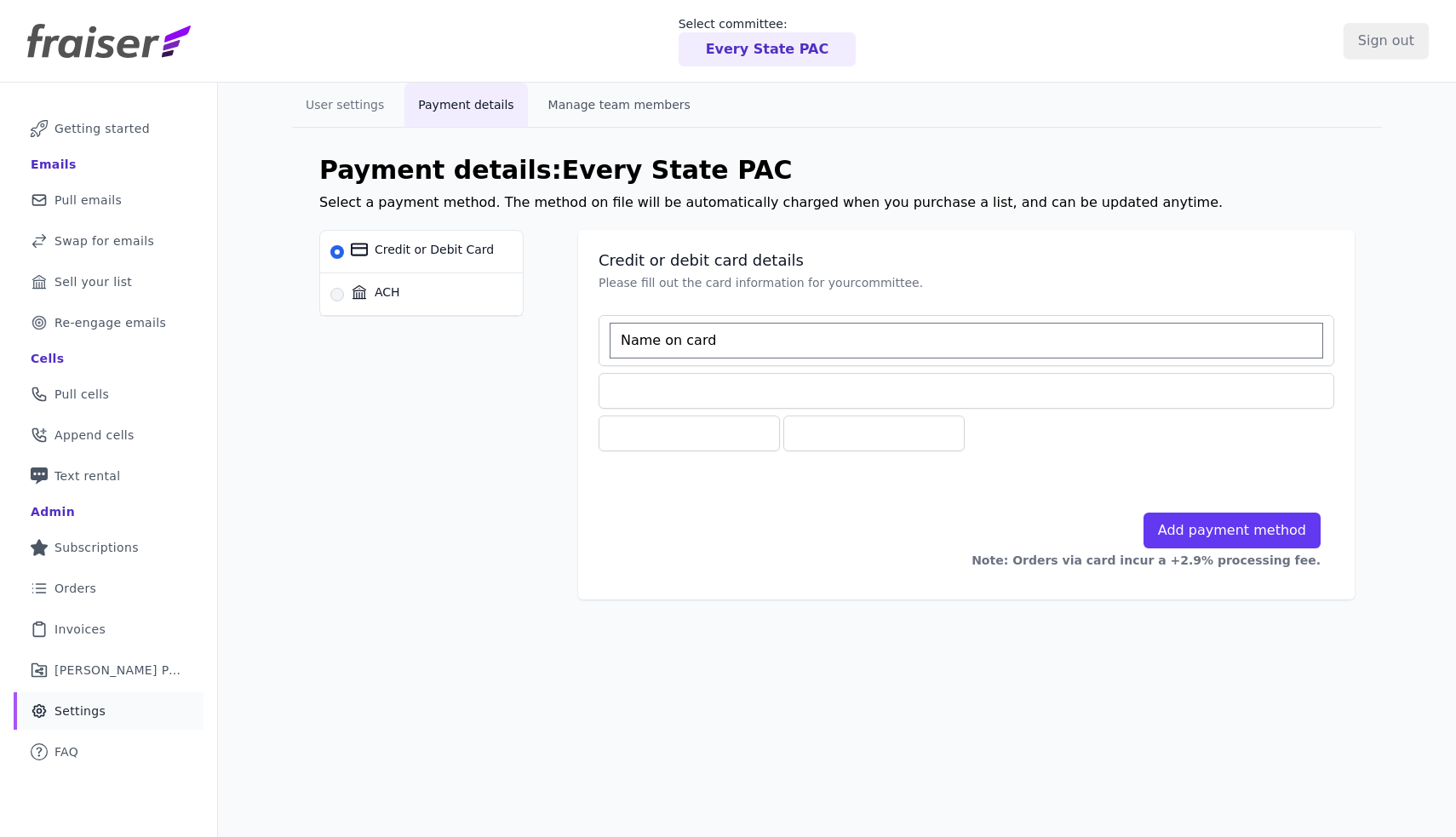
click at [590, 95] on button "Manage team members" at bounding box center [619, 105] width 169 height 45
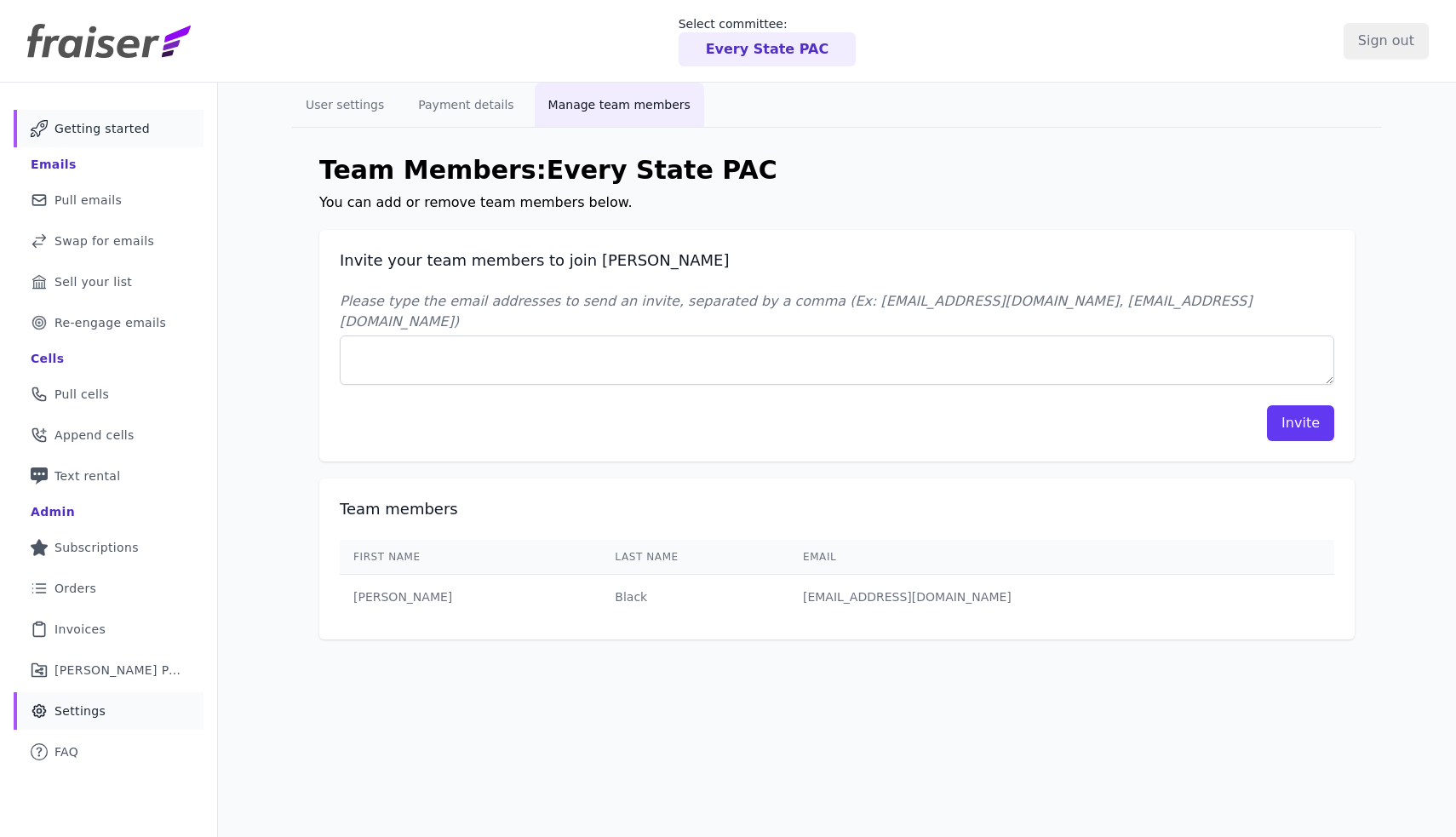
click at [131, 127] on span "Getting started" at bounding box center [101, 129] width 95 height 17
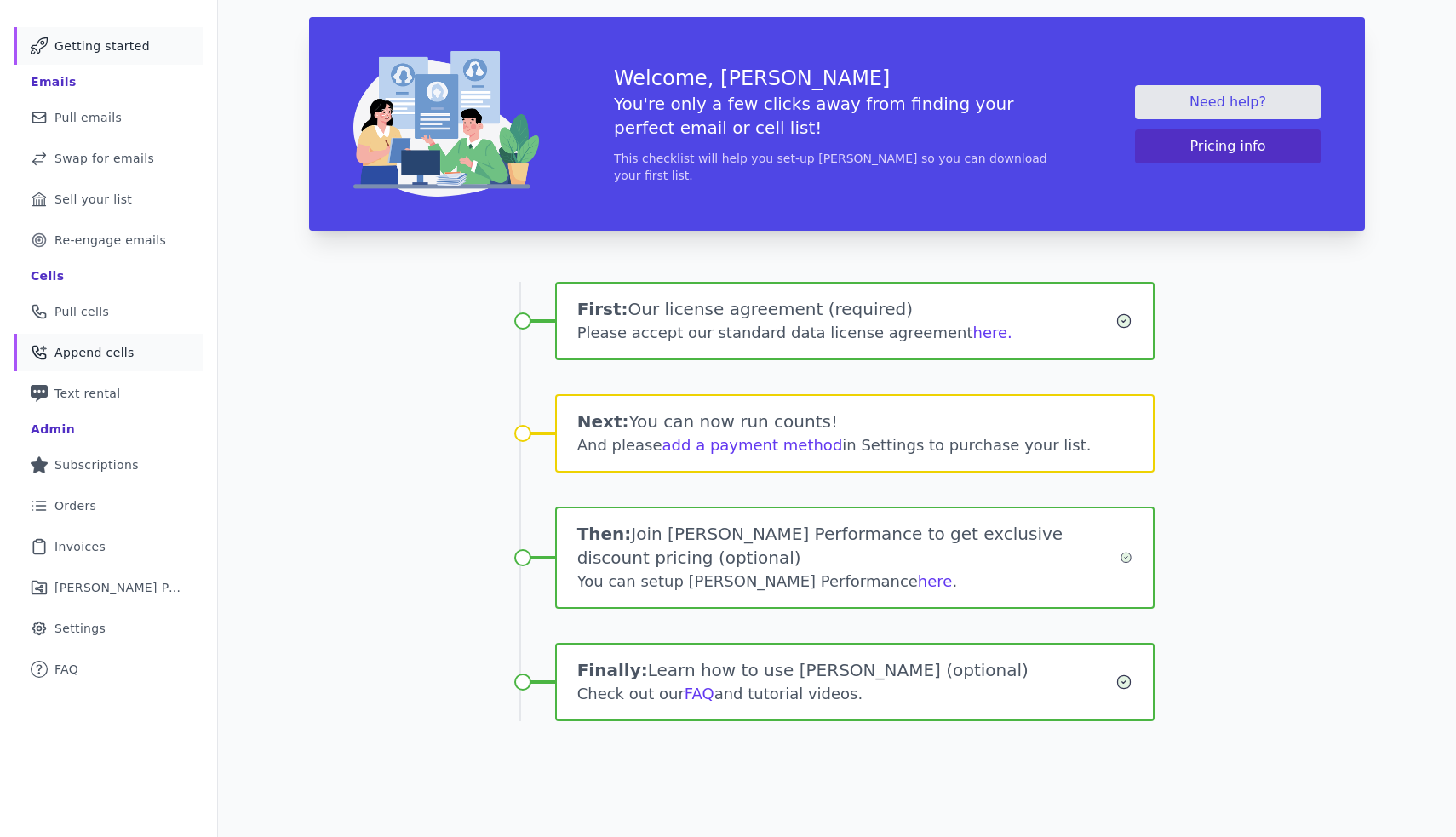
scroll to position [83, 0]
click at [161, 144] on link "Swap Icon Outline of a swap Swap for emails" at bounding box center [108, 158] width 189 height 38
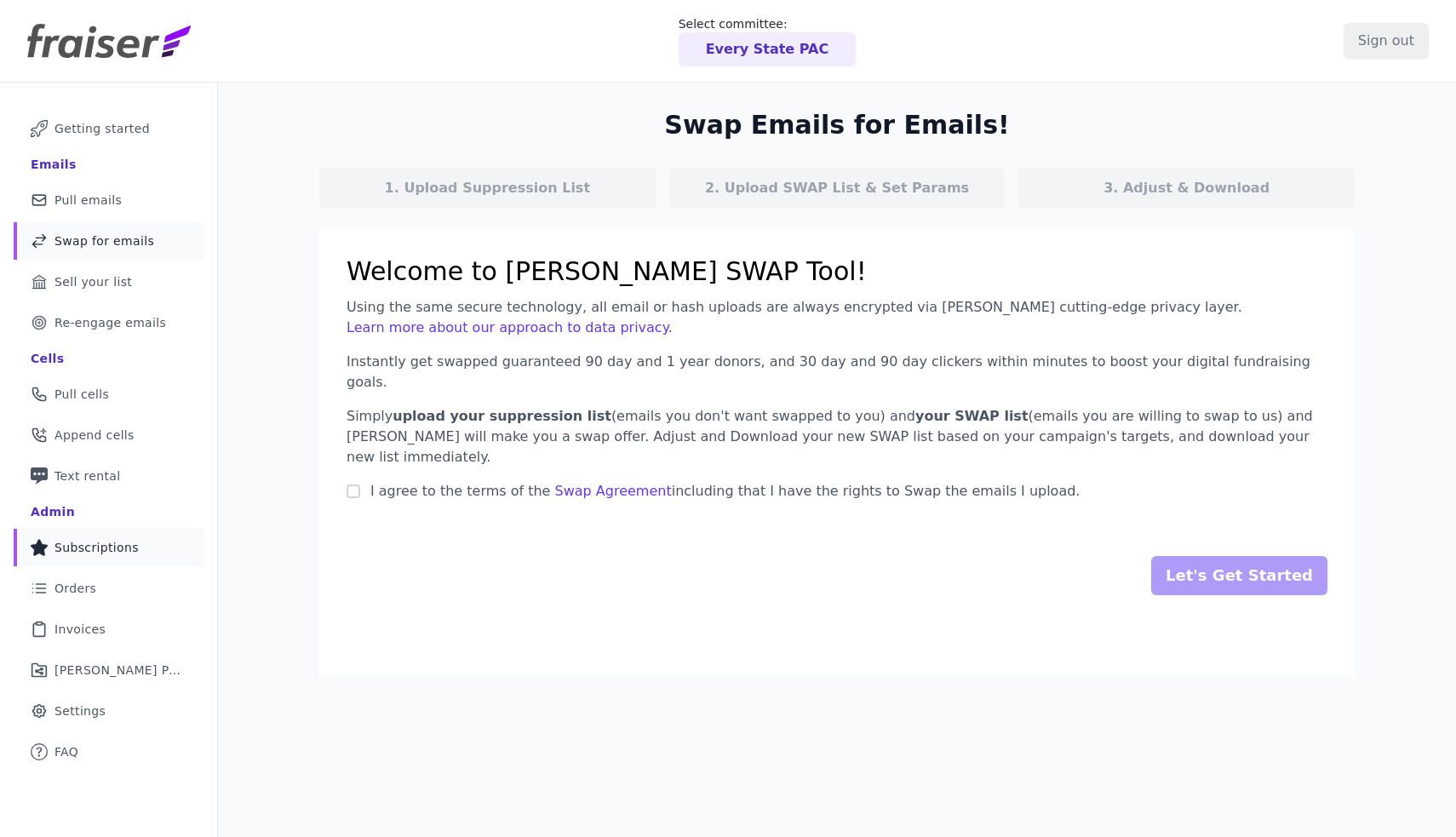
click at [148, 558] on link "Star Icon Full Star Subscriptions" at bounding box center [108, 547] width 189 height 38
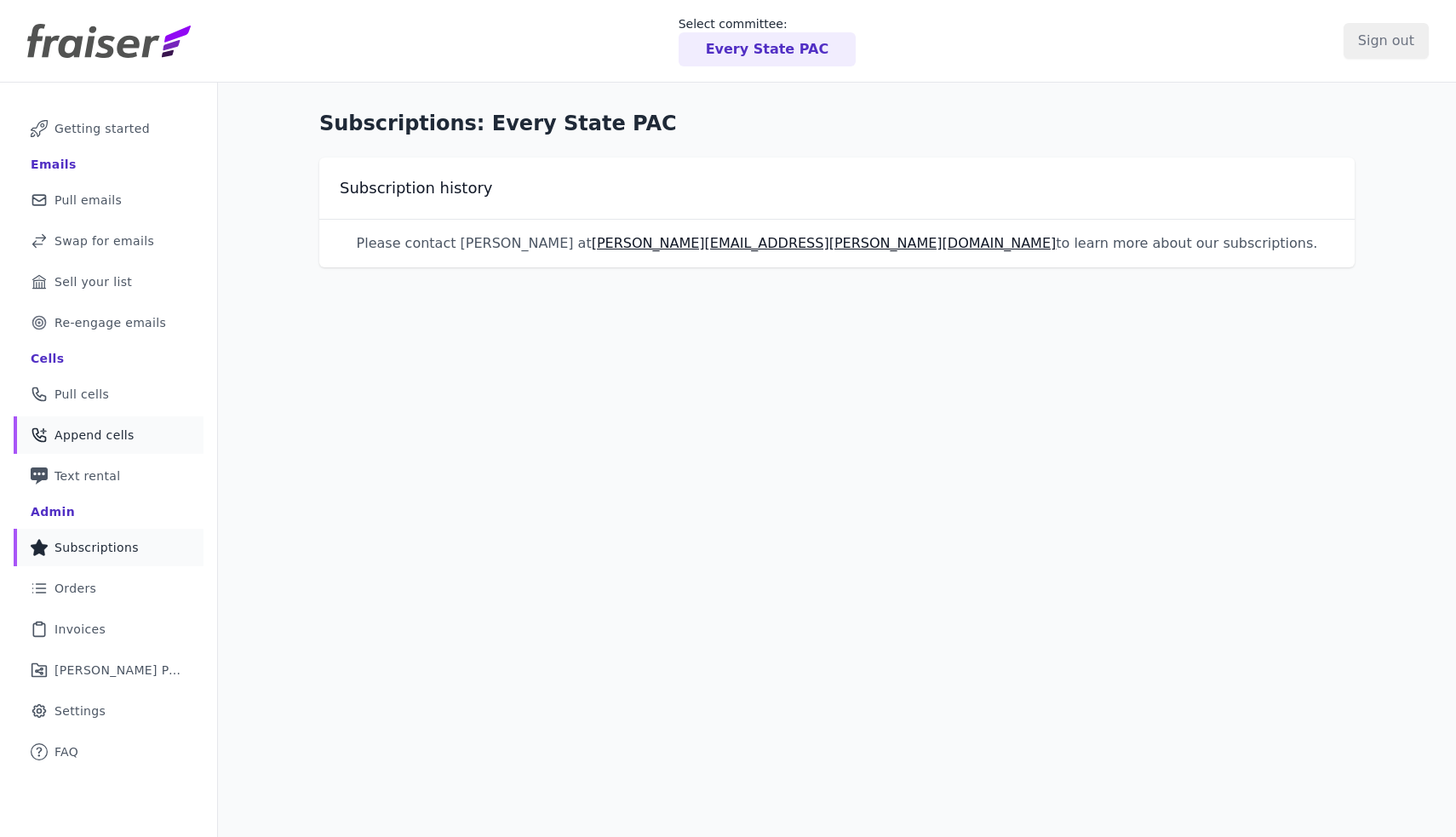
scroll to position [83, 0]
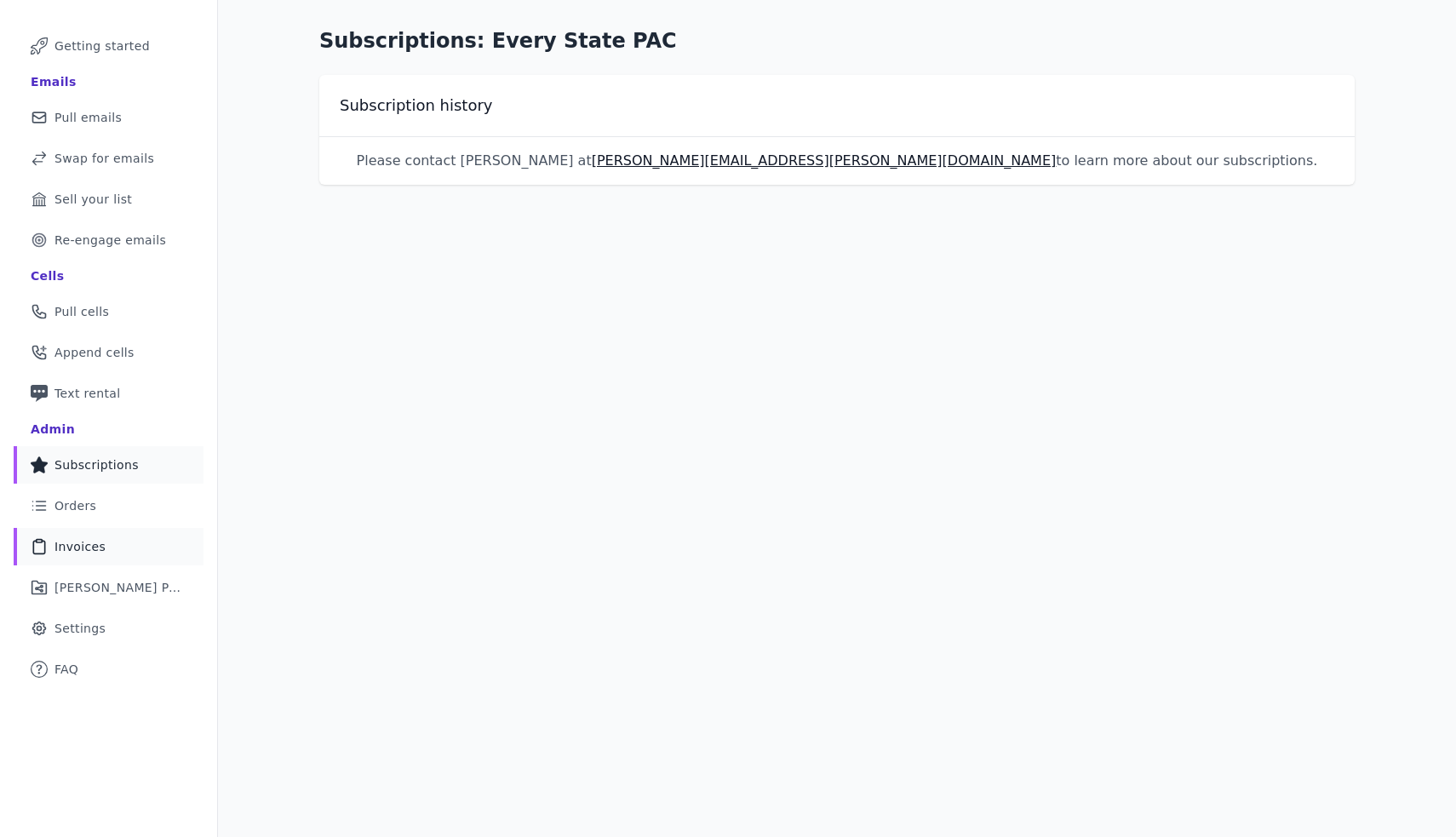
click at [120, 557] on link "Clipboard Icon Outline of a clipboard Invoices" at bounding box center [108, 546] width 189 height 38
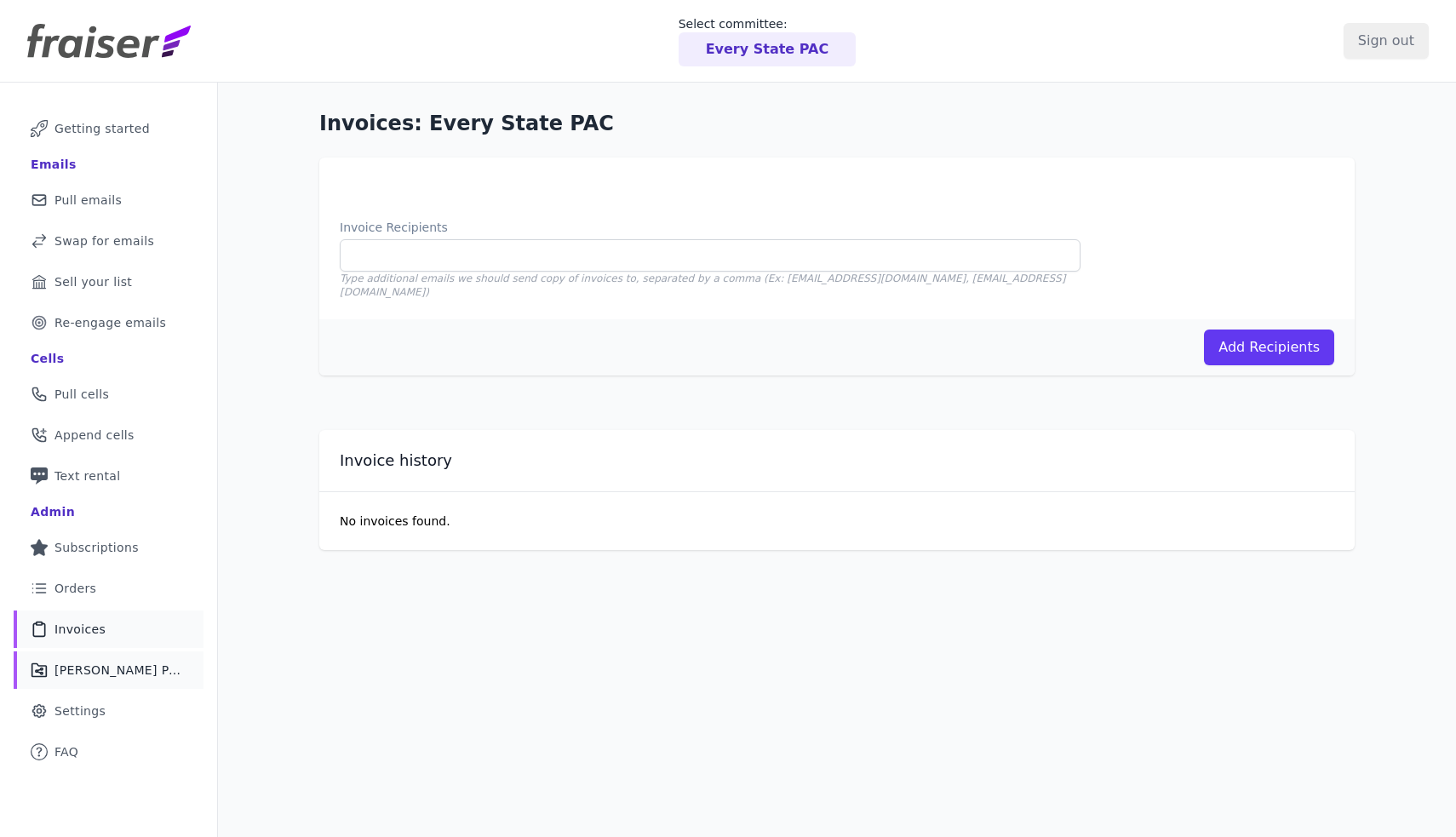
click at [144, 671] on span "[PERSON_NAME] Performance" at bounding box center [118, 670] width 128 height 17
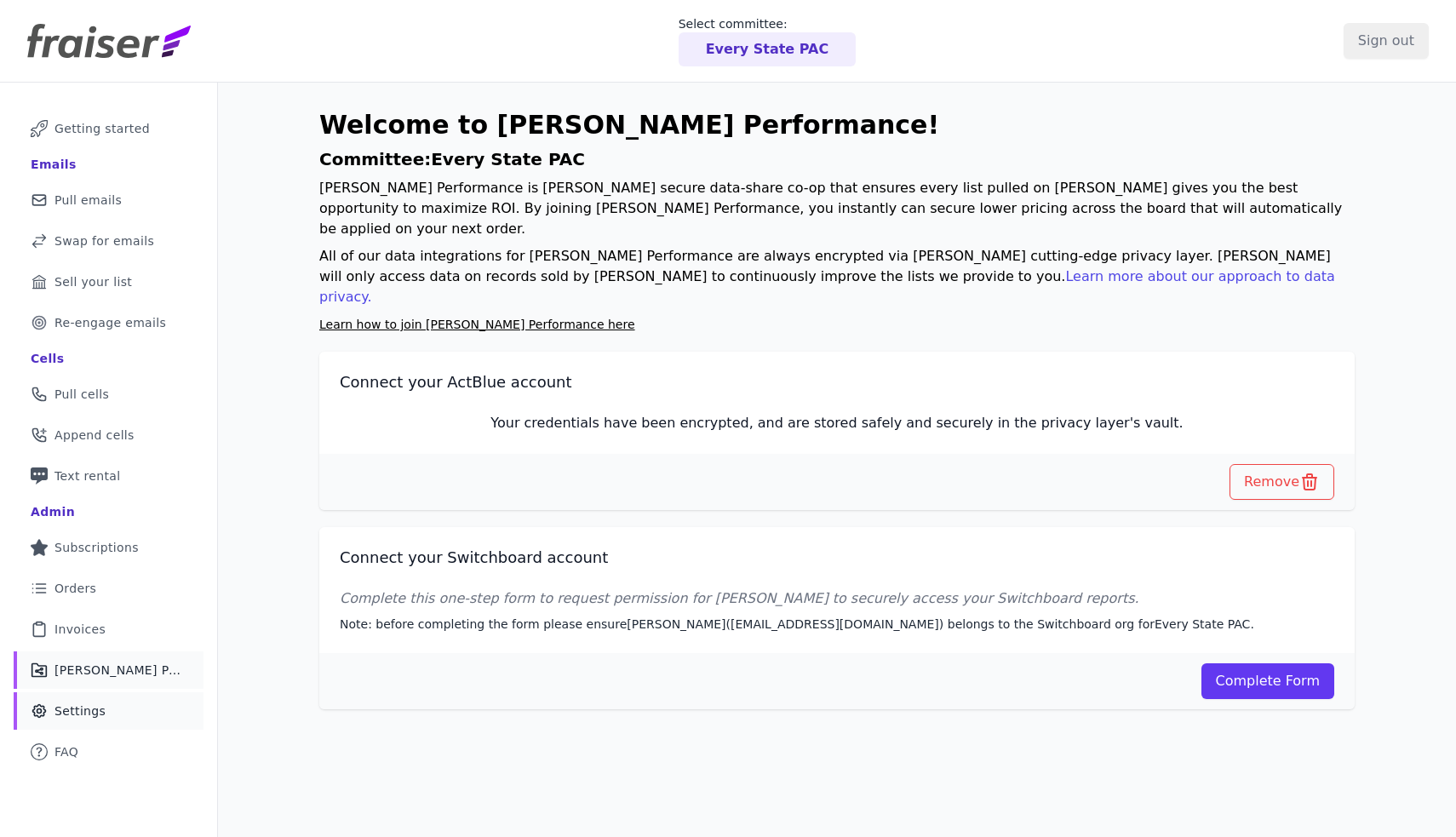
click at [135, 708] on link "Gear Icon Outline of a gear Settings" at bounding box center [108, 710] width 189 height 38
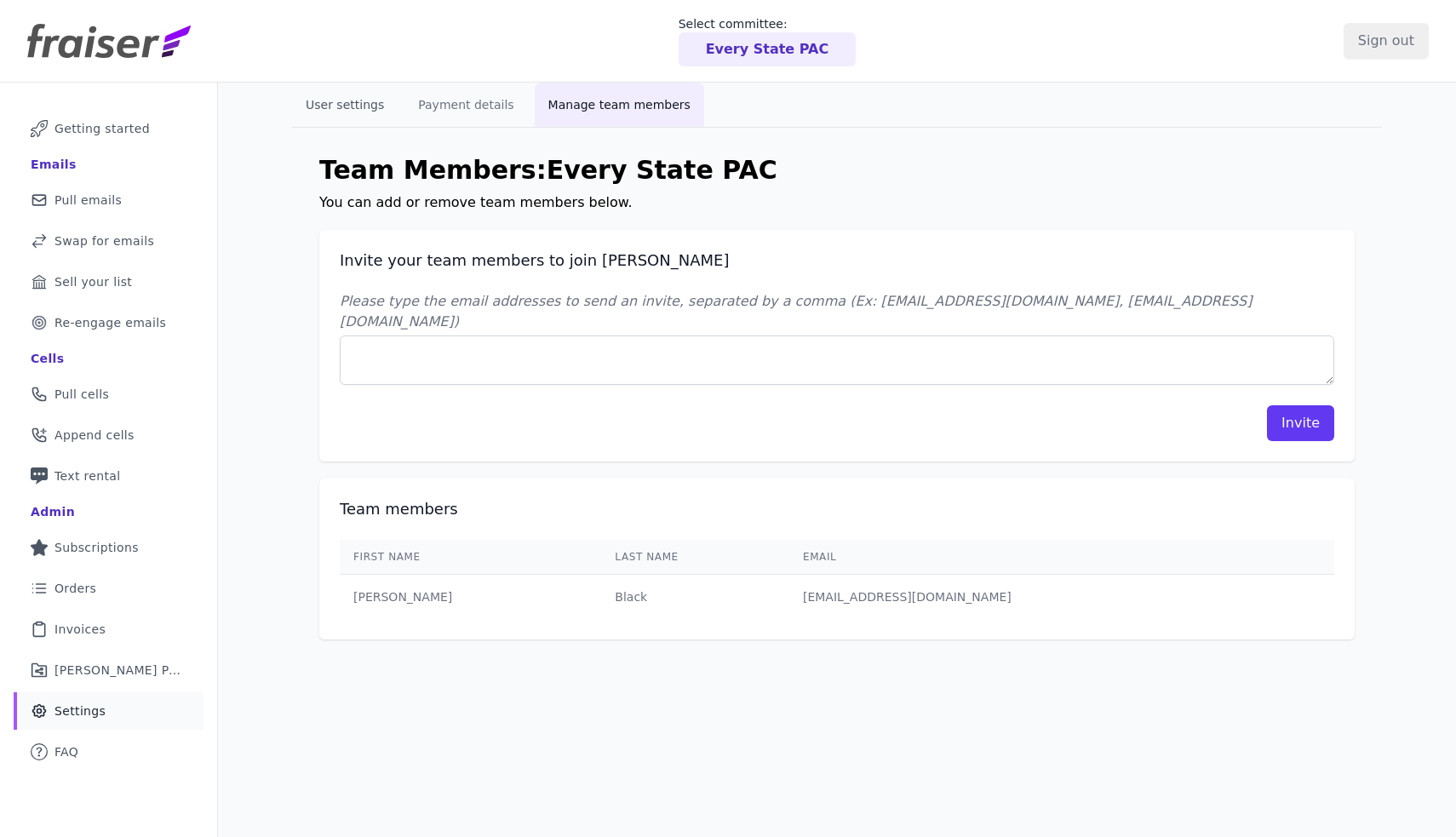
click at [337, 93] on button "User settings" at bounding box center [345, 105] width 106 height 45
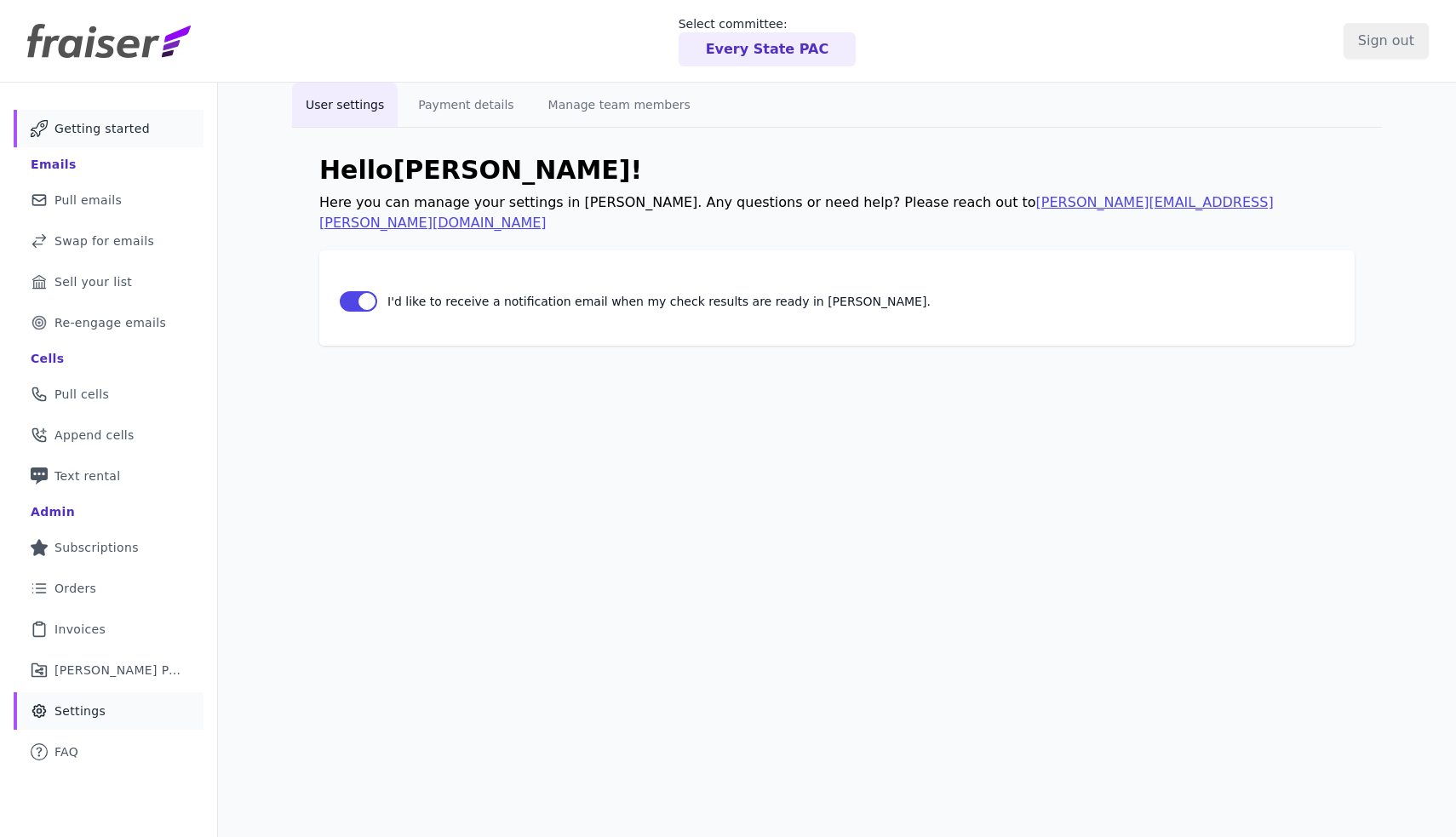
click at [98, 127] on span "Getting started" at bounding box center [101, 129] width 95 height 17
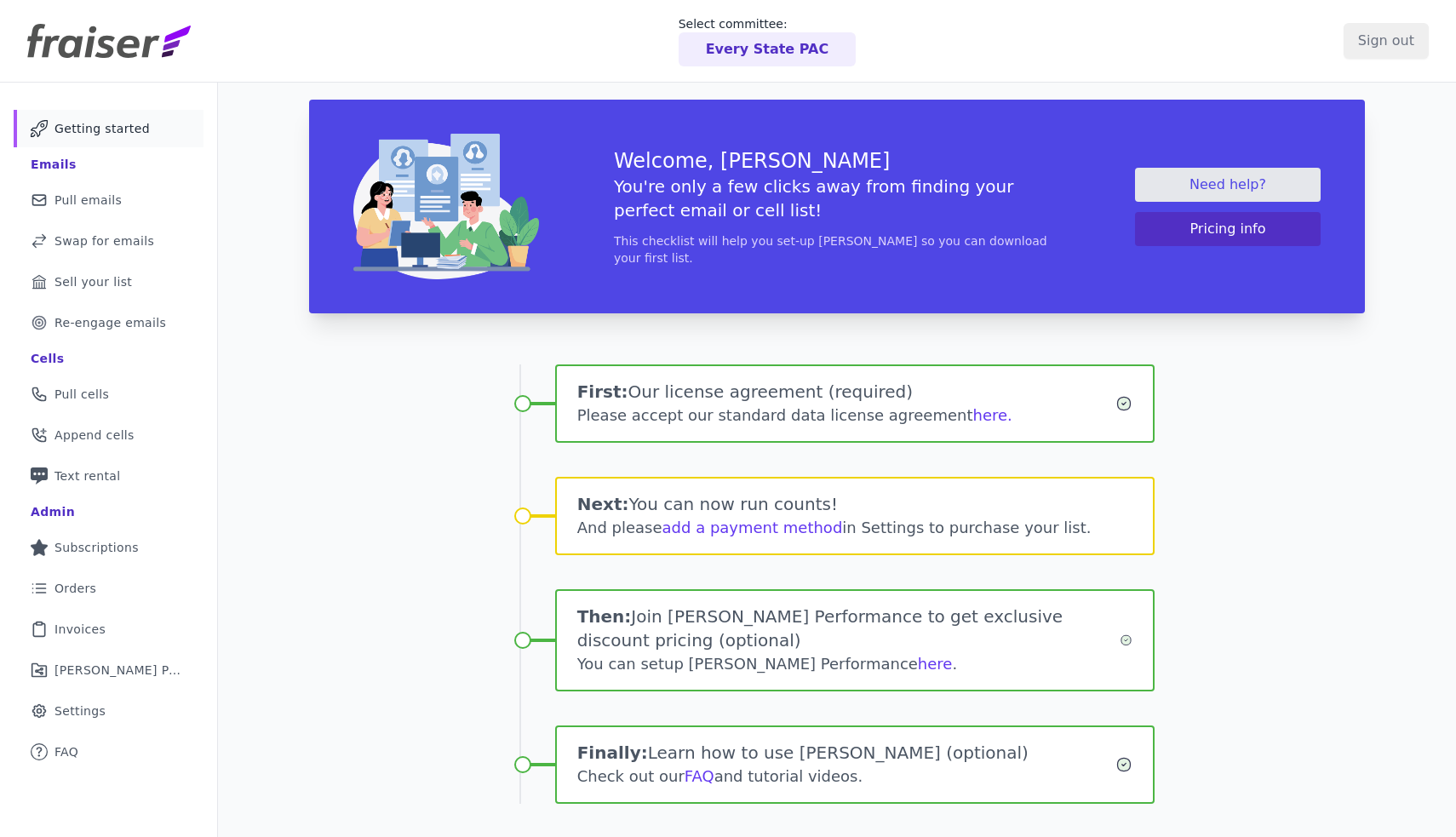
scroll to position [11, 0]
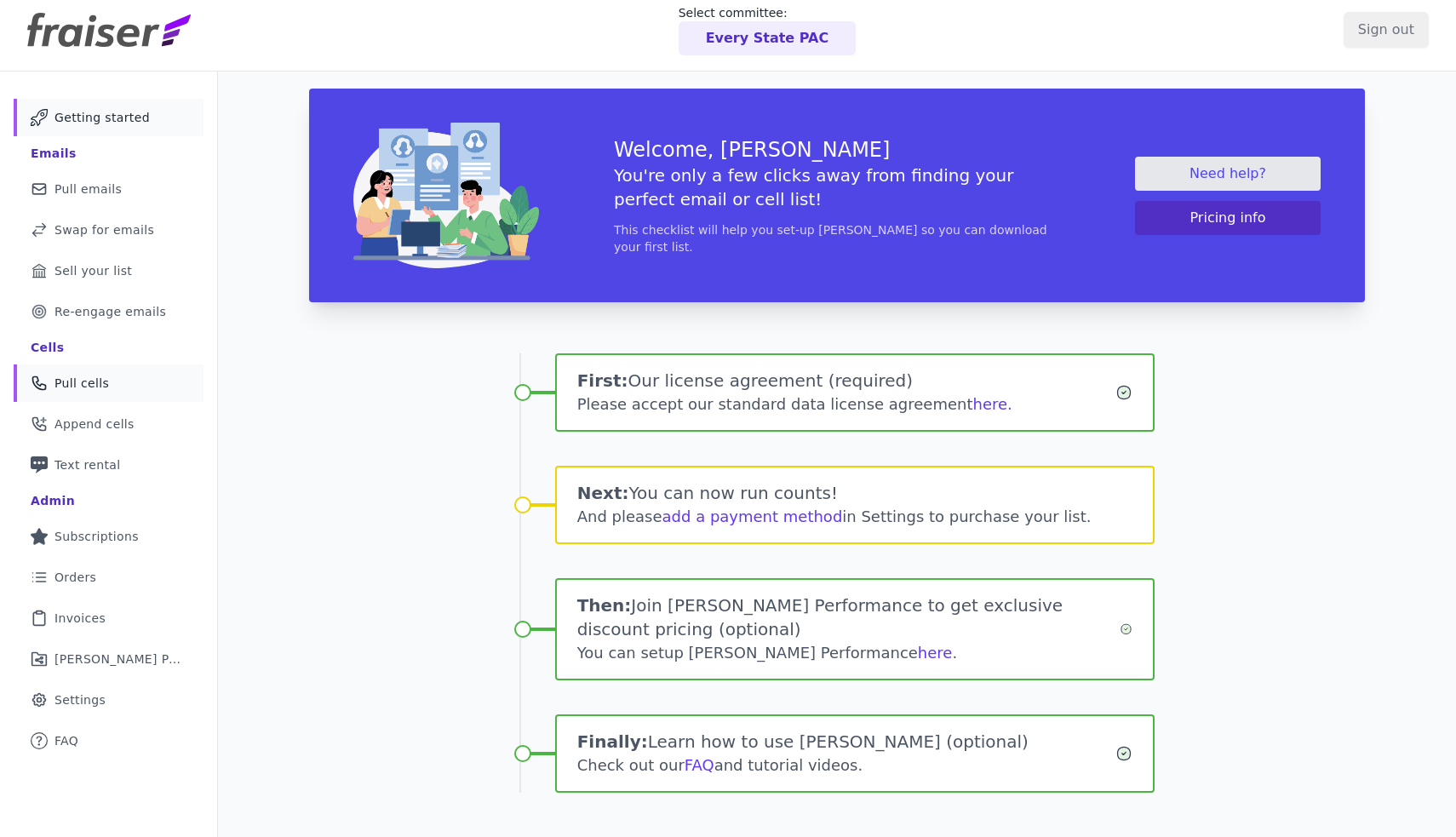
click at [124, 397] on link "Phone Icon Outline of a phone Pull cells" at bounding box center [108, 382] width 189 height 38
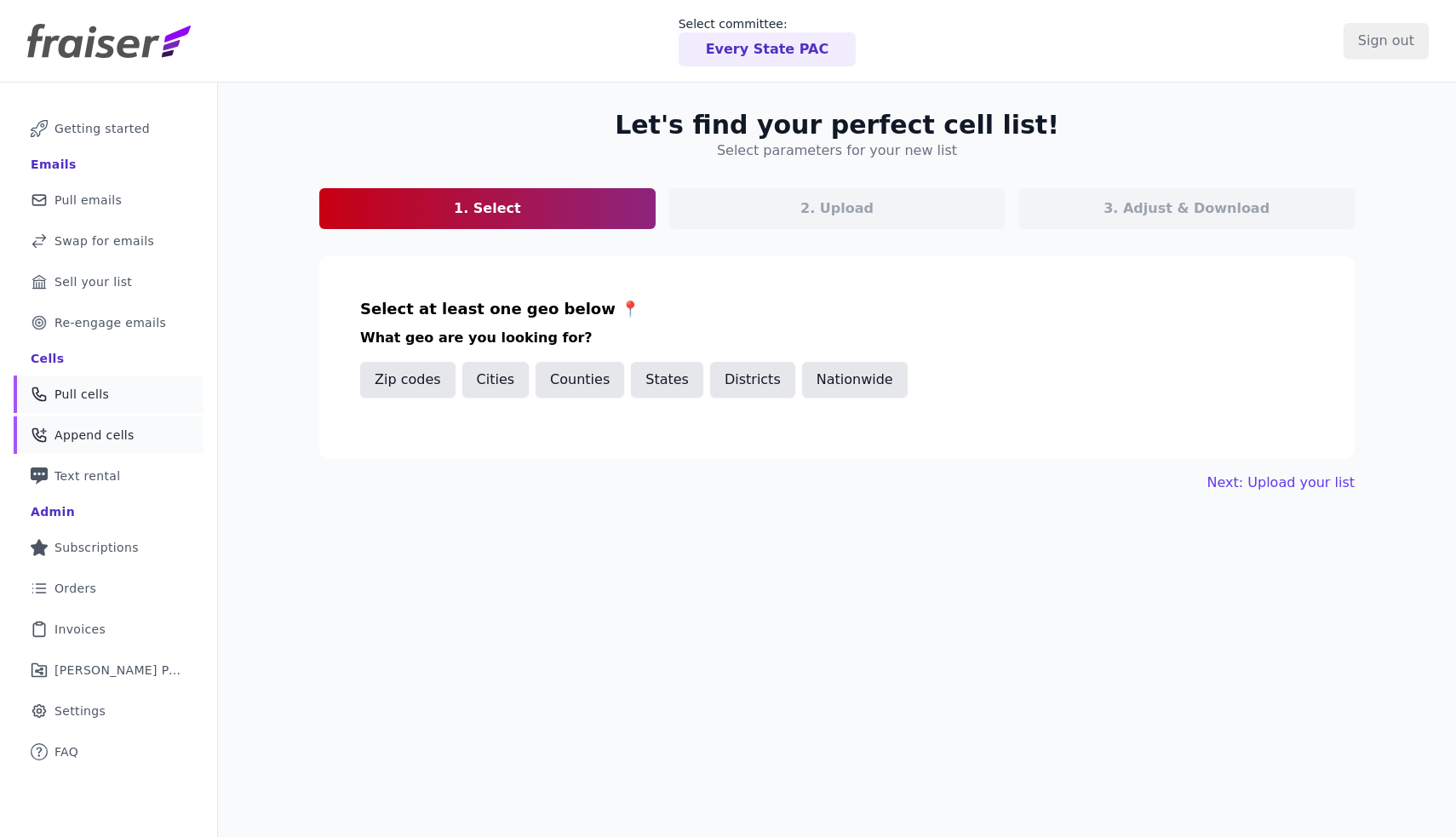
click at [127, 433] on span "Append cells" at bounding box center [94, 436] width 80 height 17
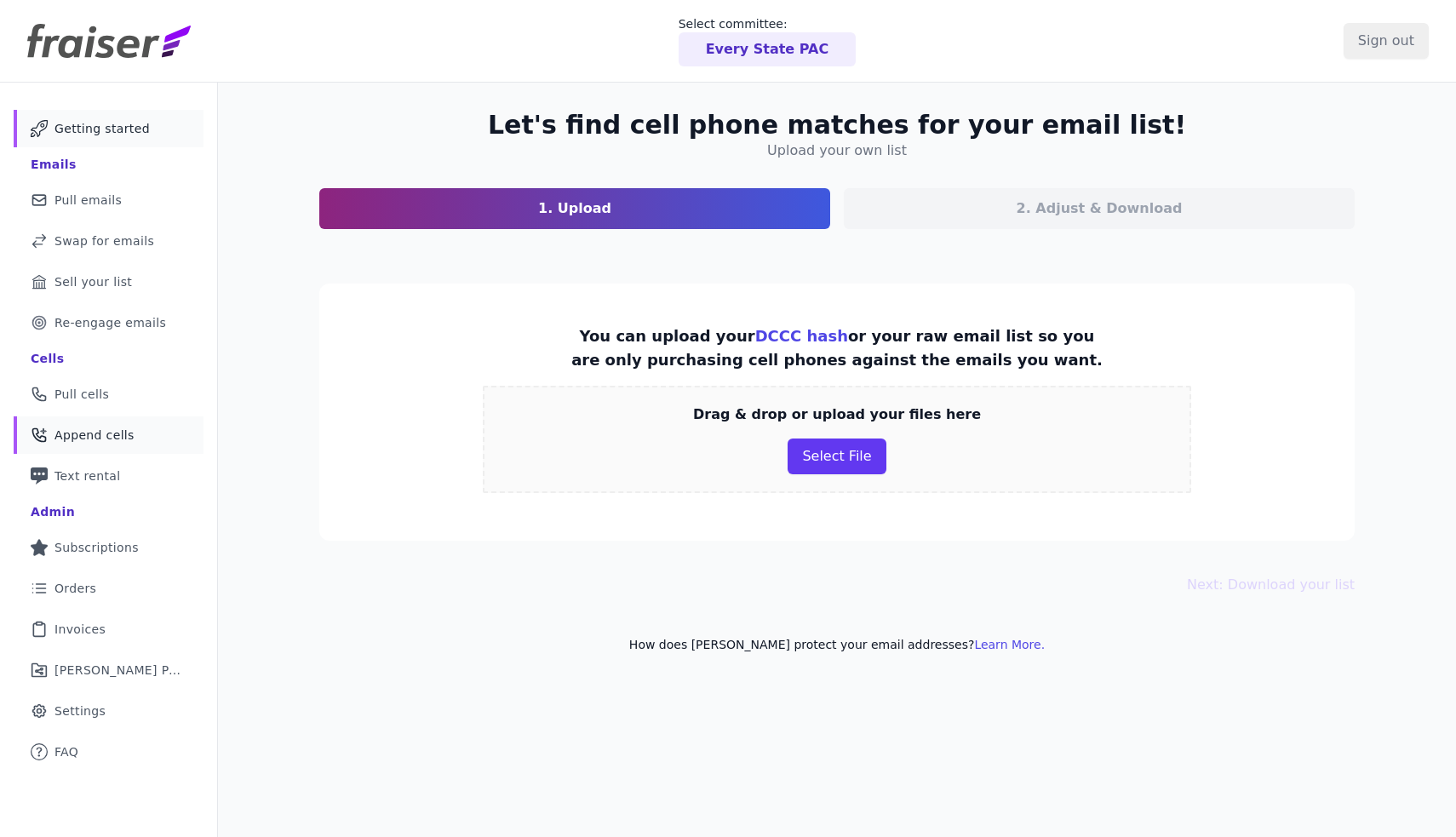
click at [137, 131] on span "Getting started" at bounding box center [101, 129] width 95 height 17
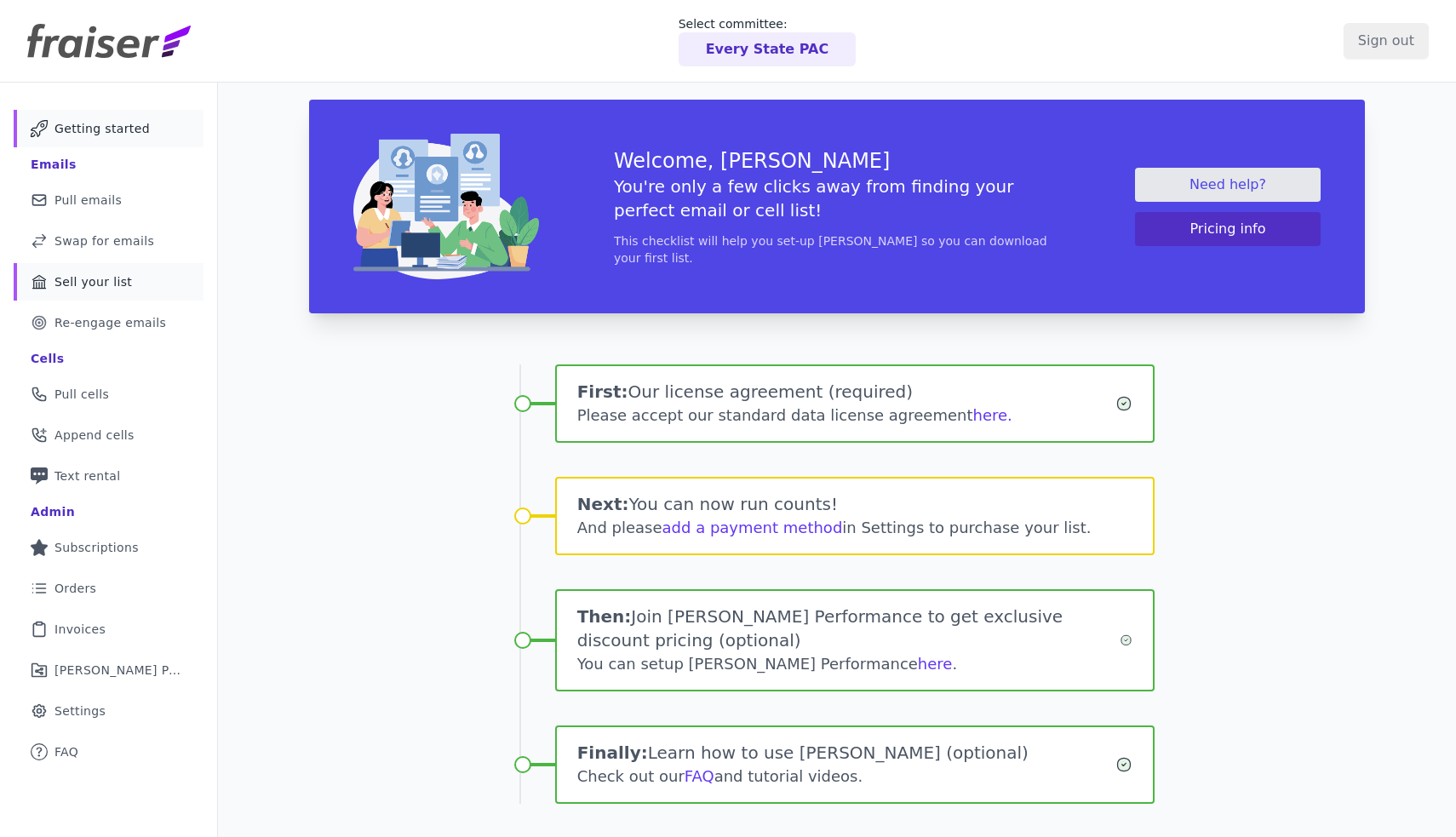
click at [120, 270] on link "Bank Icon Outline of a bank Sell your list" at bounding box center [108, 281] width 189 height 38
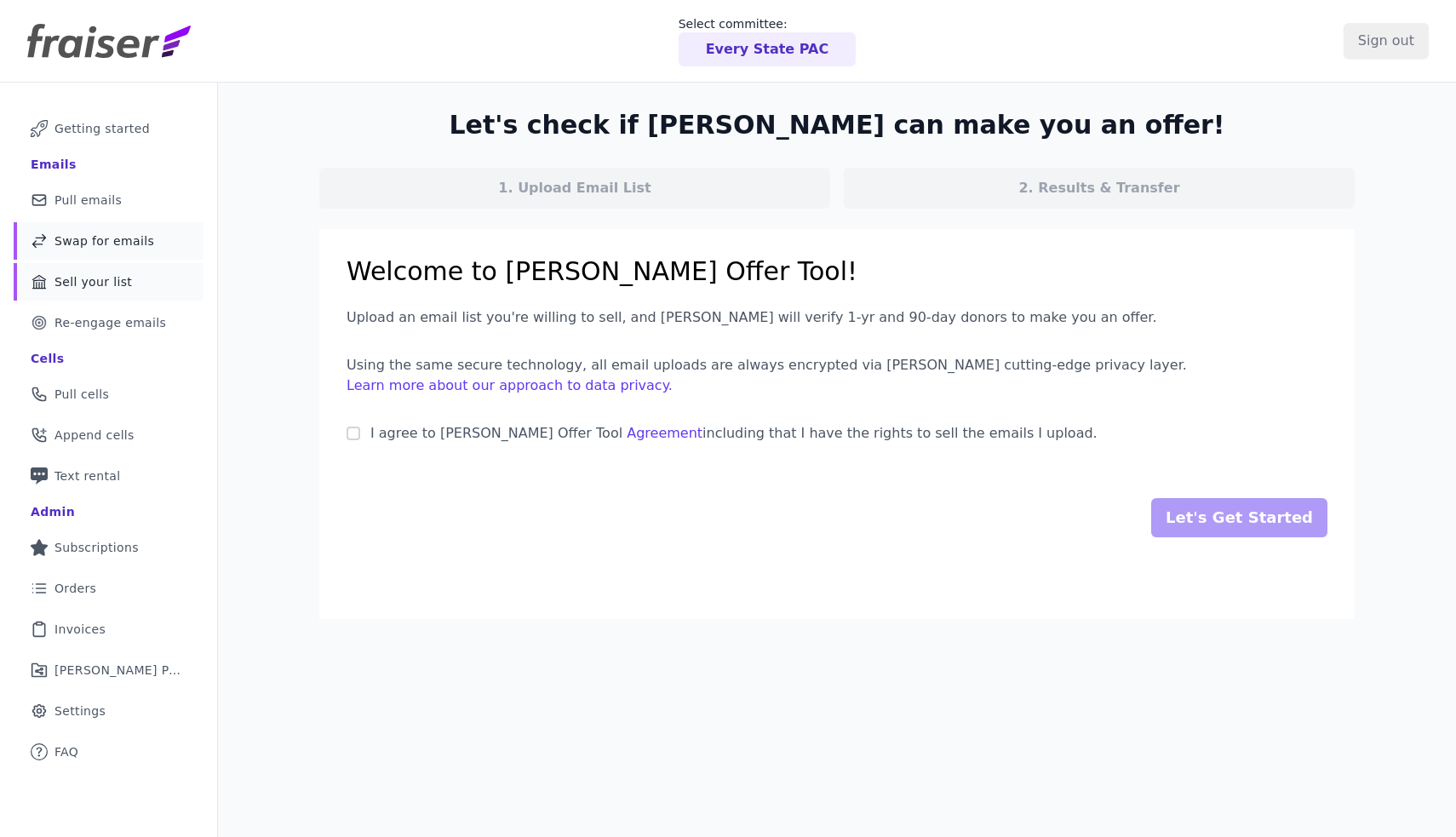
click at [118, 245] on span "Swap for emails" at bounding box center [104, 241] width 100 height 17
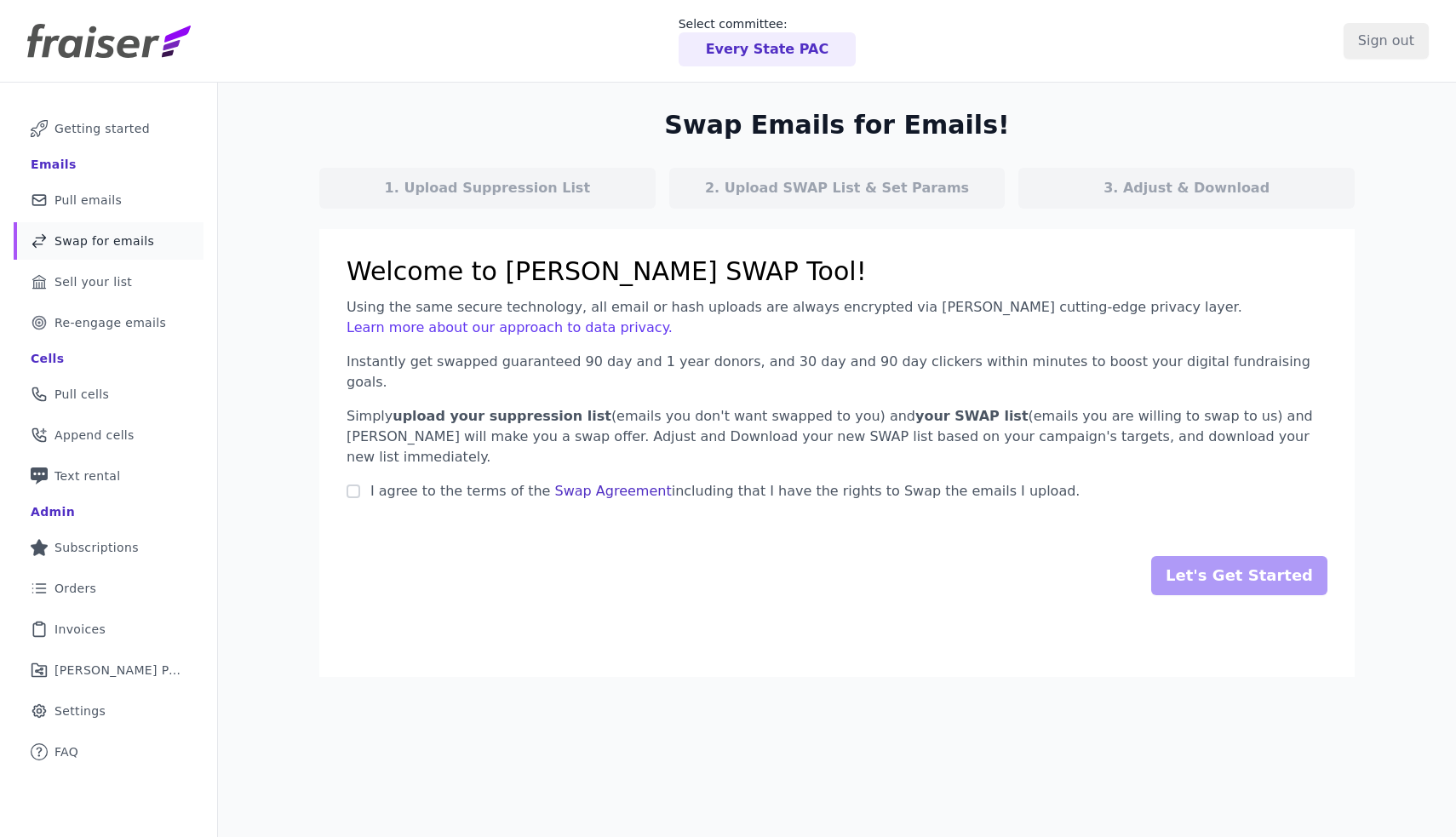
click at [555, 483] on link "Swap Agreement" at bounding box center [614, 491] width 117 height 17
